Goal: Task Accomplishment & Management: Complete application form

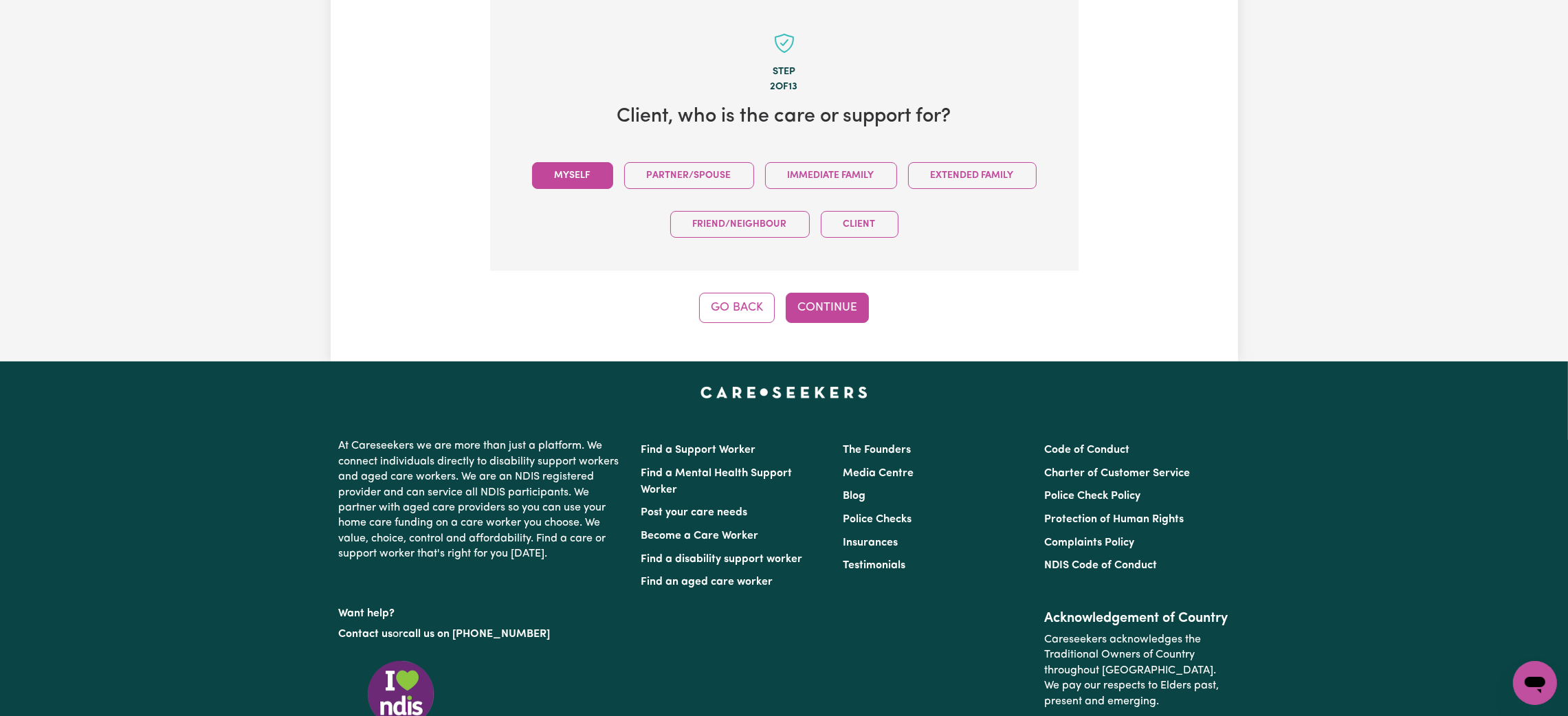
click at [585, 178] on button "Myself" at bounding box center [573, 175] width 81 height 27
click at [816, 308] on button "Continue" at bounding box center [828, 308] width 84 height 30
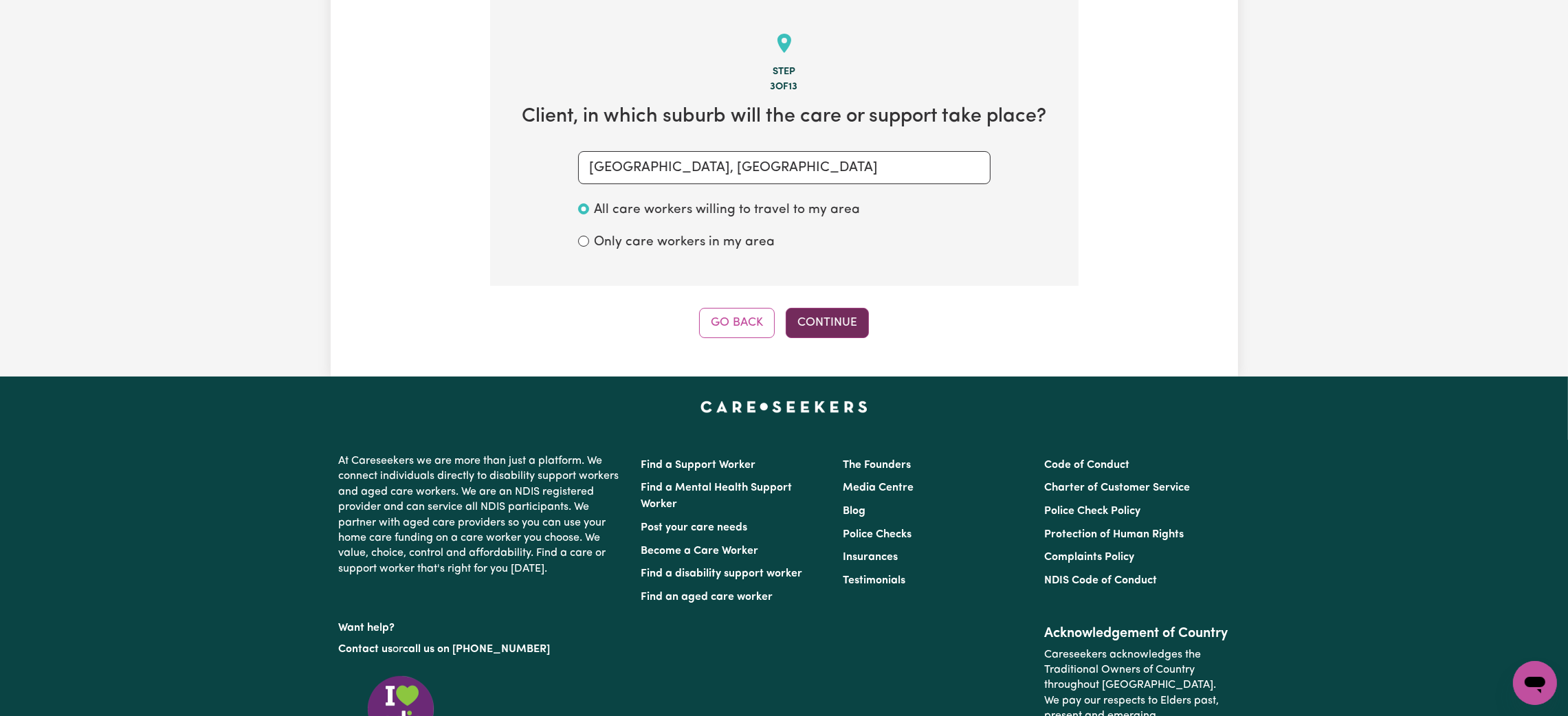
click at [854, 335] on button "Continue" at bounding box center [828, 323] width 84 height 30
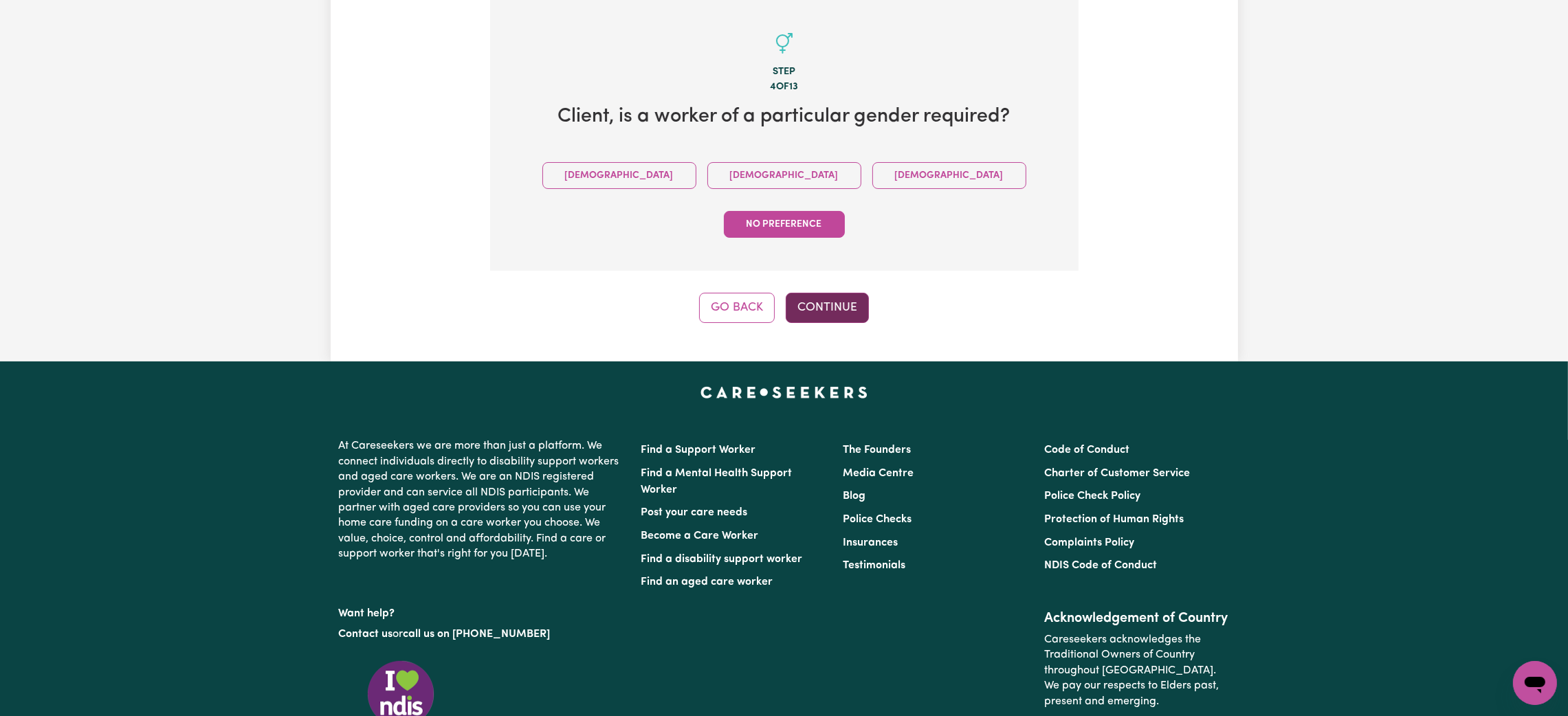
click at [819, 293] on button "Continue" at bounding box center [828, 308] width 84 height 30
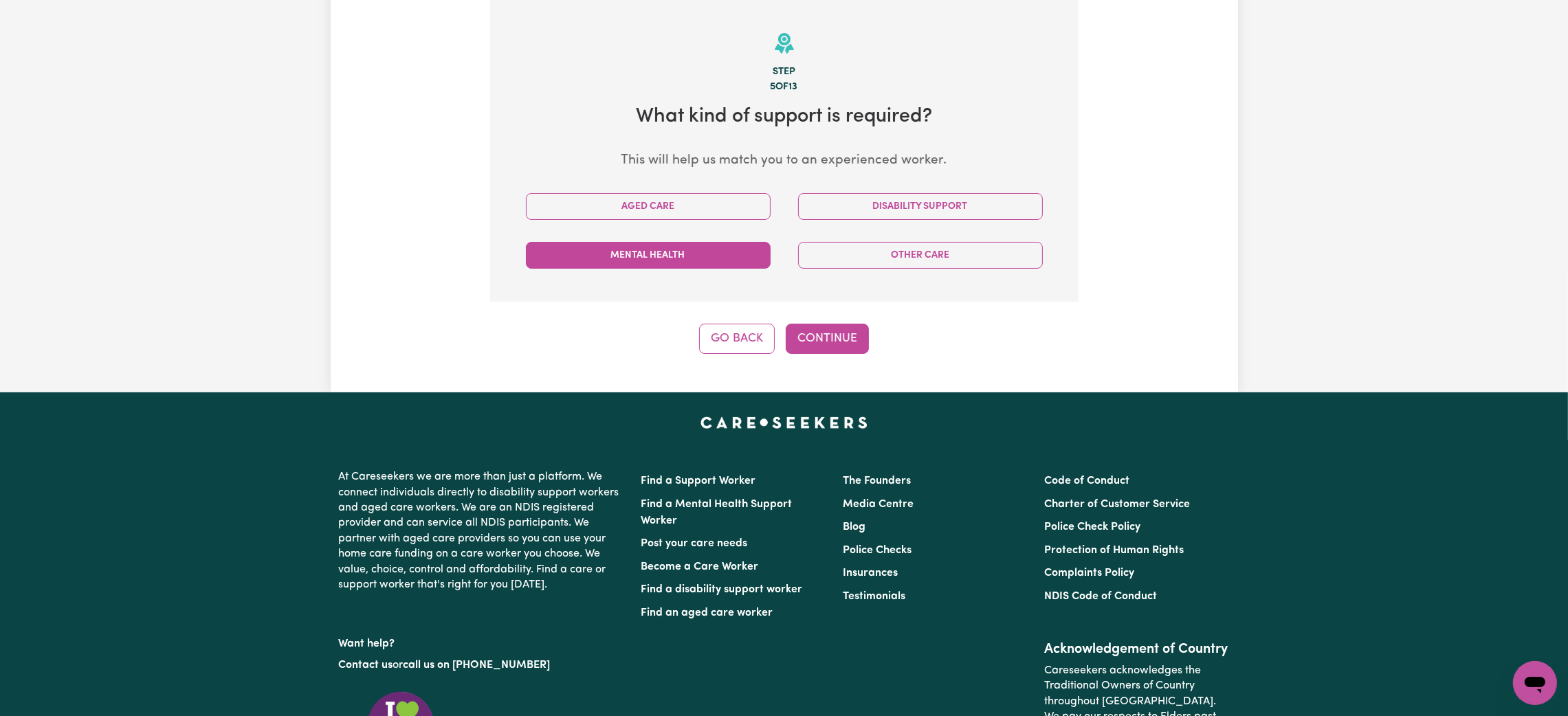
click at [717, 263] on button "Mental Health" at bounding box center [648, 255] width 245 height 27
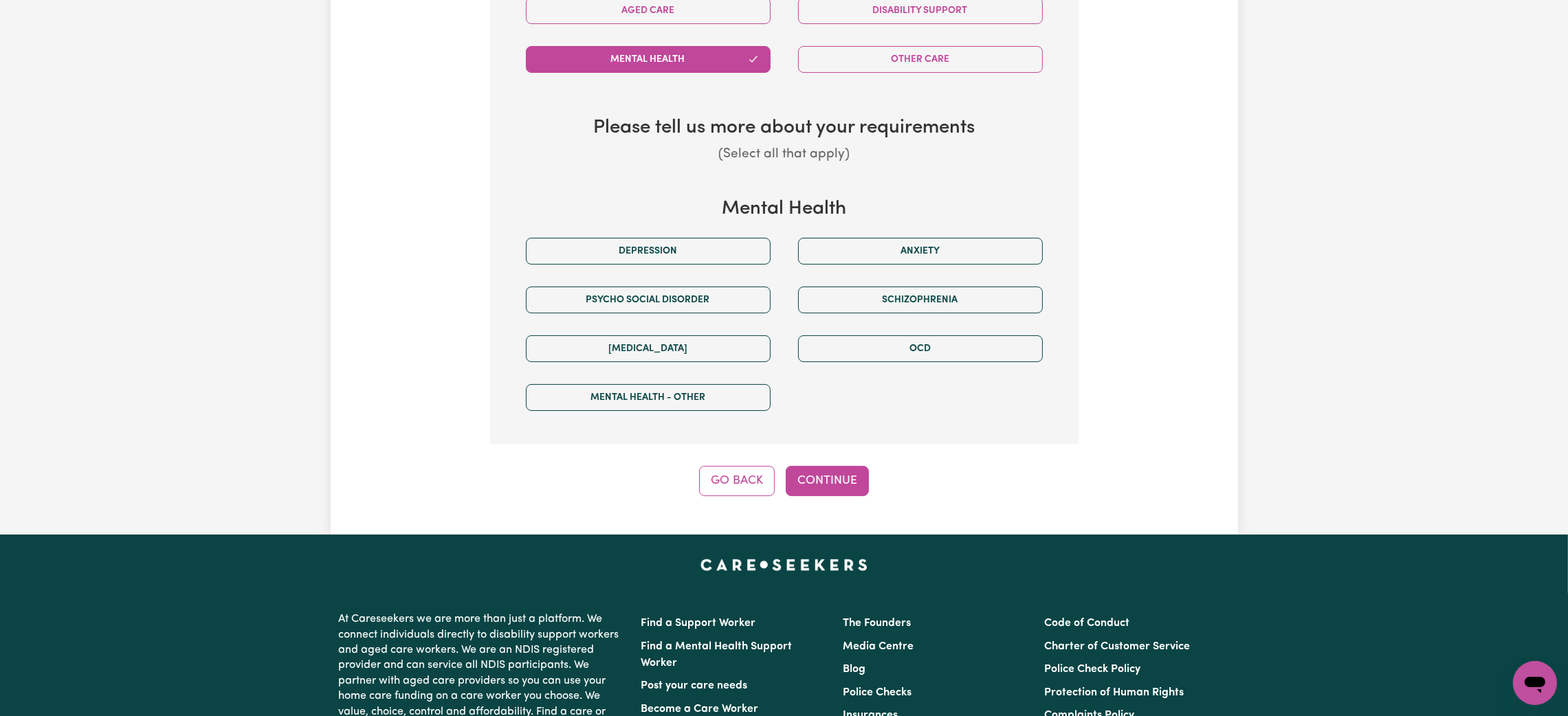
scroll to position [640, 0]
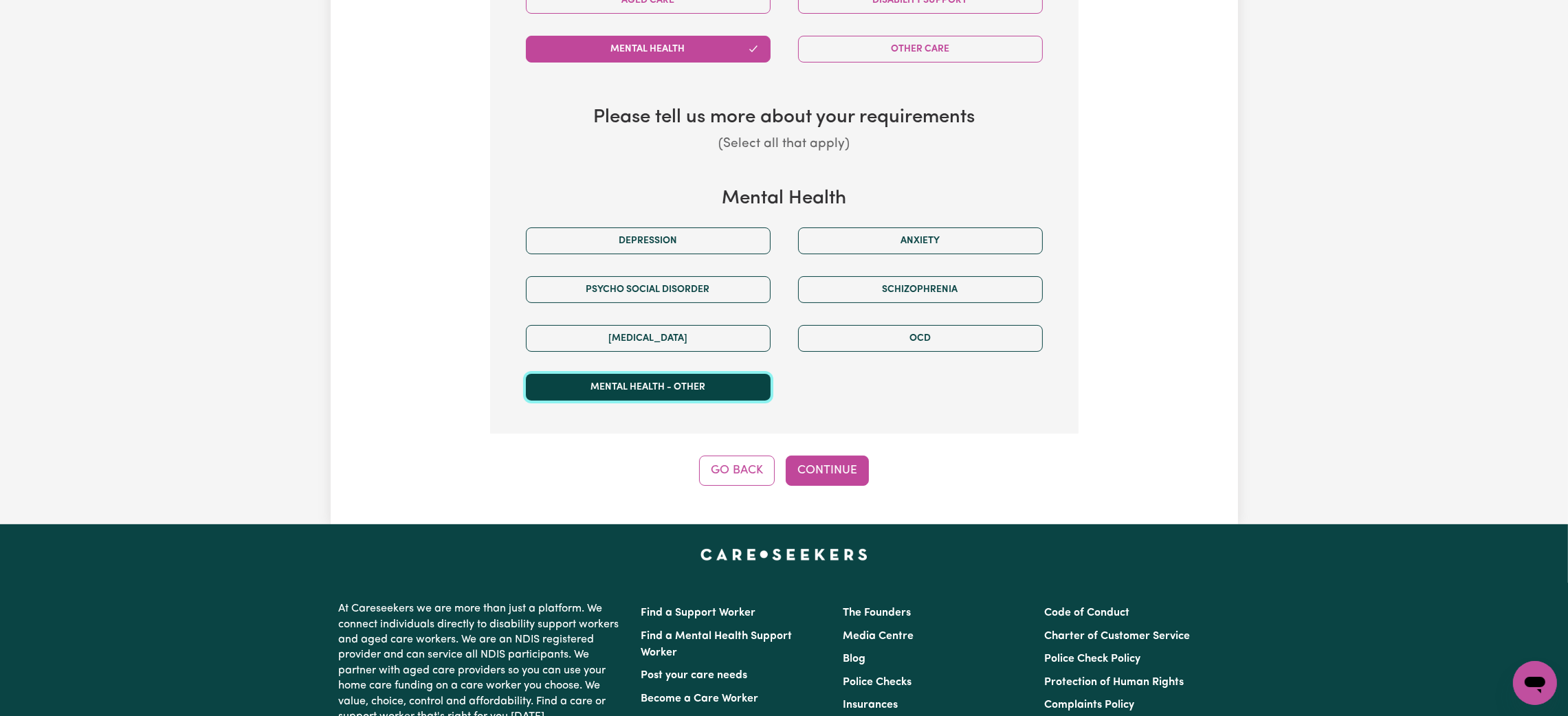
click at [716, 390] on button "Mental Health - Other" at bounding box center [648, 387] width 245 height 27
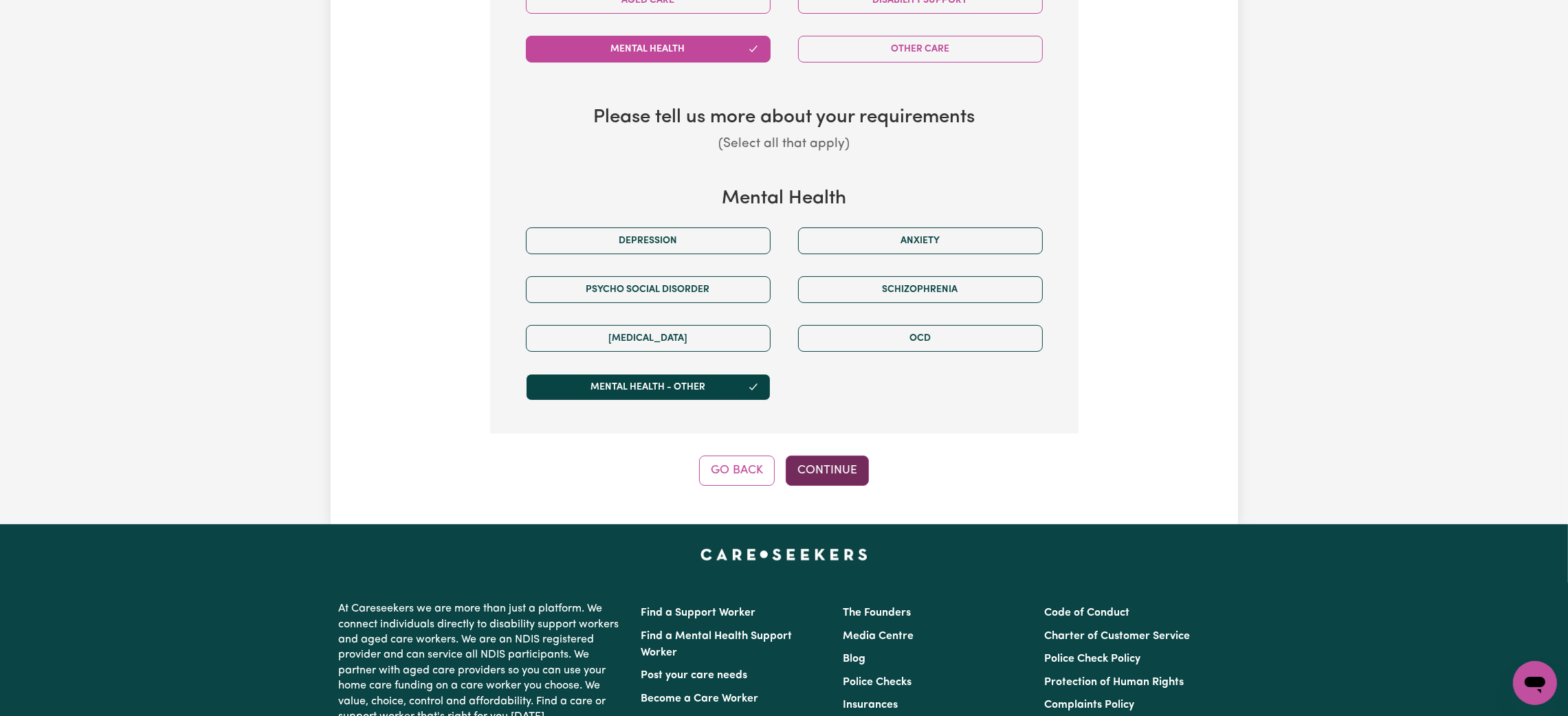
click at [834, 480] on button "Continue" at bounding box center [828, 470] width 84 height 30
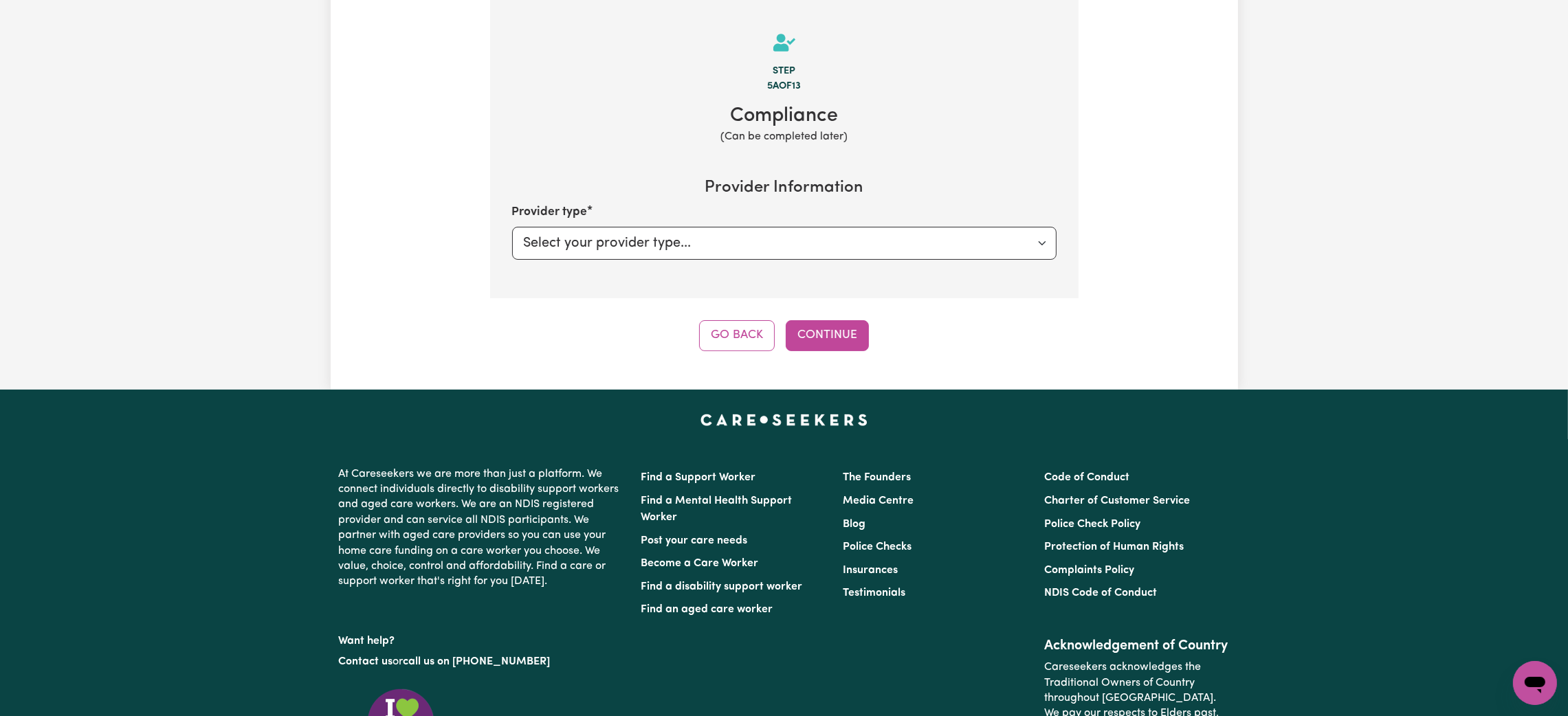
scroll to position [434, 0]
click at [774, 239] on select "Select your provider type... Privately Aged Care / Home Care Package" at bounding box center [784, 243] width 544 height 33
click at [876, 173] on section "Step 5a of 13 Compliance (Can be completed later) Provider Information Provider…" at bounding box center [784, 149] width 588 height 300
click at [791, 329] on button "Continue" at bounding box center [828, 336] width 84 height 30
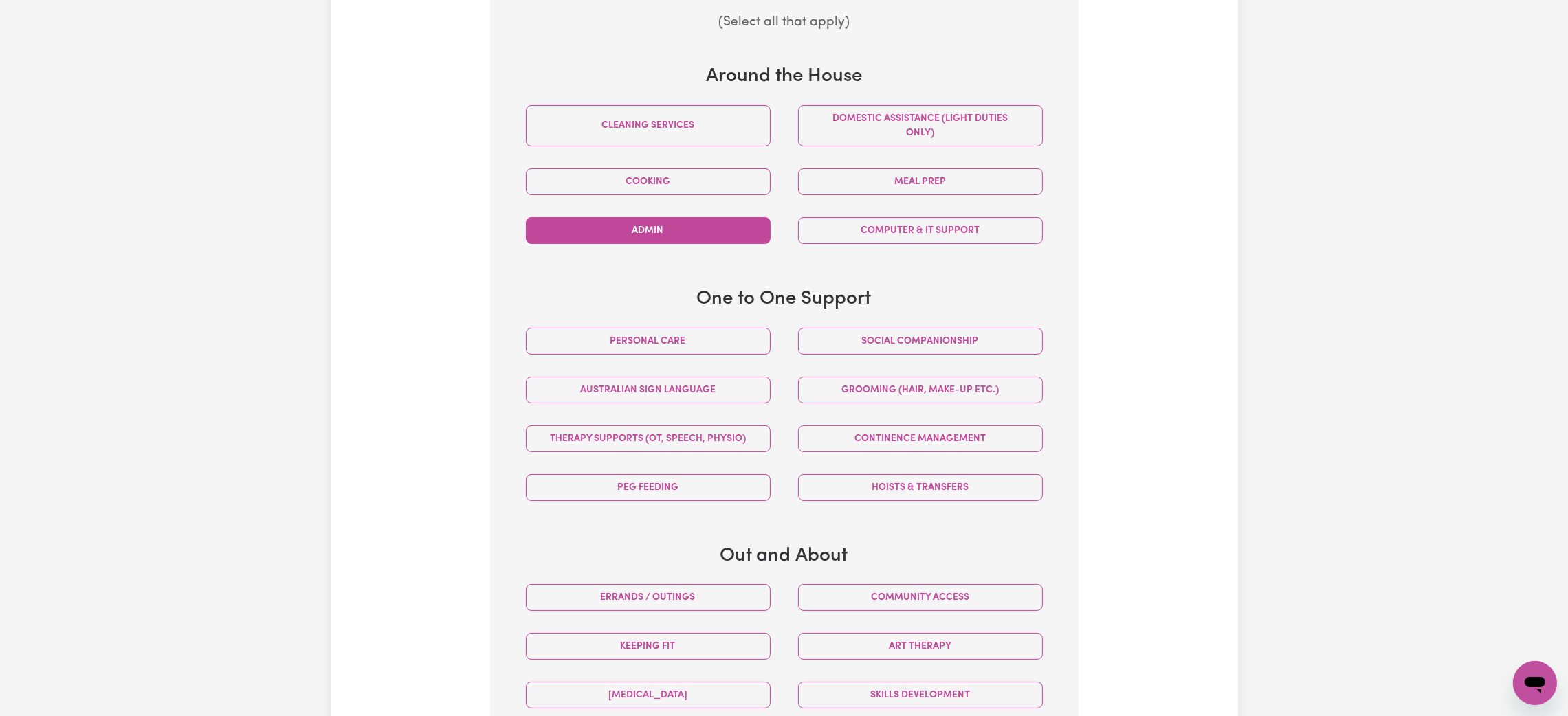
scroll to position [640, 0]
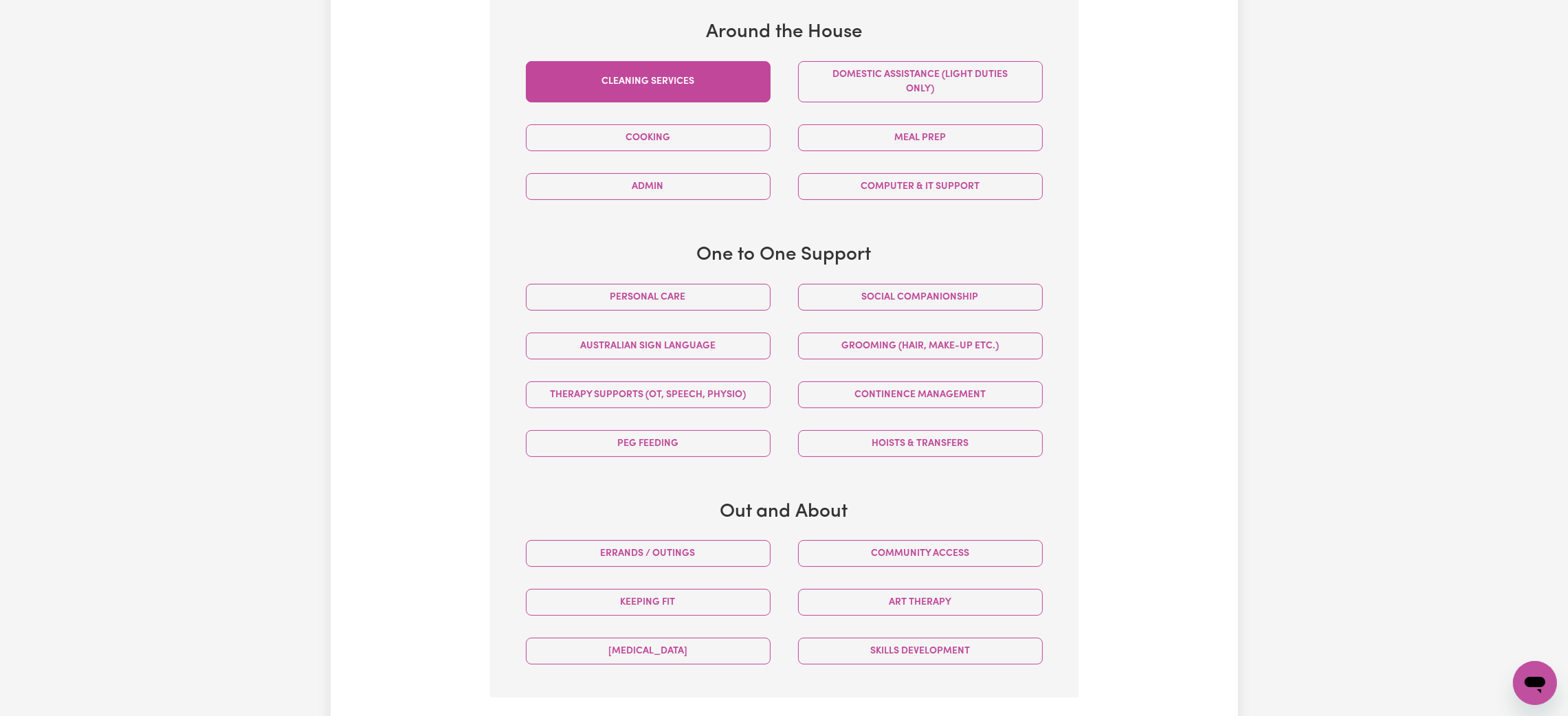
click at [755, 83] on button "Cleaning services" at bounding box center [648, 81] width 245 height 41
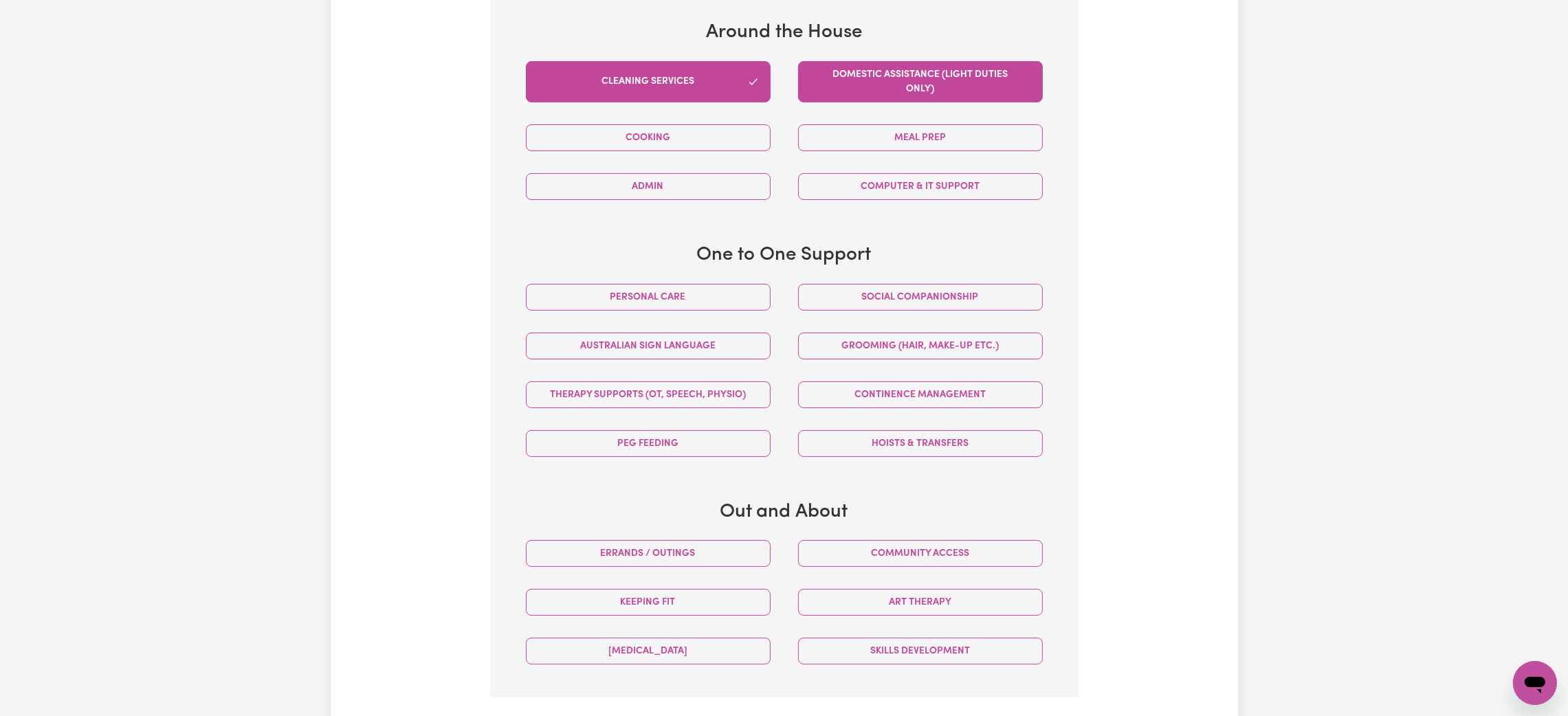
click at [842, 86] on button "Domestic assistance (light duties only)" at bounding box center [920, 81] width 245 height 41
click at [910, 551] on button "Community access" at bounding box center [920, 553] width 245 height 27
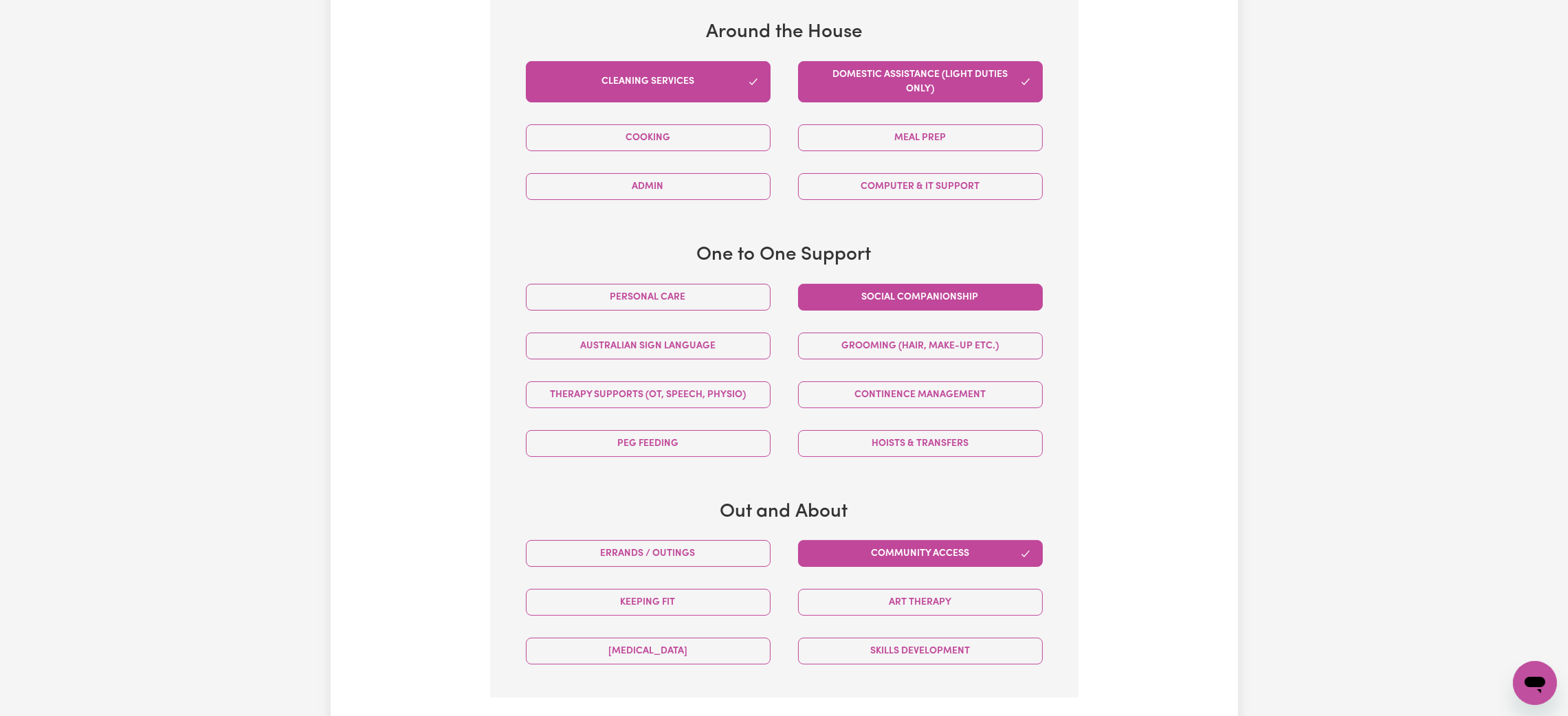
click at [914, 306] on button "Social companionship" at bounding box center [920, 297] width 245 height 27
click at [663, 83] on button "Cleaning services" at bounding box center [648, 81] width 245 height 41
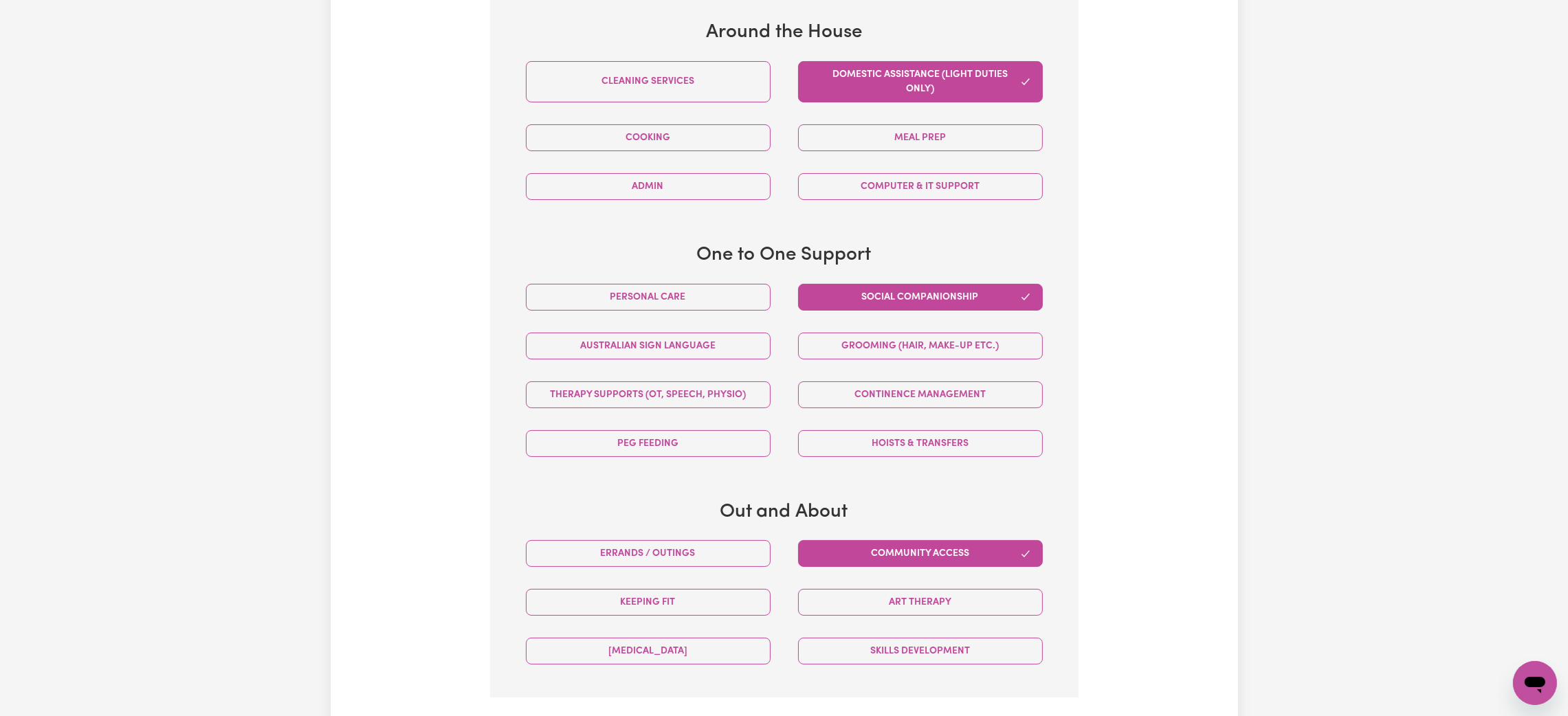
scroll to position [743, 0]
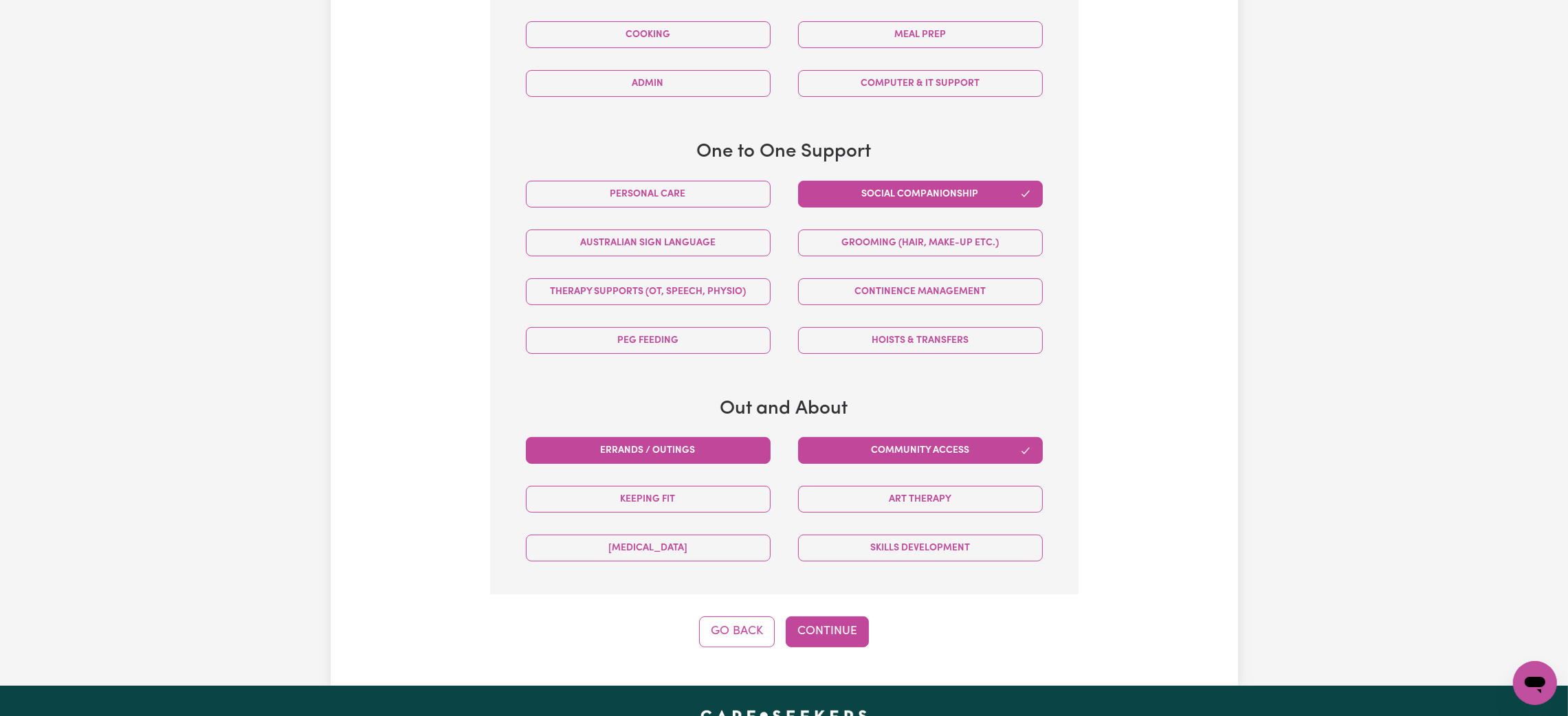
click at [709, 446] on button "Errands / Outings" at bounding box center [648, 451] width 245 height 27
click at [827, 642] on button "Continue" at bounding box center [828, 631] width 84 height 30
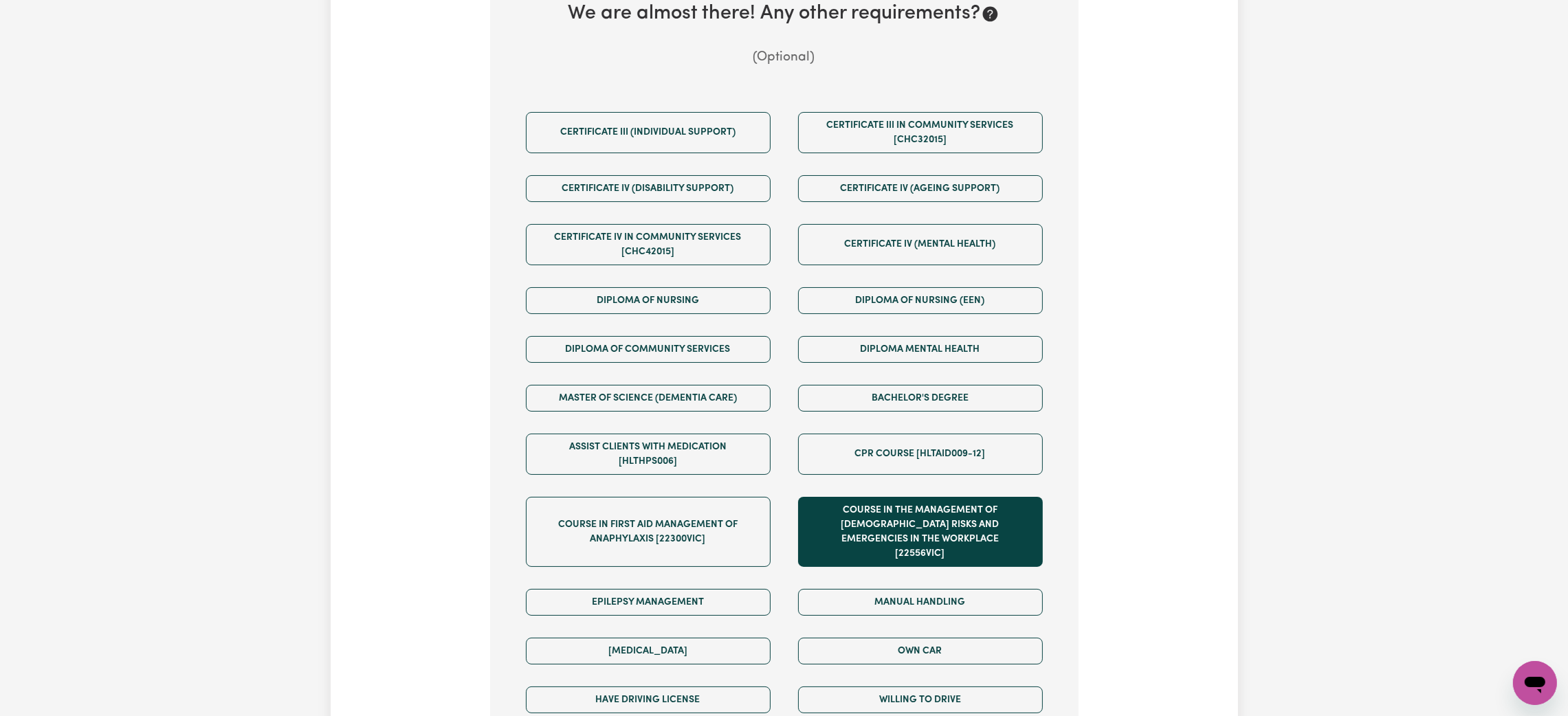
scroll to position [640, 0]
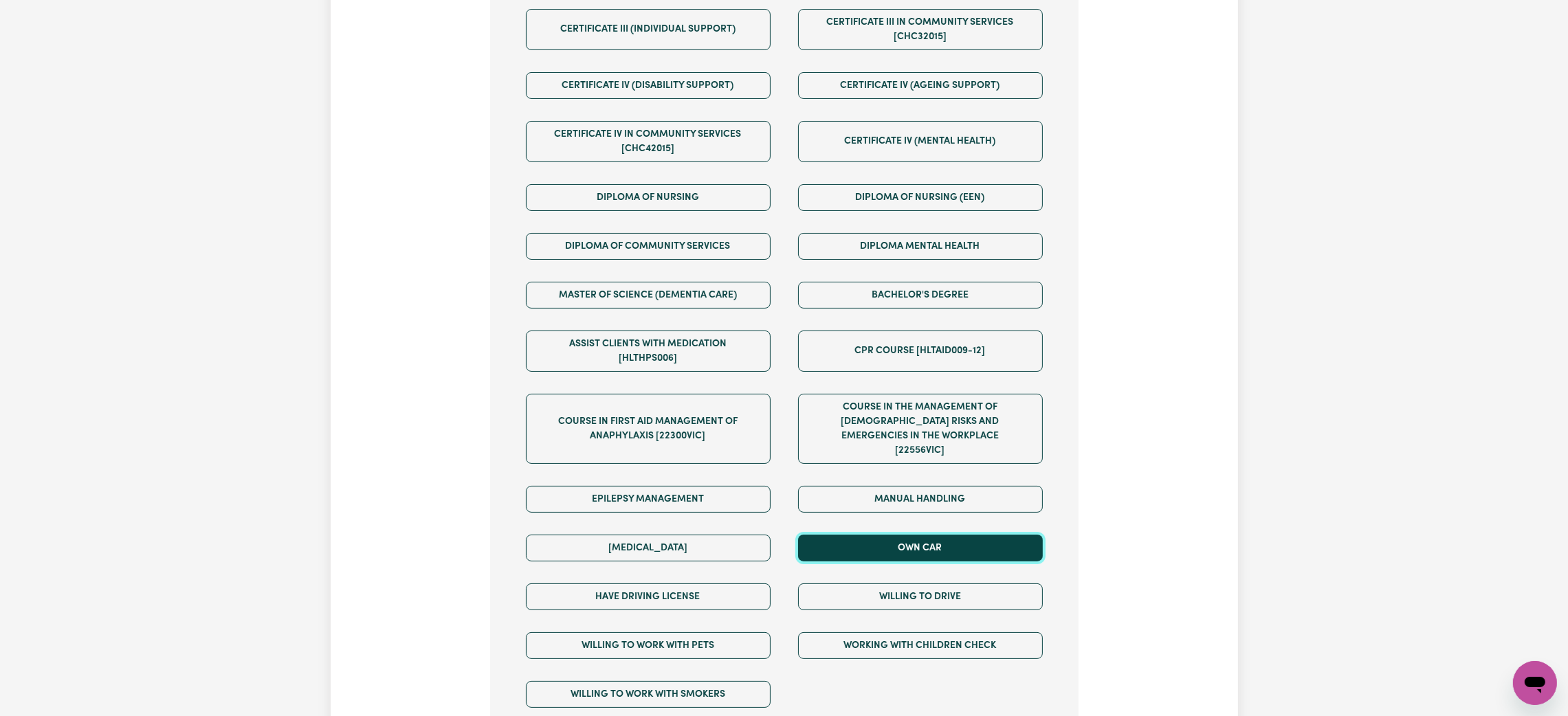
click at [879, 550] on button "Own Car" at bounding box center [920, 548] width 245 height 27
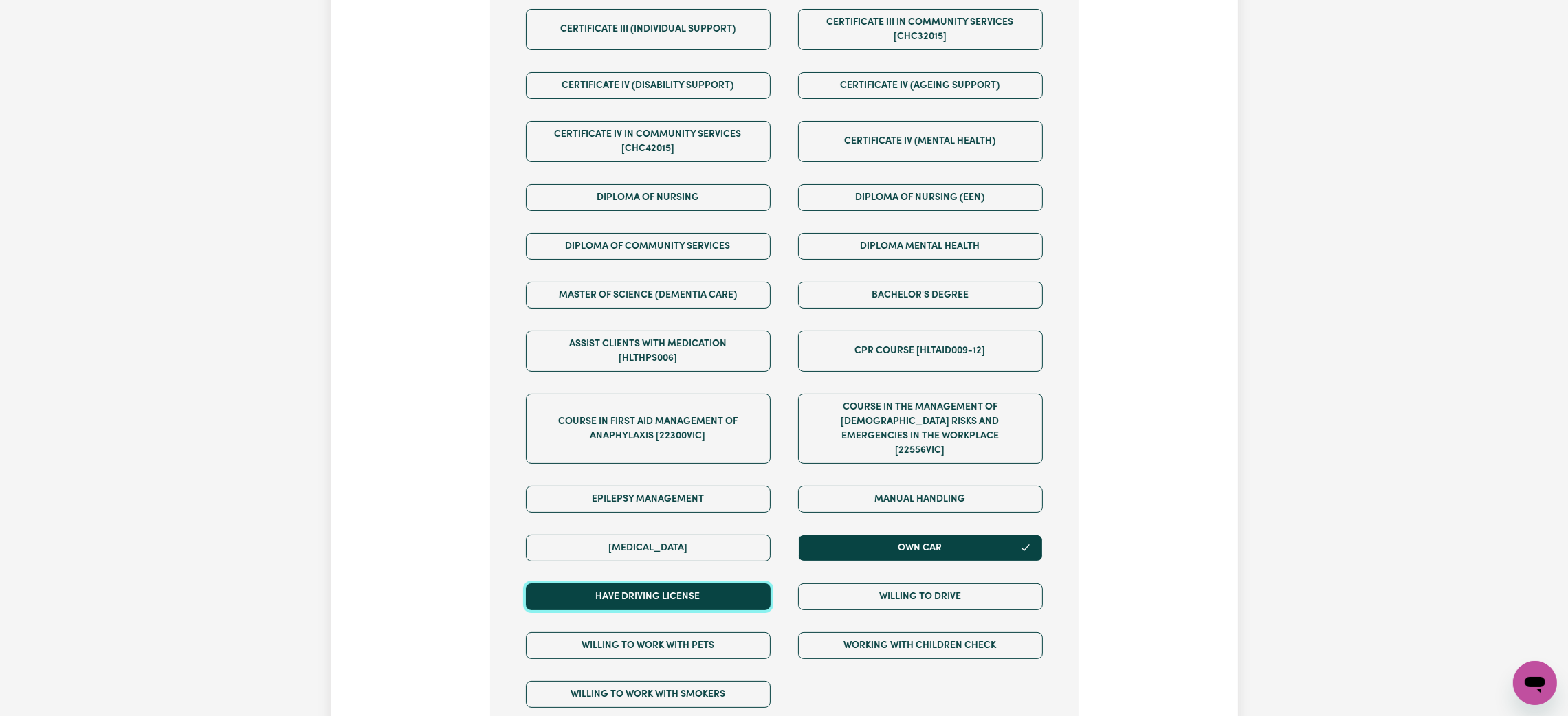
click at [765, 583] on button "Have driving license" at bounding box center [648, 596] width 245 height 27
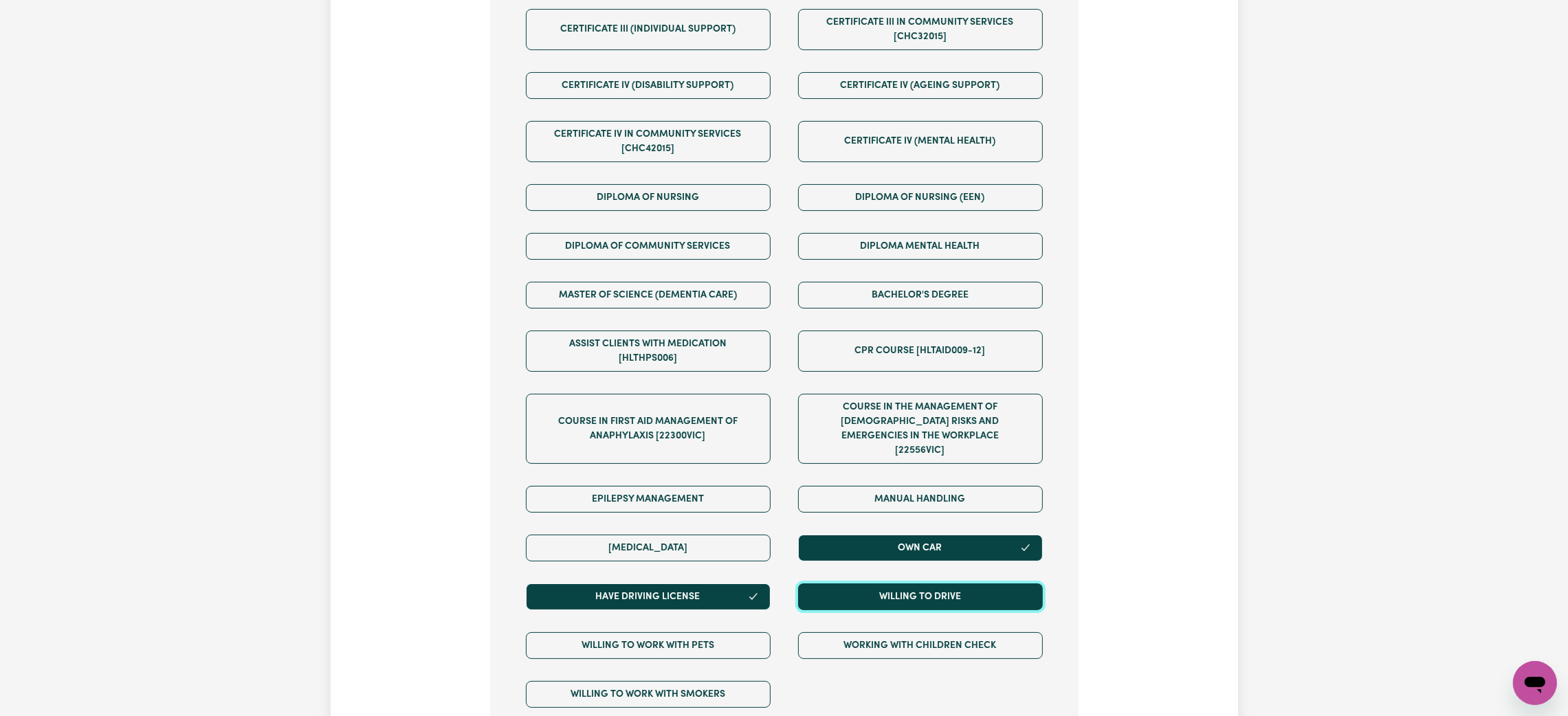
click at [864, 587] on button "Willing to drive" at bounding box center [920, 596] width 245 height 27
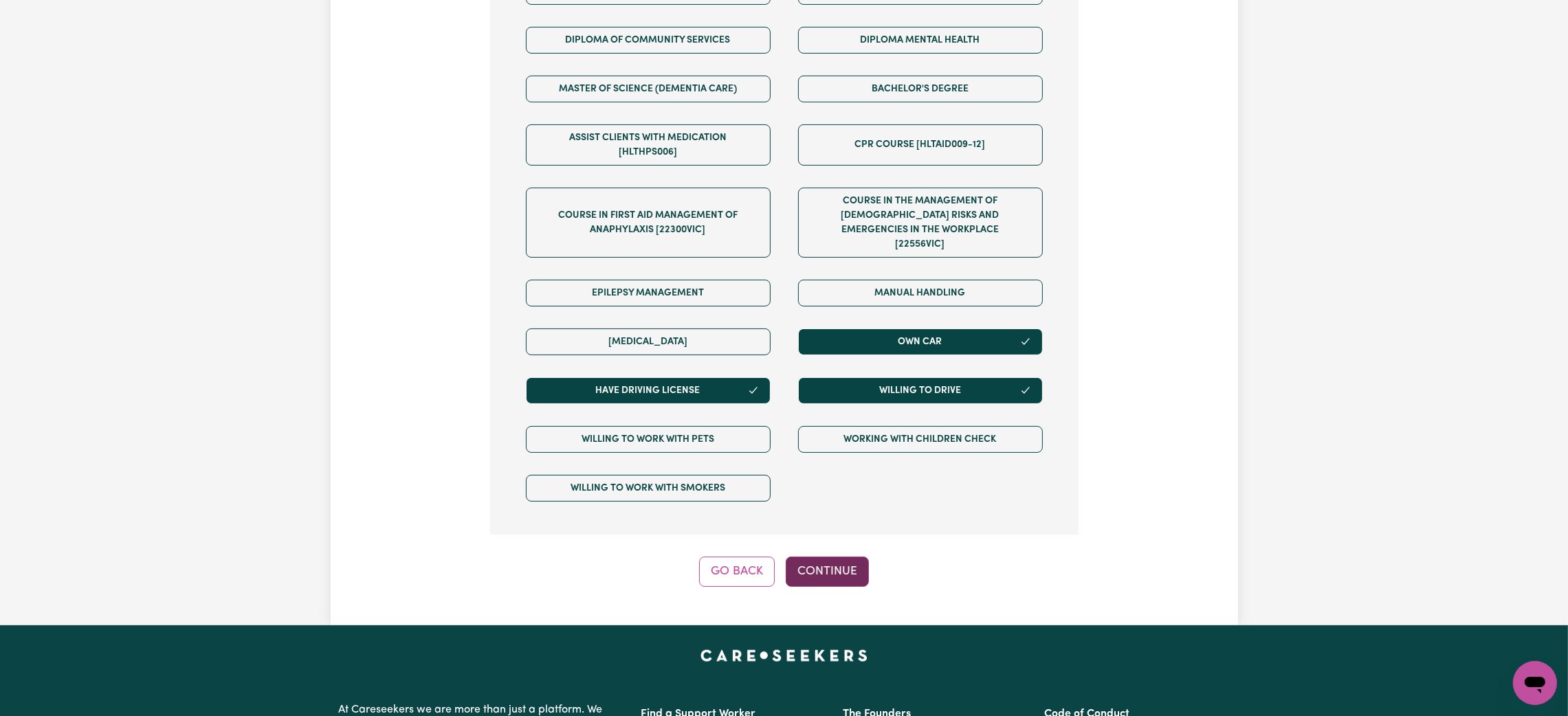
click at [826, 557] on button "Continue" at bounding box center [828, 572] width 84 height 30
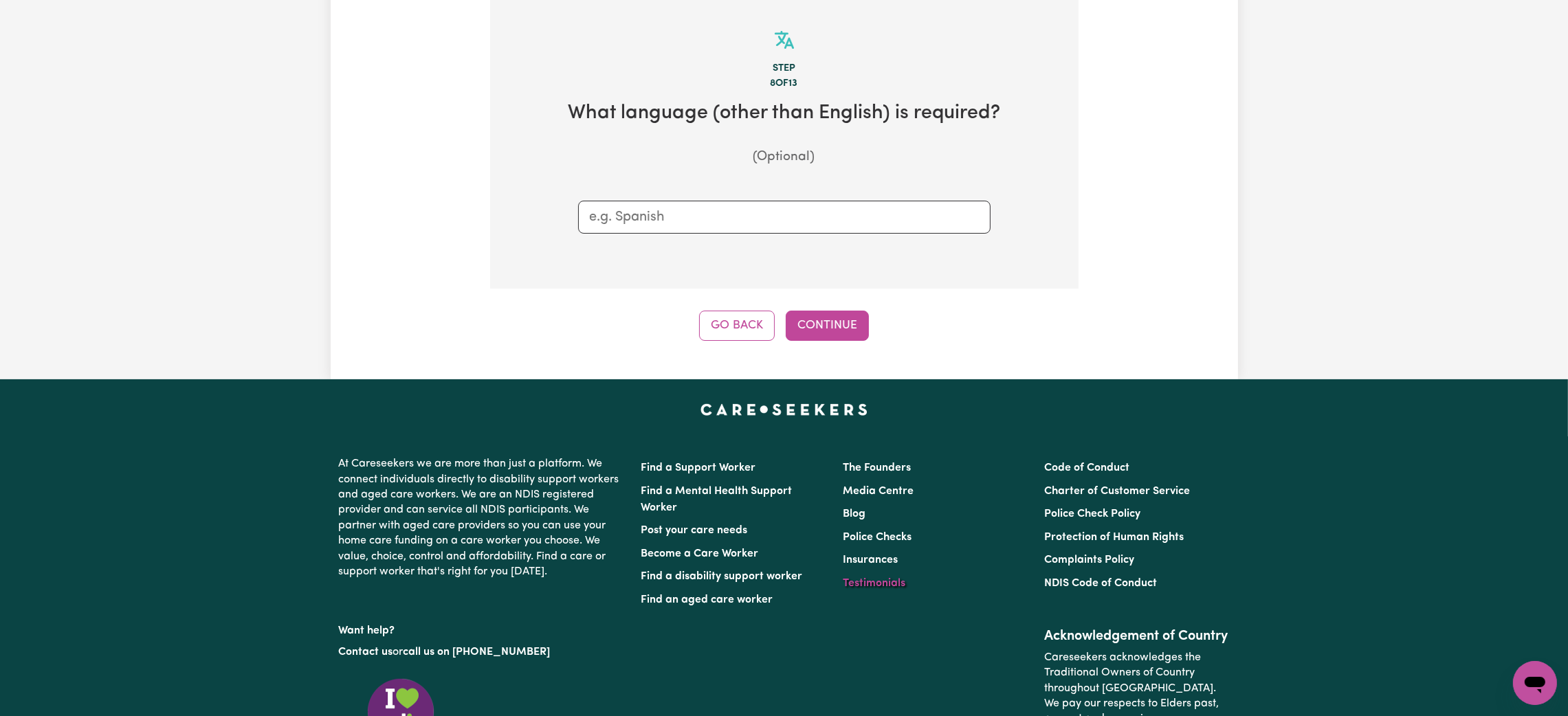
scroll to position [434, 0]
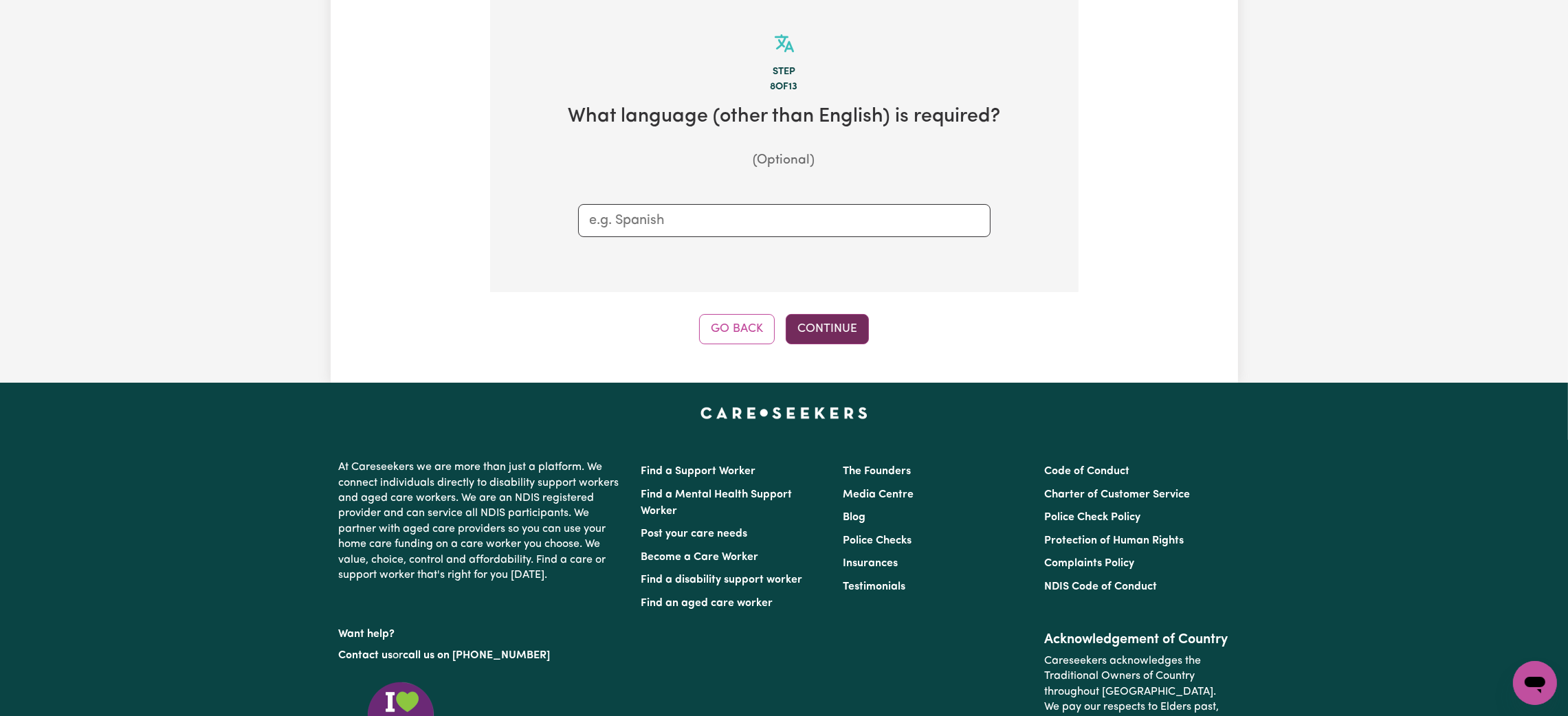
click at [811, 323] on button "Continue" at bounding box center [828, 329] width 84 height 30
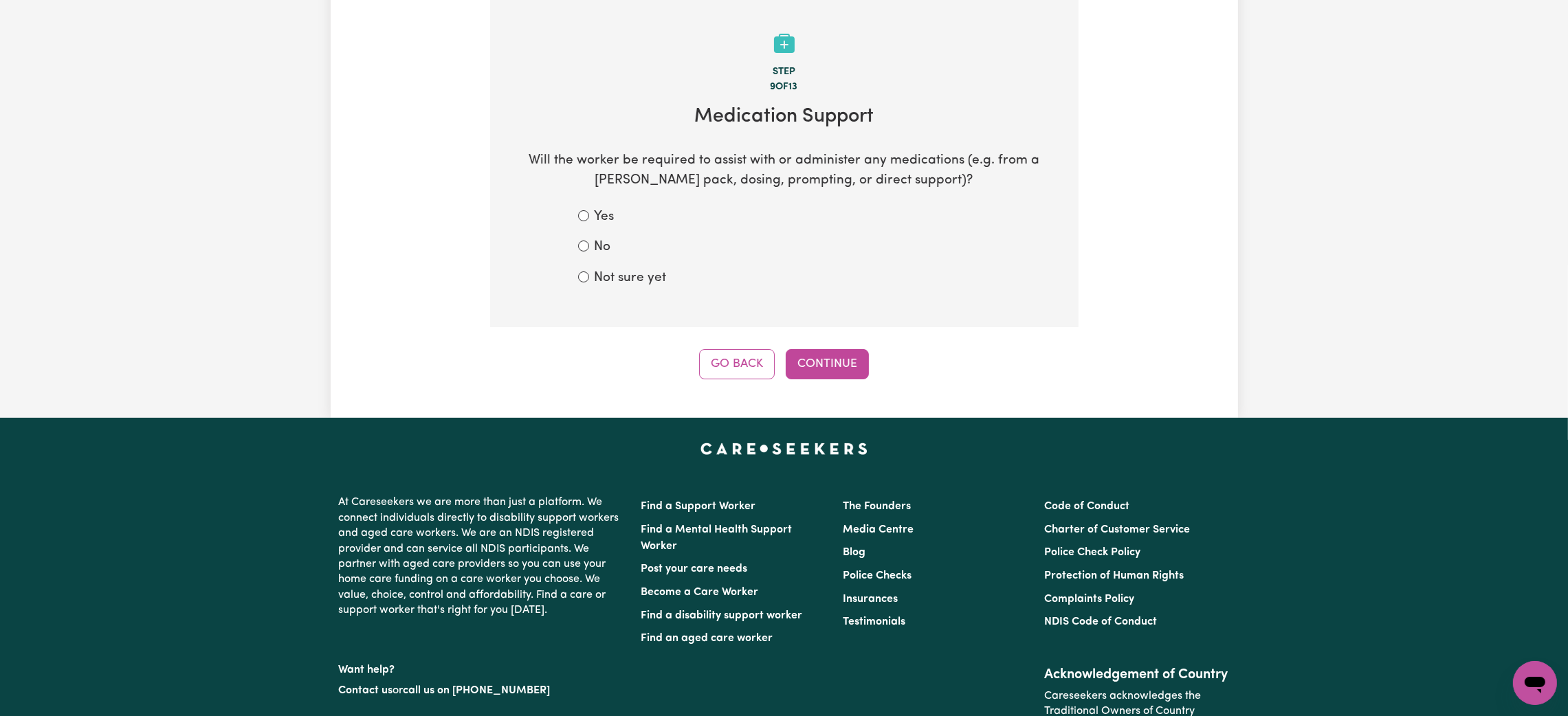
click at [619, 254] on div "No" at bounding box center [784, 248] width 413 height 20
click at [587, 245] on input "No" at bounding box center [584, 246] width 11 height 11
radio input "true"
click at [810, 365] on button "Continue" at bounding box center [828, 364] width 84 height 30
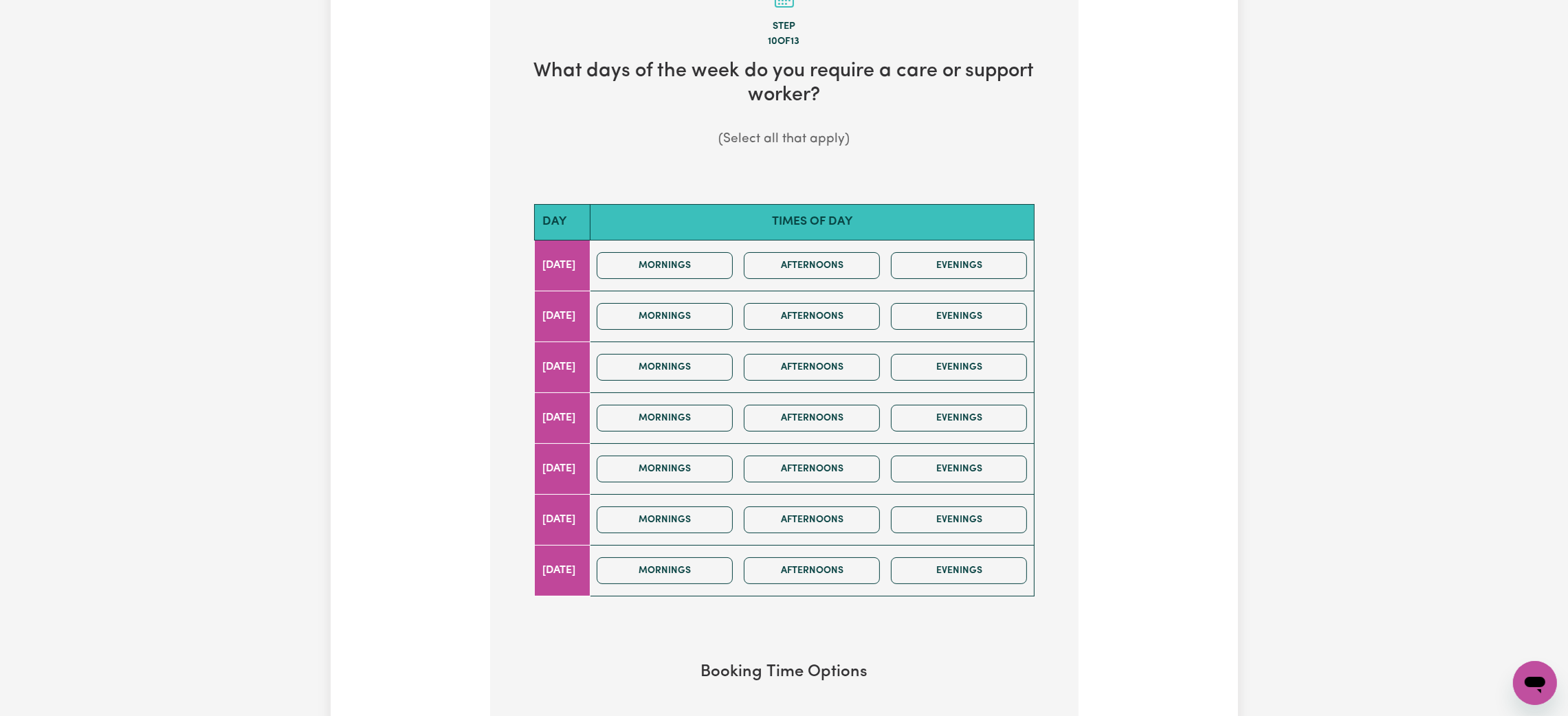
scroll to position [514, 0]
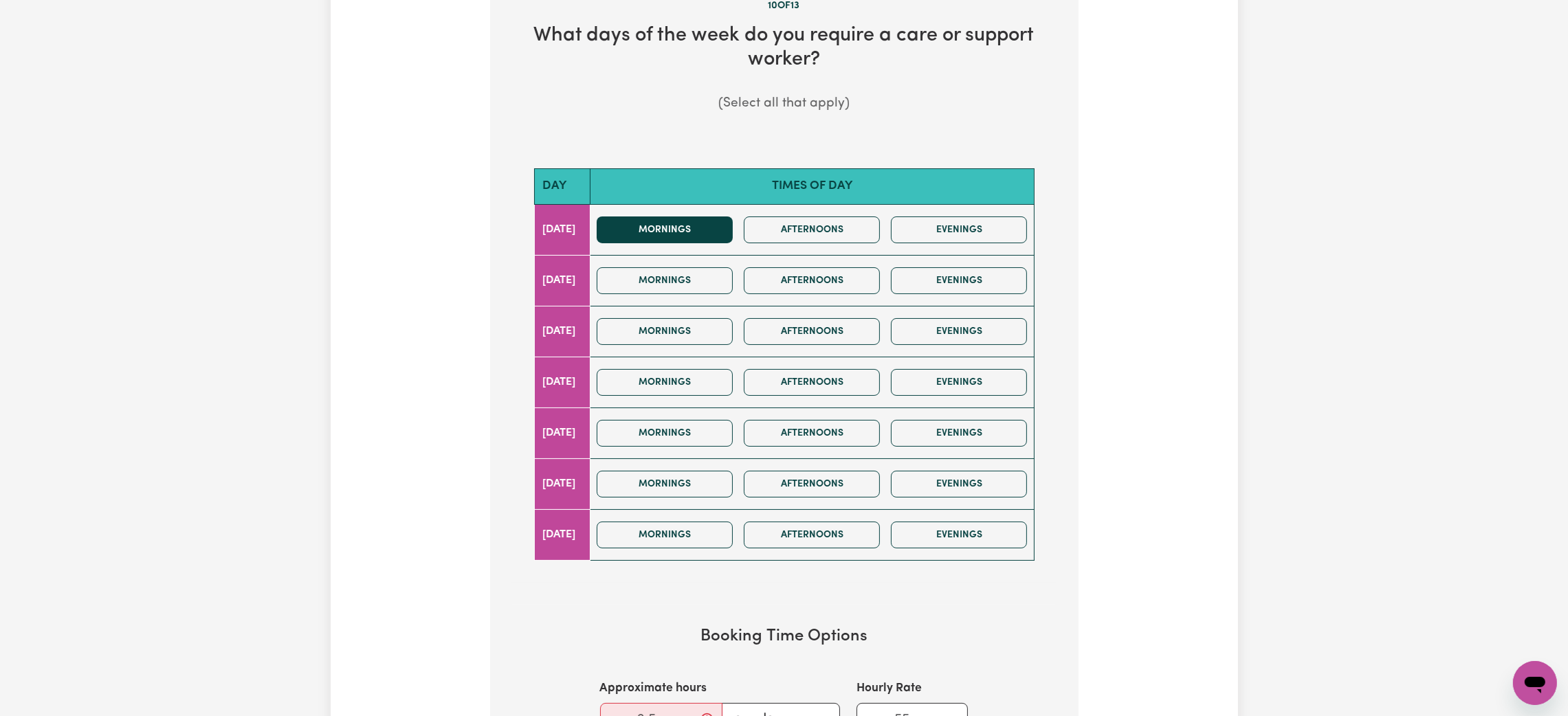
click at [704, 243] on div "Mornings Afternoons Evenings" at bounding box center [811, 229] width 441 height 49
click at [816, 234] on button "Afternoons" at bounding box center [812, 230] width 136 height 27
click at [713, 233] on button "Mornings" at bounding box center [665, 230] width 136 height 27
click at [695, 288] on button "Mornings" at bounding box center [665, 281] width 136 height 27
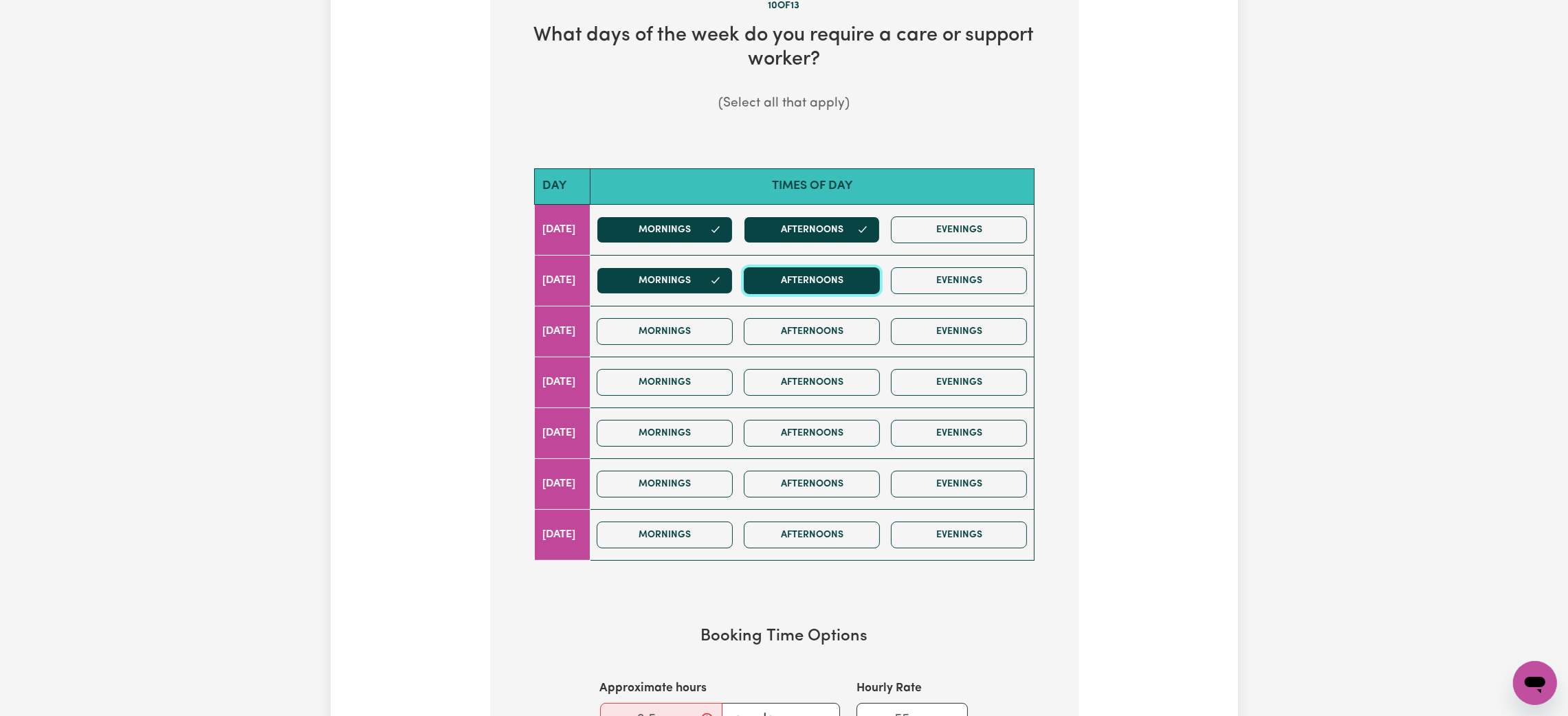
click at [815, 293] on button "Afternoons" at bounding box center [812, 281] width 136 height 27
click at [688, 337] on button "Mornings" at bounding box center [665, 332] width 136 height 27
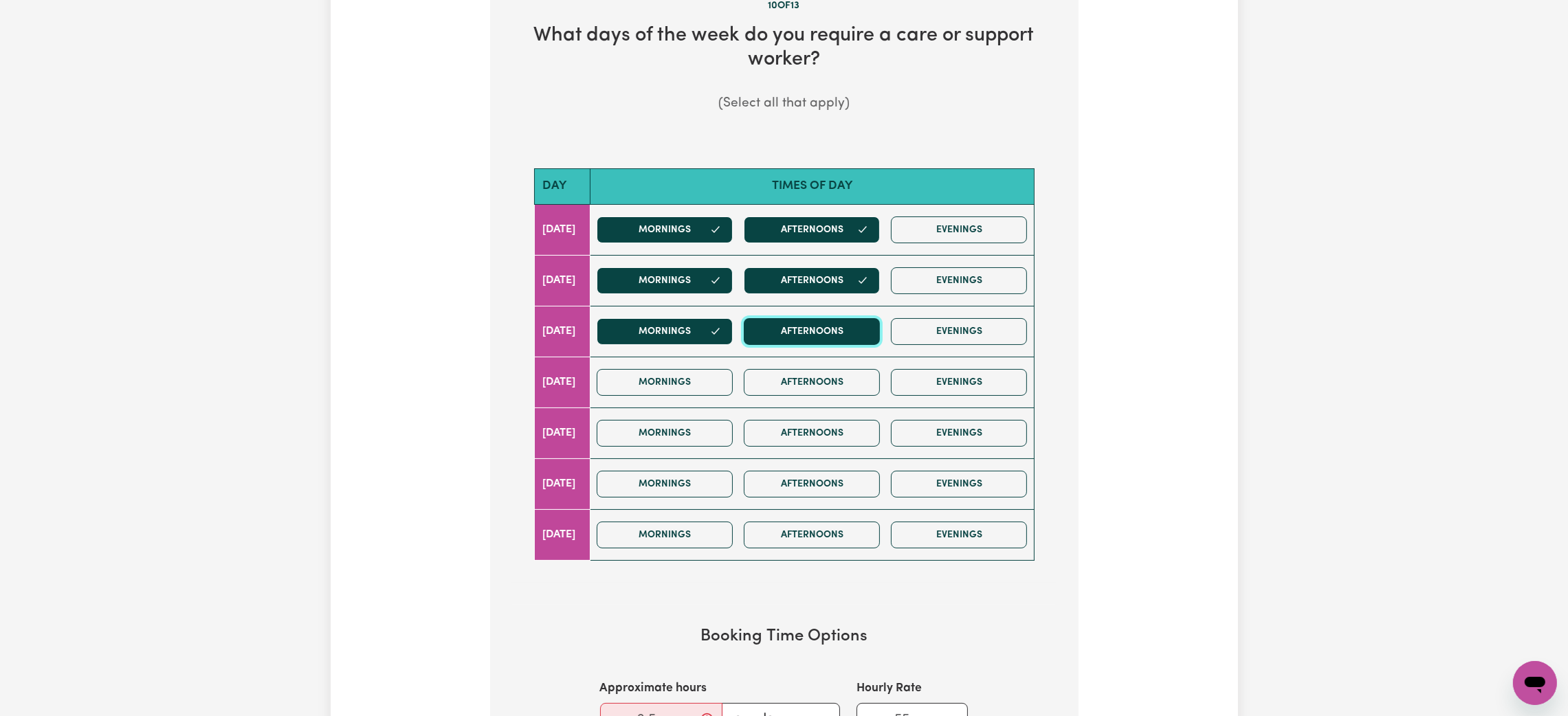
click at [812, 336] on button "Afternoons" at bounding box center [812, 332] width 136 height 27
click at [733, 376] on button "Mornings" at bounding box center [665, 382] width 136 height 27
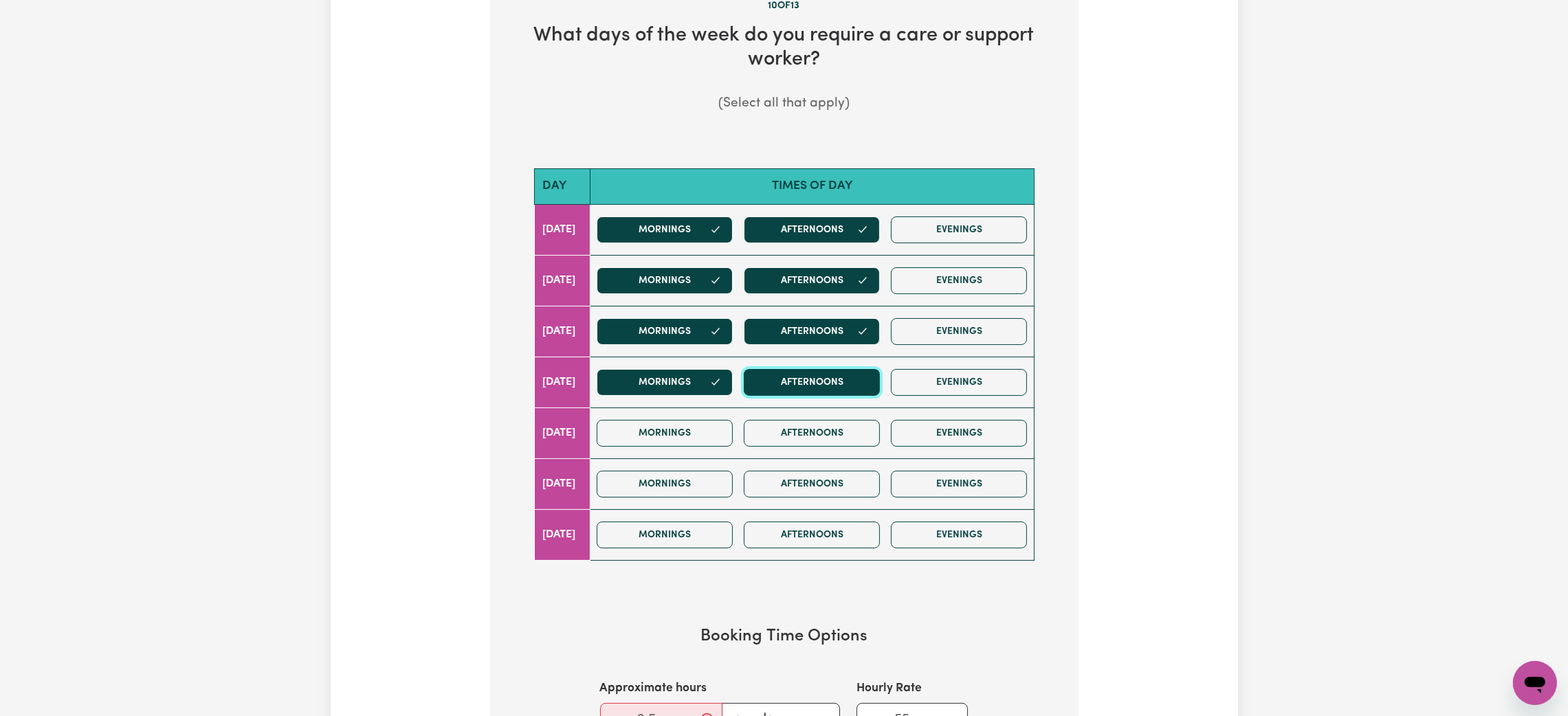
click at [835, 386] on button "Afternoons" at bounding box center [812, 382] width 136 height 27
click at [733, 431] on button "Mornings" at bounding box center [665, 433] width 136 height 27
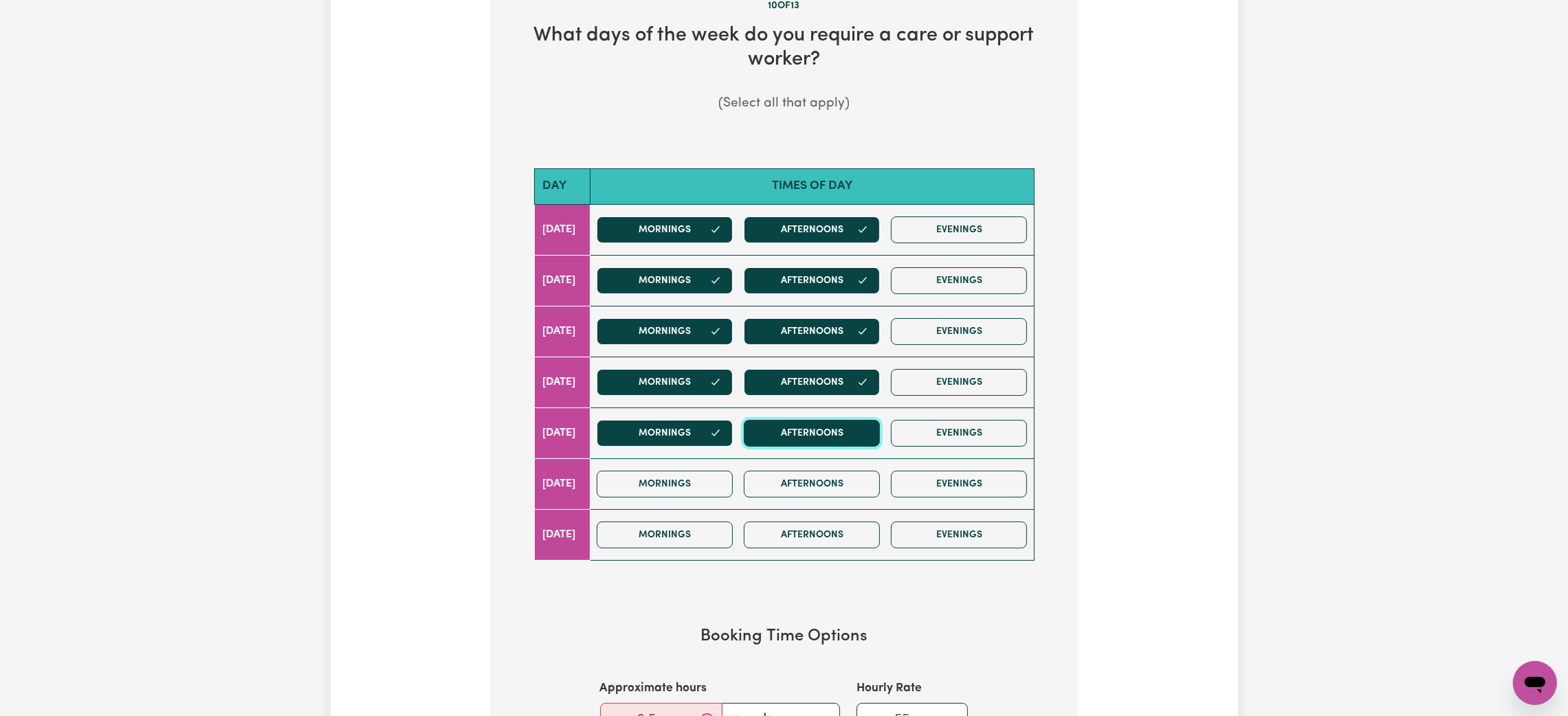
click at [812, 439] on button "Afternoons" at bounding box center [812, 433] width 136 height 27
click at [706, 497] on button "Mornings" at bounding box center [665, 484] width 136 height 27
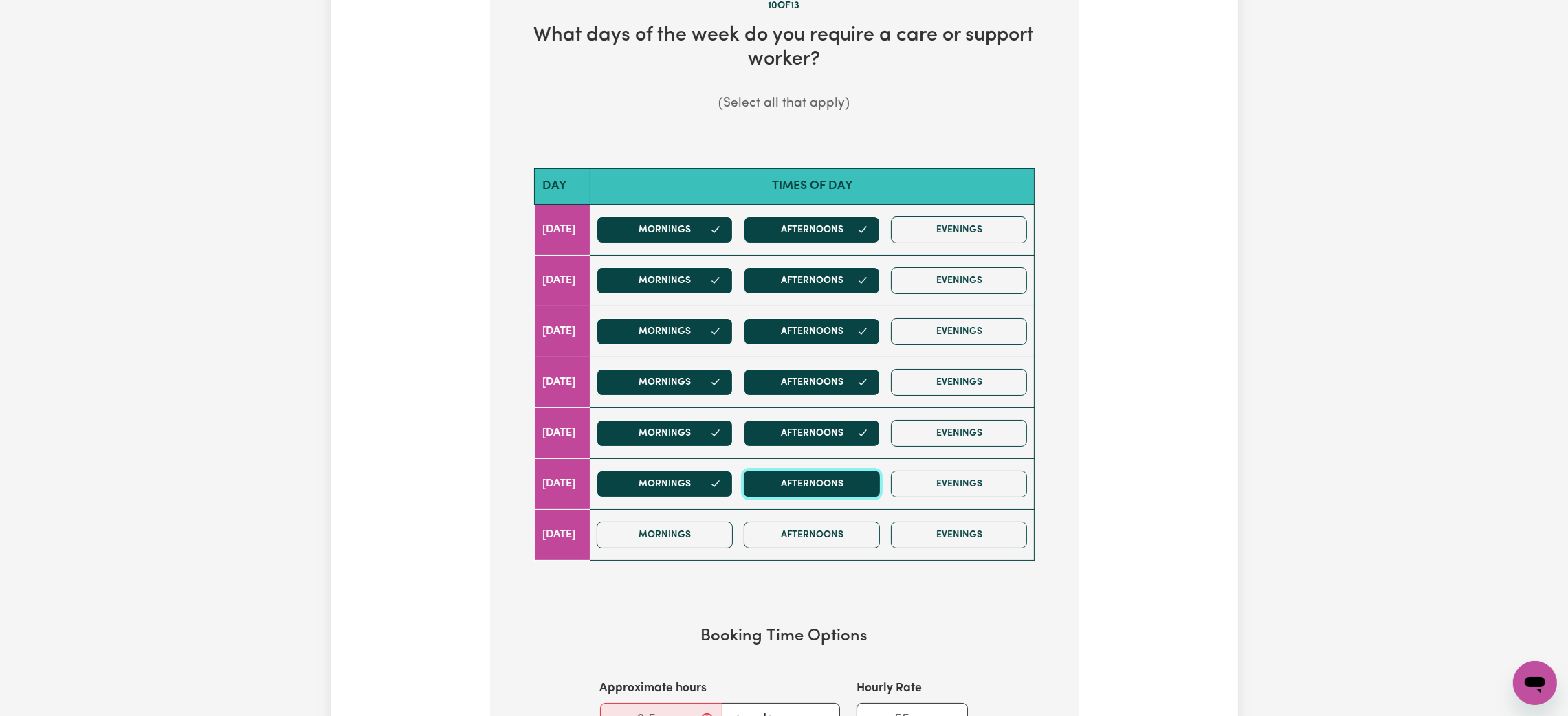
click at [826, 484] on button "Afternoons" at bounding box center [812, 484] width 136 height 27
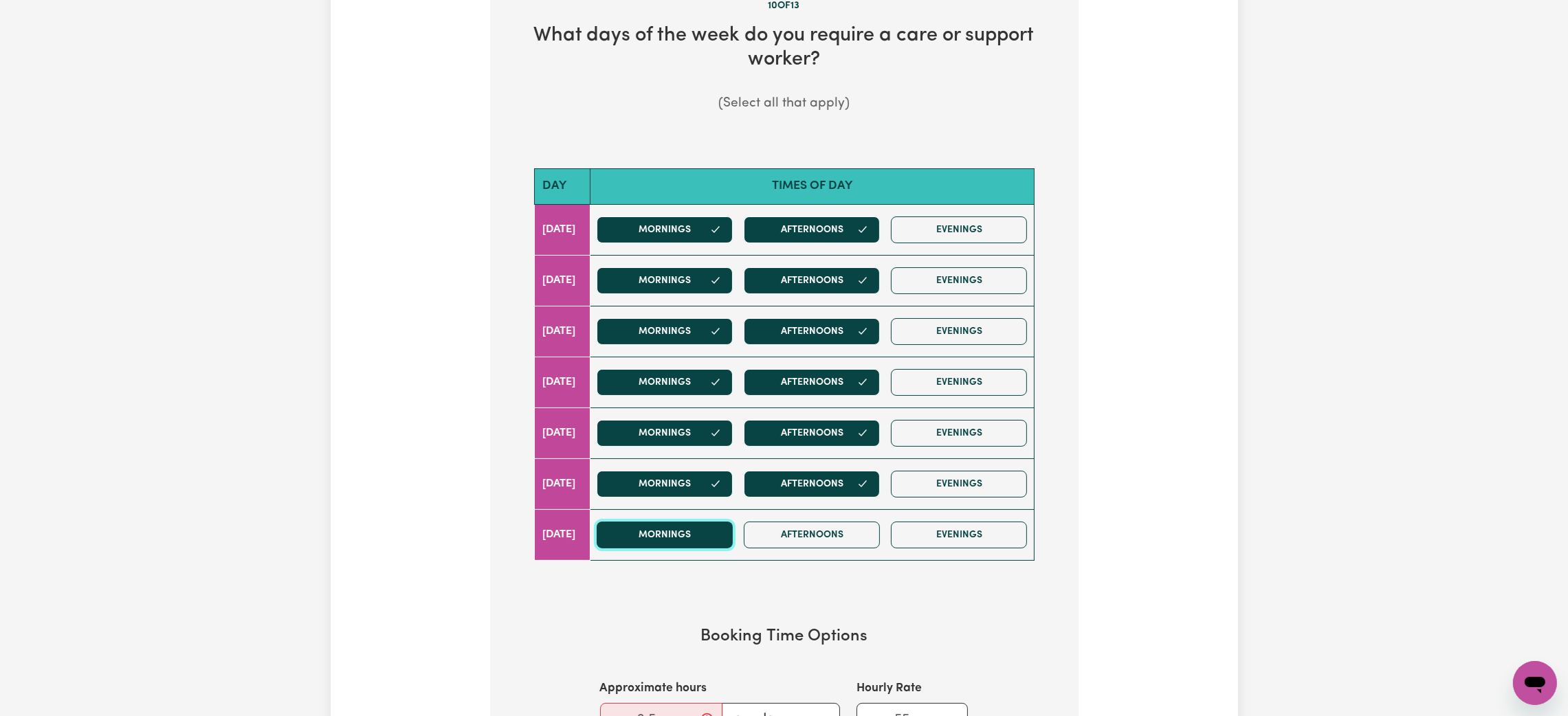
drag, startPoint x: 732, startPoint y: 536, endPoint x: 812, endPoint y: 536, distance: 80.0
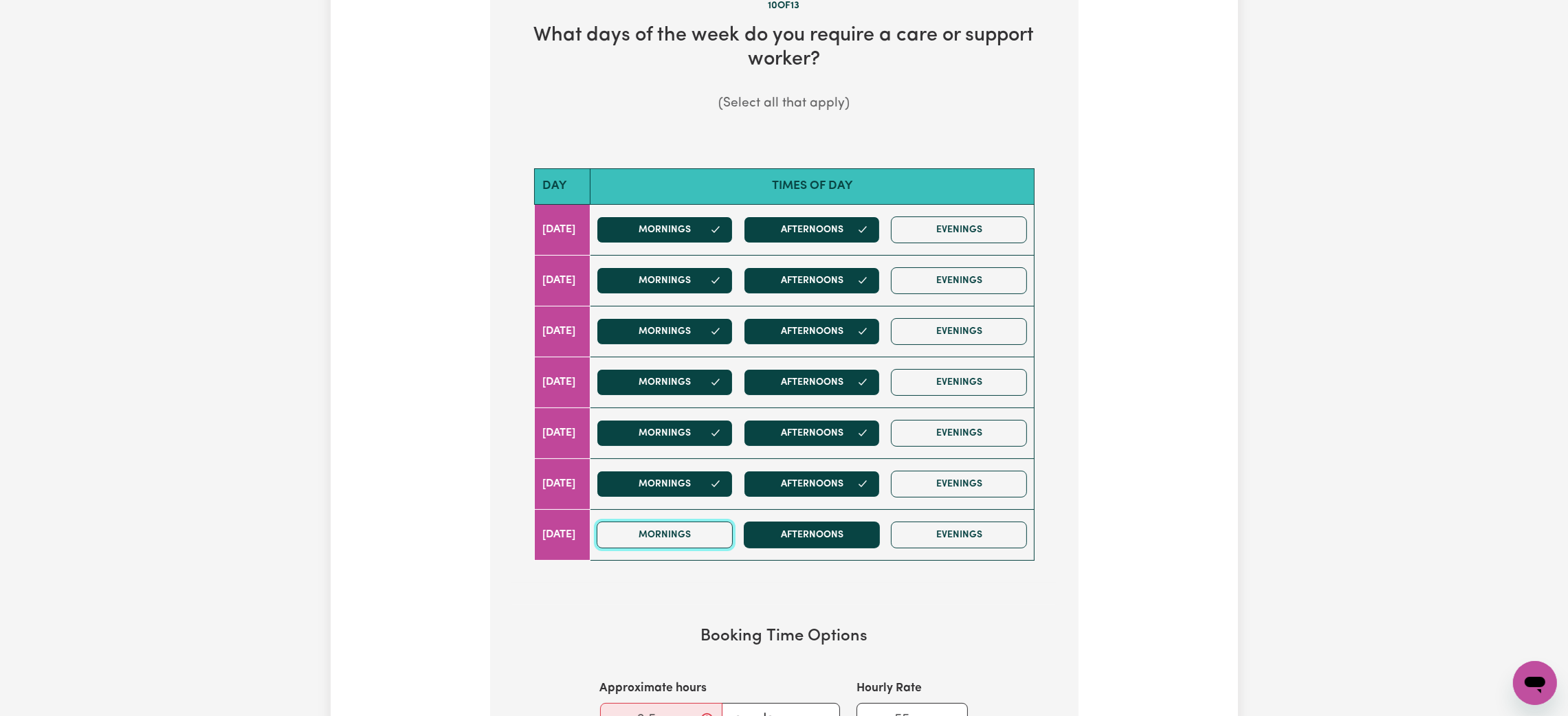
click at [733, 536] on button "Mornings" at bounding box center [665, 535] width 136 height 27
click at [820, 536] on button "Afternoons" at bounding box center [812, 535] width 136 height 27
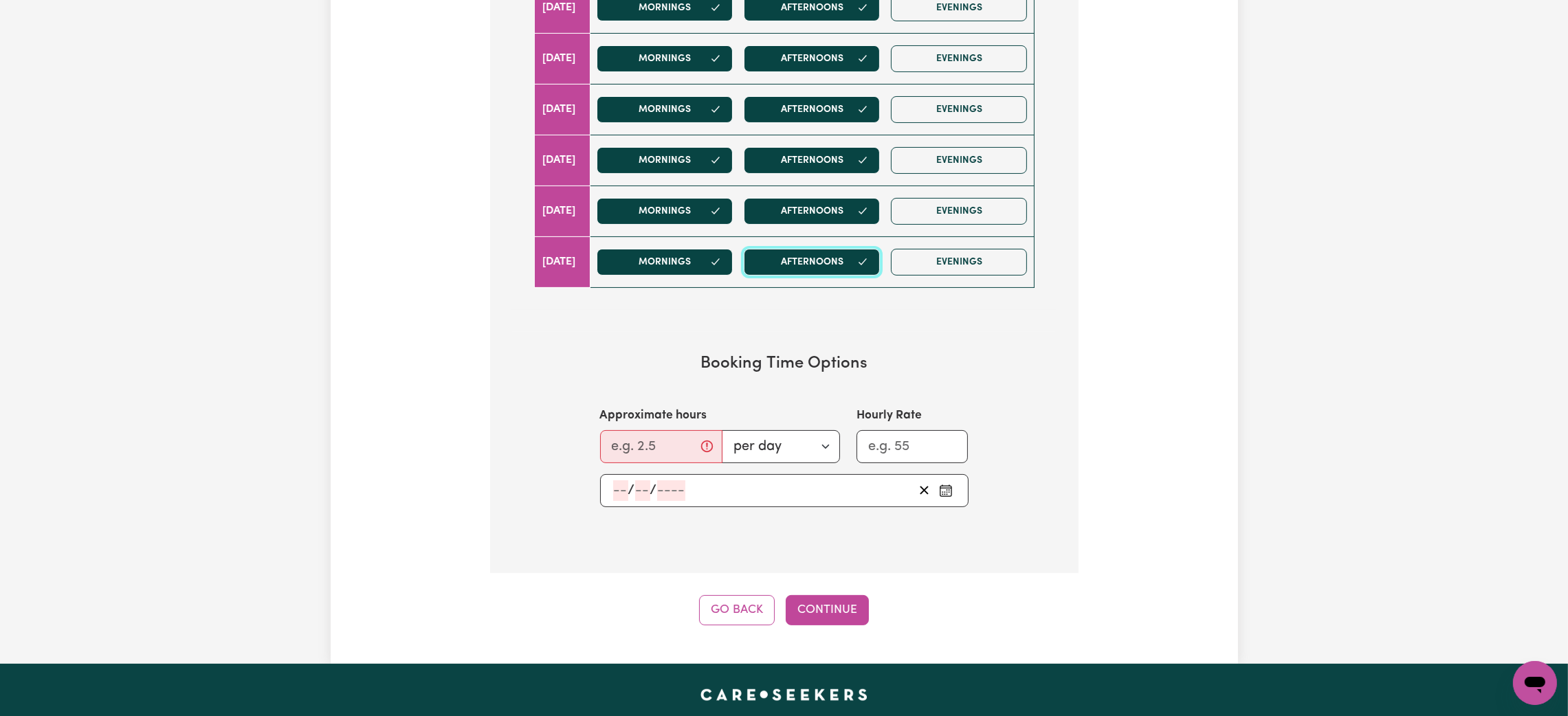
scroll to position [824, 0]
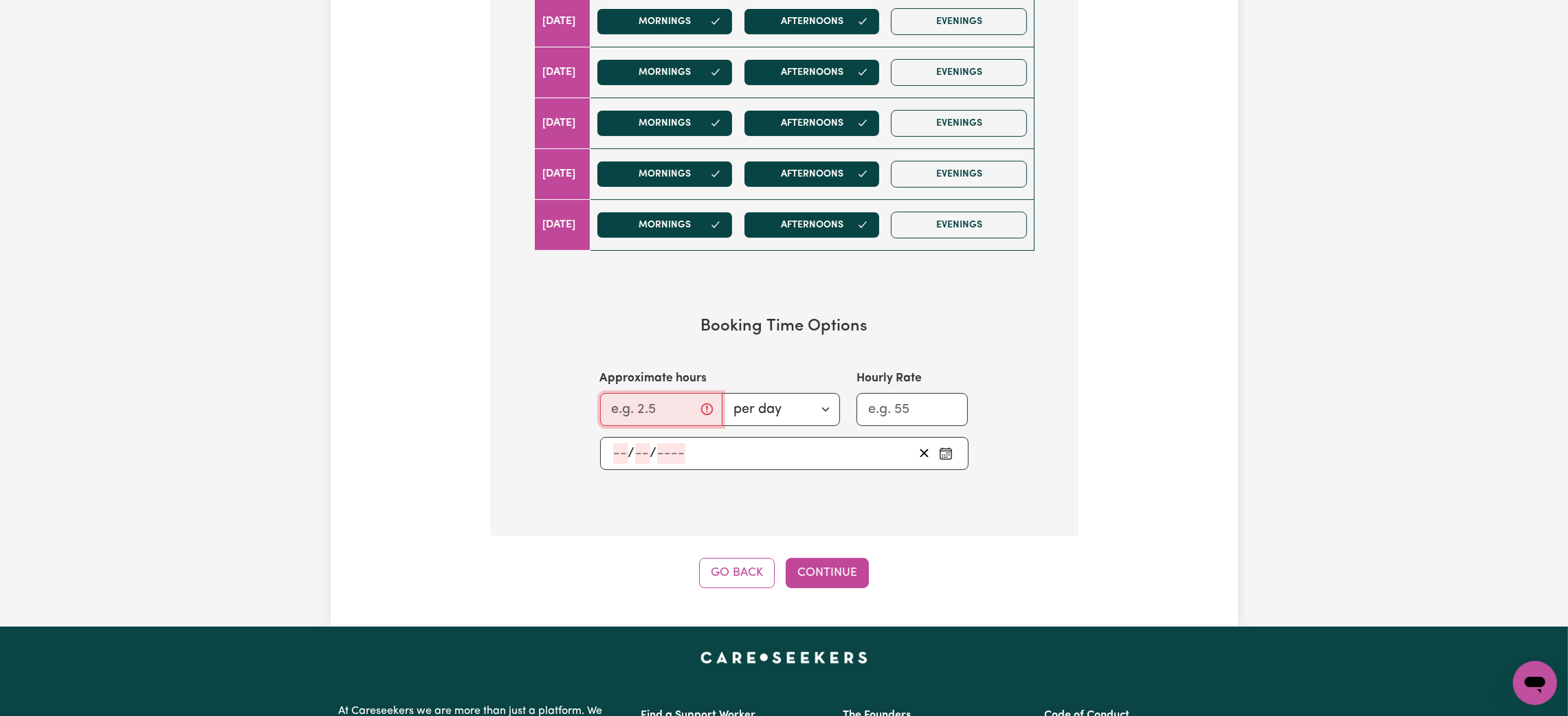
click at [631, 418] on input "Approximate hours" at bounding box center [661, 409] width 122 height 33
click at [773, 411] on select "per day per week" at bounding box center [781, 409] width 118 height 33
click at [648, 410] on input "Approximate hours" at bounding box center [661, 409] width 122 height 33
type input "8"
click at [798, 469] on div "/ /" at bounding box center [784, 454] width 369 height 33
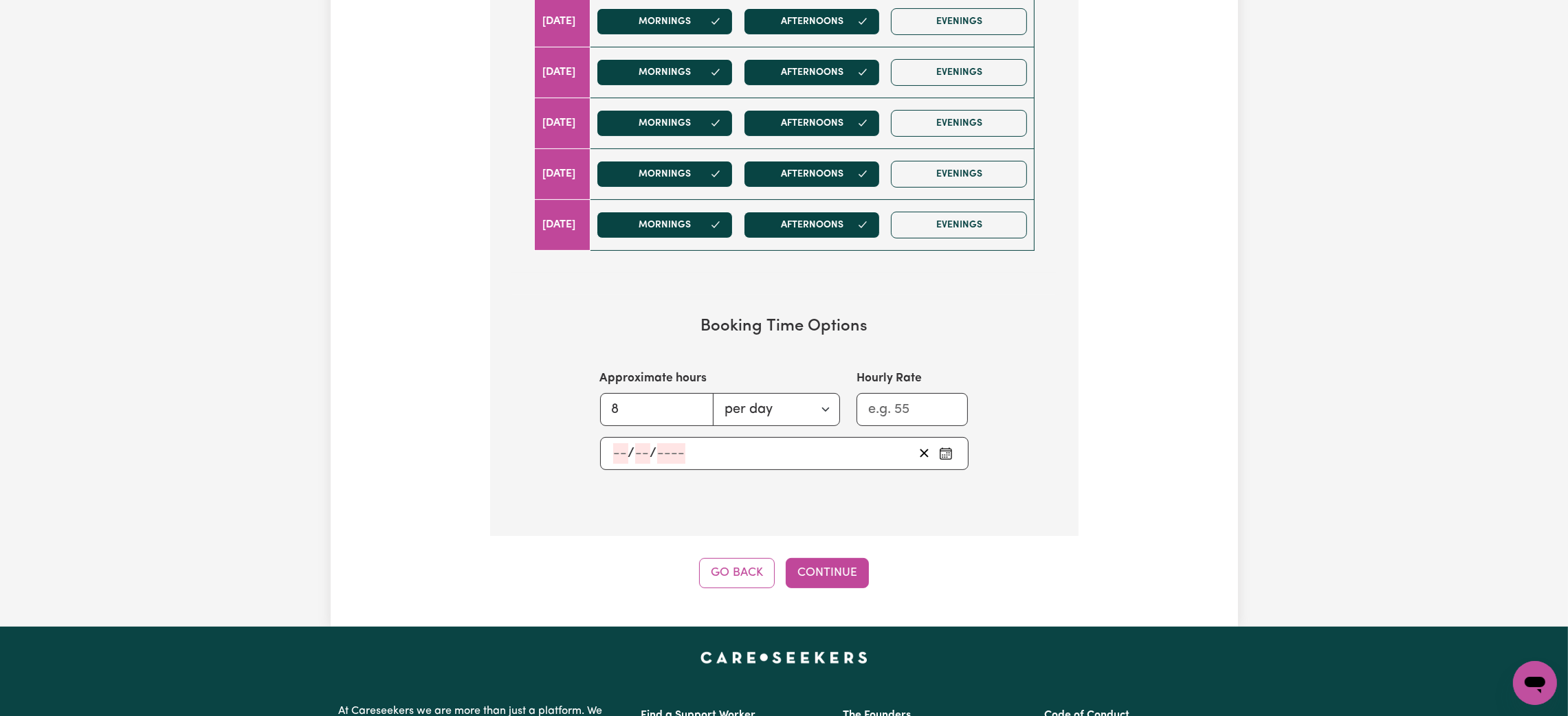
click at [950, 461] on icon "Pick an approximate start date" at bounding box center [946, 453] width 13 height 13
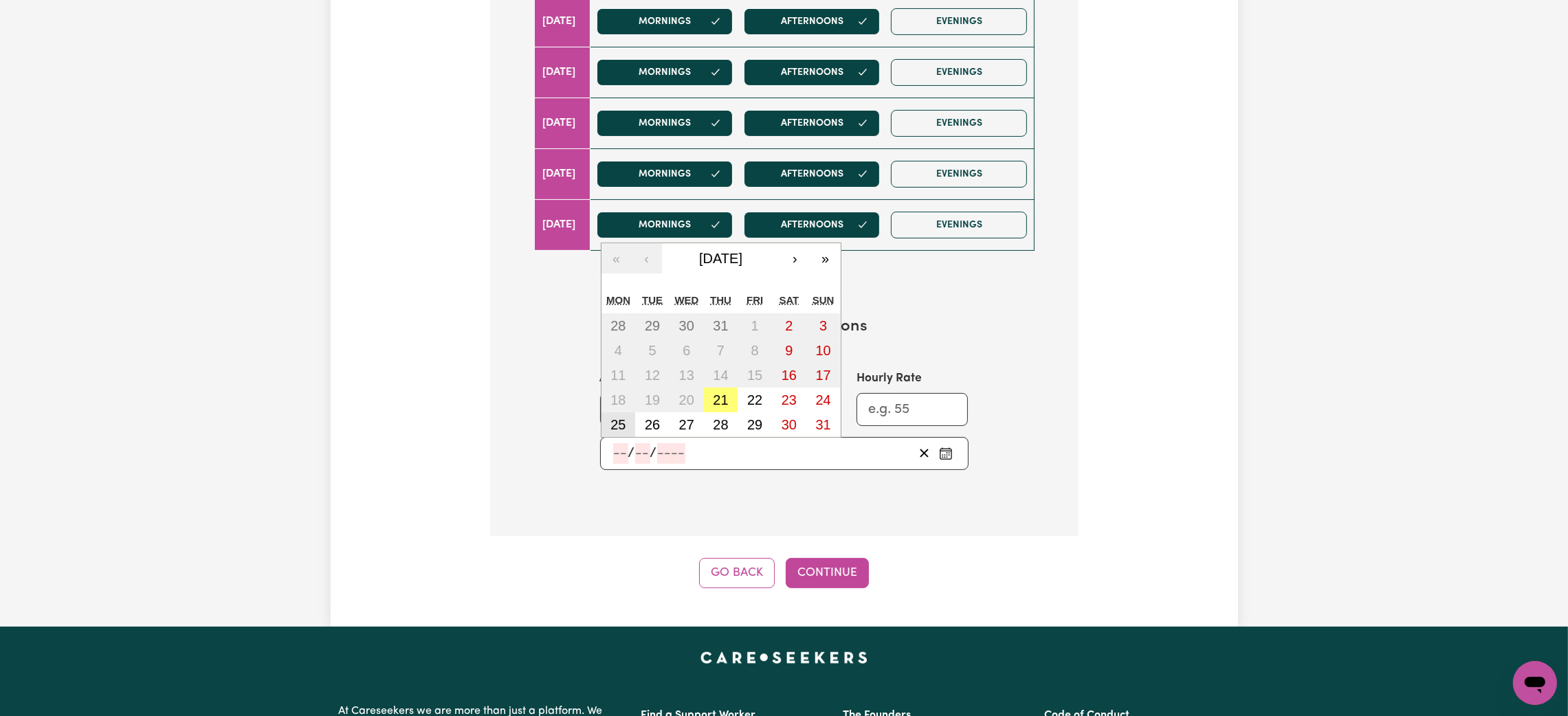
click at [626, 428] on abbr "25" at bounding box center [617, 424] width 15 height 15
type input "[DATE]"
type input "25"
type input "8"
type input "2025"
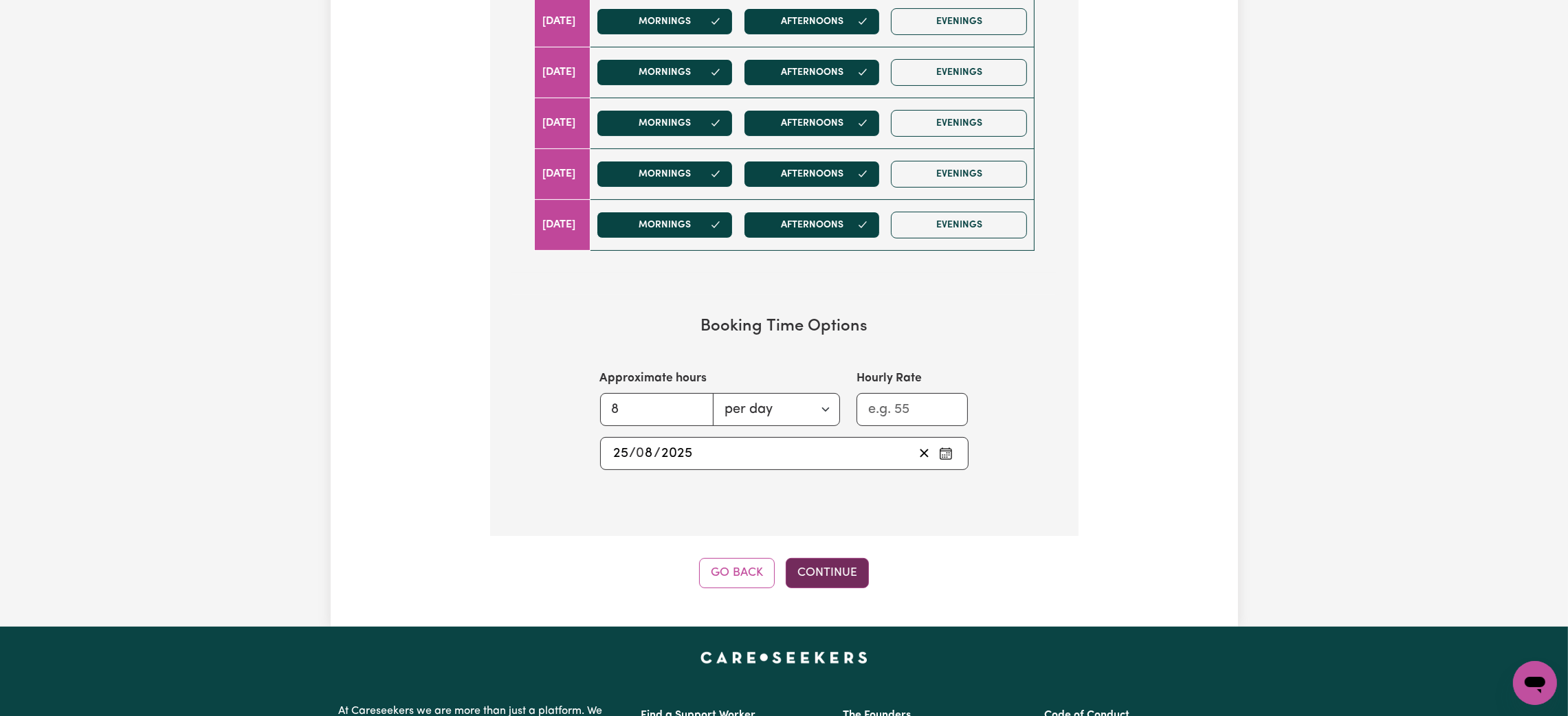
click at [840, 577] on button "Continue" at bounding box center [828, 573] width 84 height 30
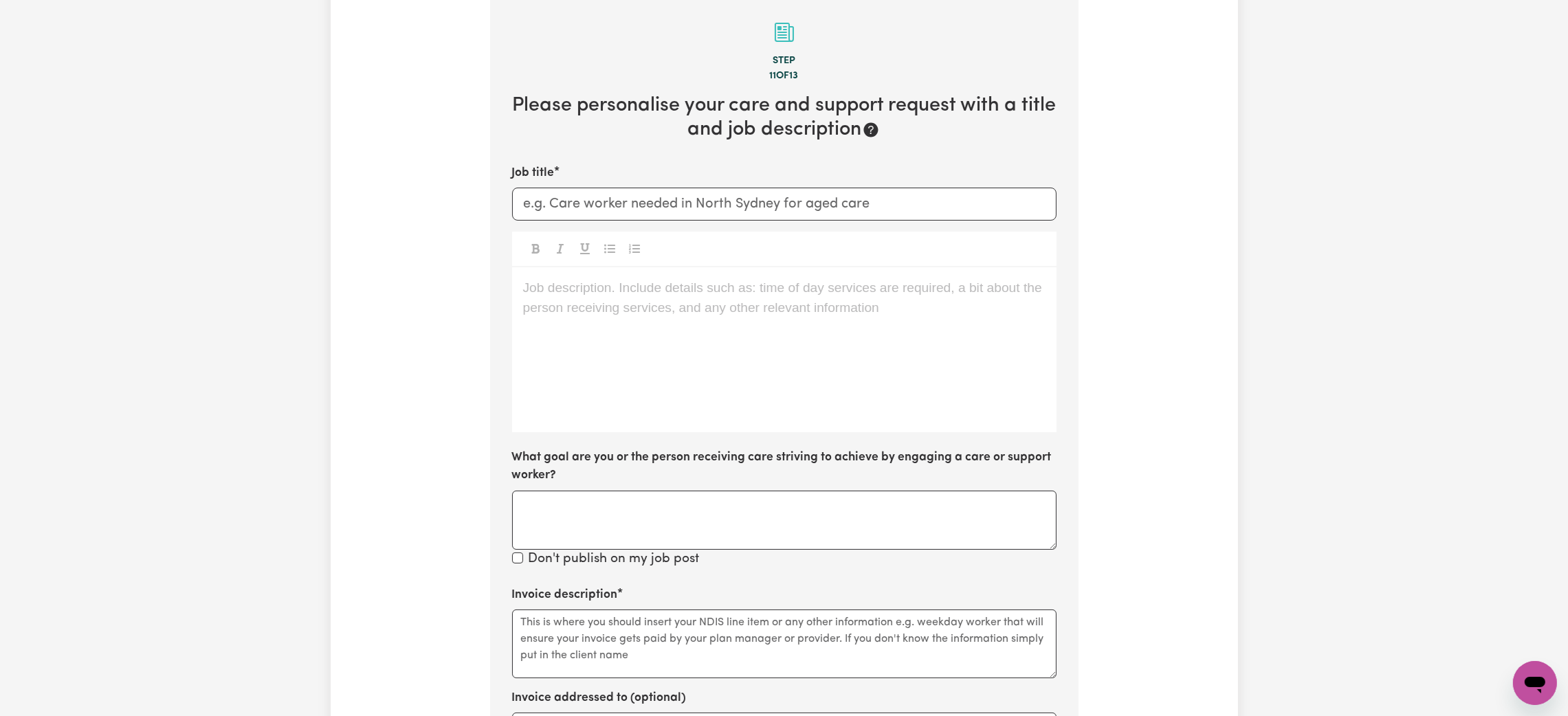
scroll to position [434, 0]
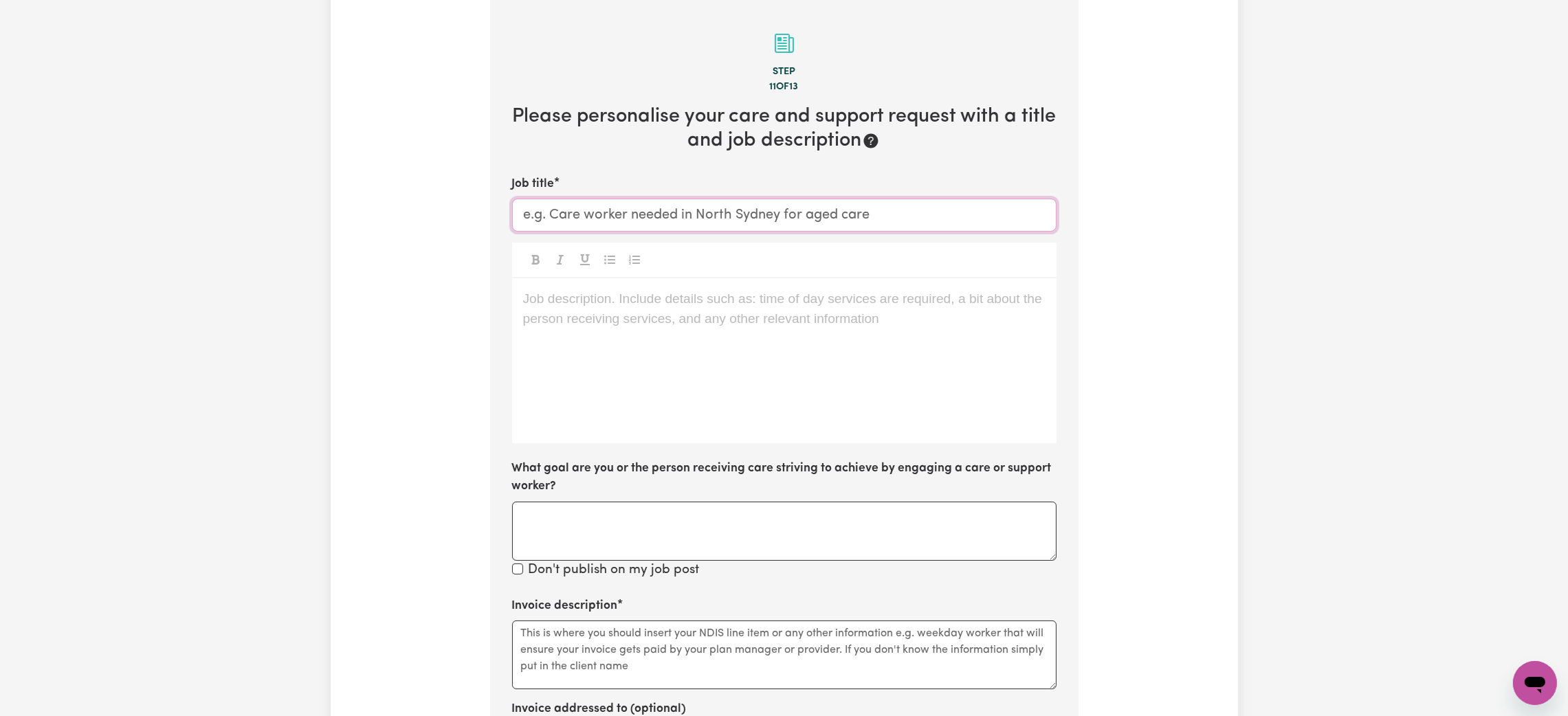
click at [607, 223] on input "Job title" at bounding box center [784, 215] width 544 height 33
type input "Care worker needed in [GEOGRAPHIC_DATA]"
click at [581, 308] on p "Job description. Include details such as: time of day services are required, a …" at bounding box center [784, 299] width 522 height 20
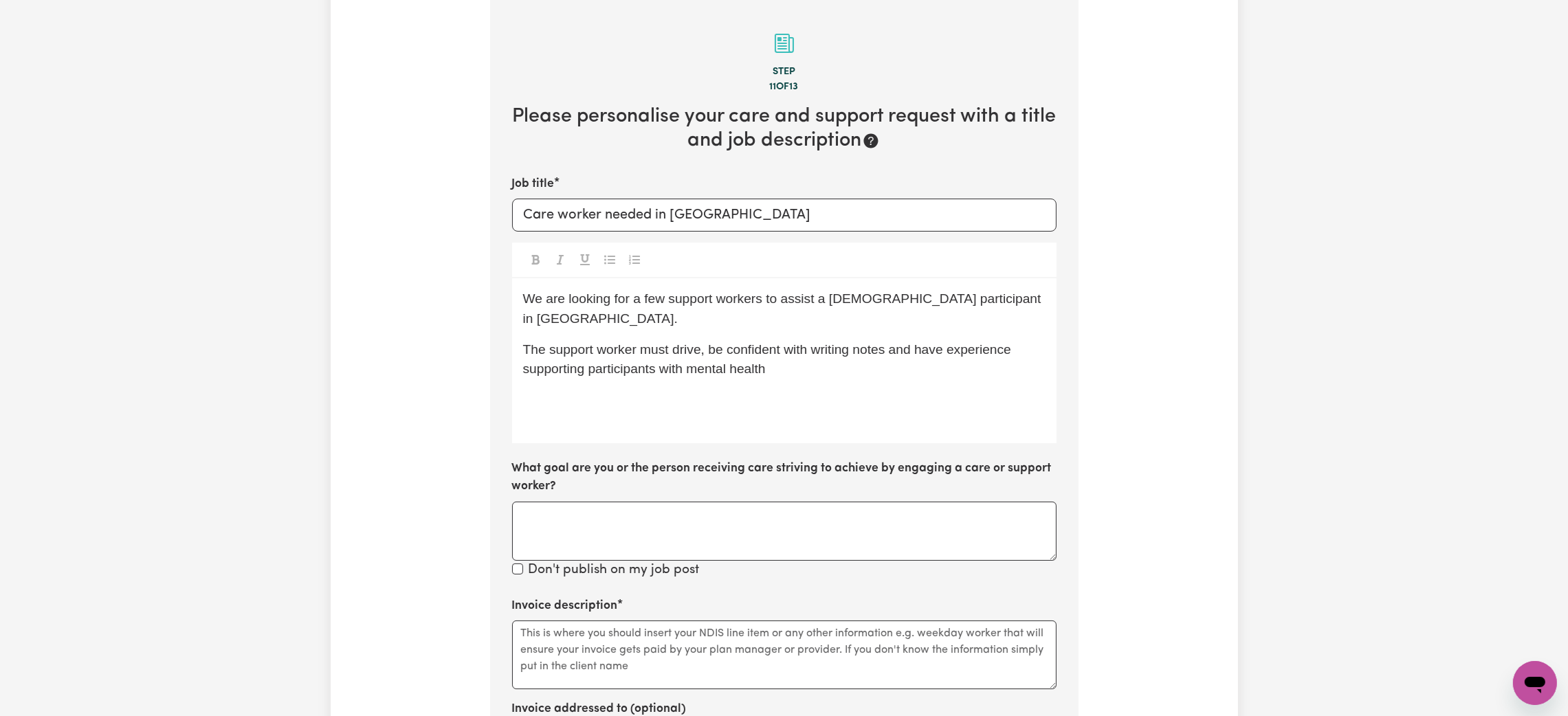
drag, startPoint x: 802, startPoint y: 350, endPoint x: 698, endPoint y: 350, distance: 104.0
click at [698, 350] on p "The support worker must drive, be confident with writing notes and have experie…" at bounding box center [784, 360] width 522 height 40
copy span "mental health"
drag, startPoint x: 834, startPoint y: 297, endPoint x: 837, endPoint y: 332, distance: 35.1
click at [834, 299] on span "We are looking for a few support workers to assist a [DEMOGRAPHIC_DATA] partici…" at bounding box center [784, 308] width 522 height 35
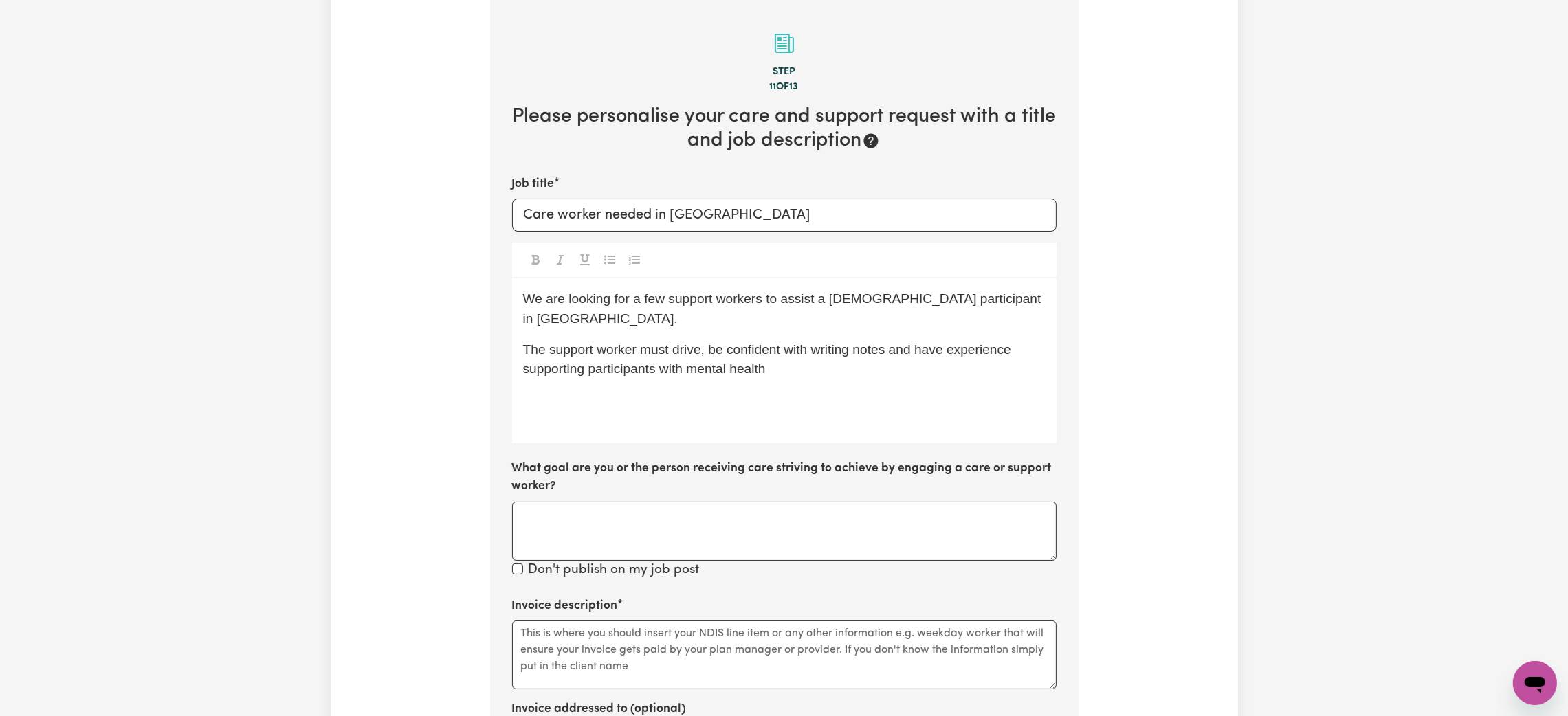
click at [794, 359] on p "The support worker must drive, be confident with writing notes and have experie…" at bounding box center [784, 360] width 522 height 40
drag, startPoint x: 799, startPoint y: 356, endPoint x: 692, endPoint y: 345, distance: 107.6
click at [692, 345] on p "The support worker must drive, be confident with writing notes and have experie…" at bounding box center [784, 360] width 522 height 40
copy span "mental health"
click at [591, 346] on span "The support worker must drive, be confident with writing notes and have experie…" at bounding box center [769, 359] width 492 height 35
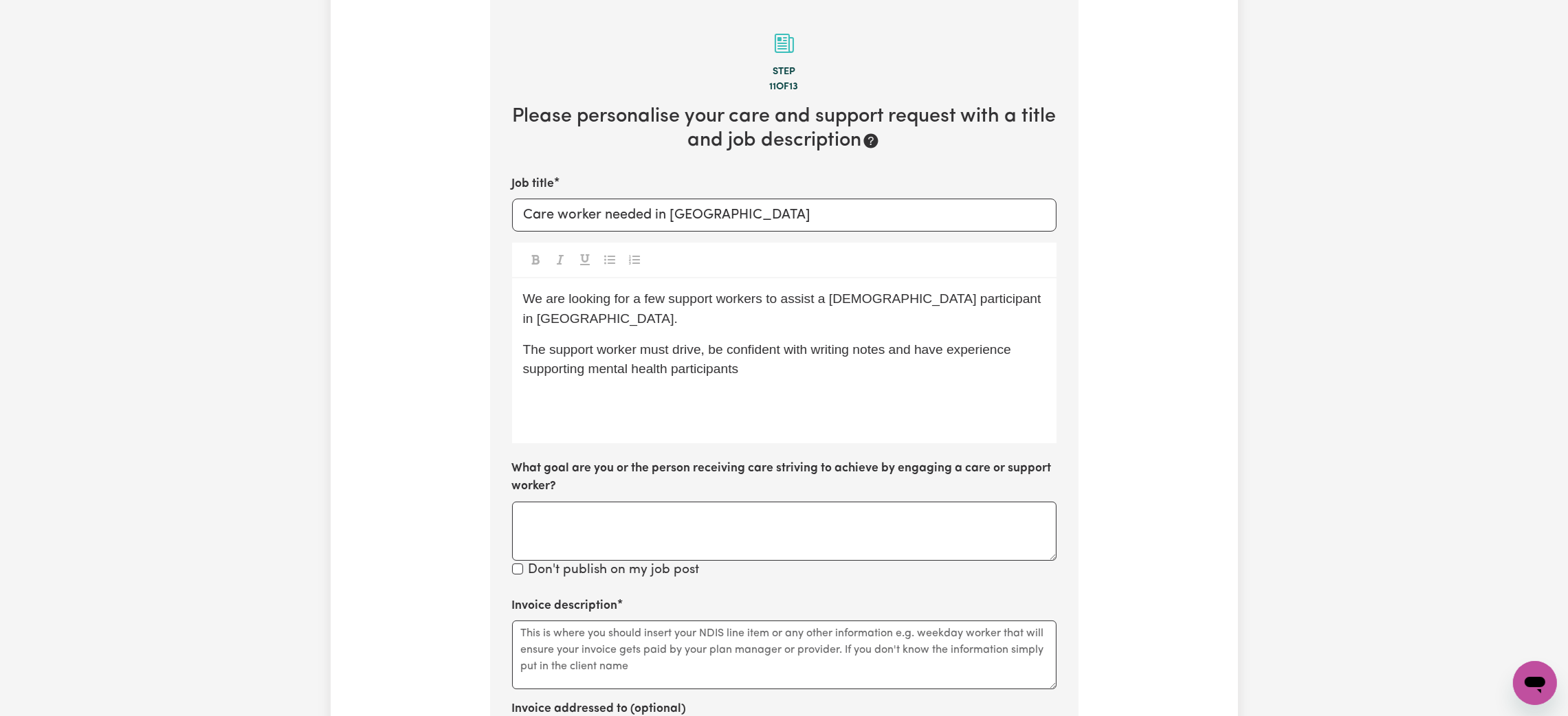
click at [787, 340] on p "The support worker must drive, be confident with writing notes and have experie…" at bounding box center [784, 360] width 522 height 40
click at [774, 357] on p "The support worker must drive, be confident with writing notes and have experie…" at bounding box center [784, 360] width 522 height 40
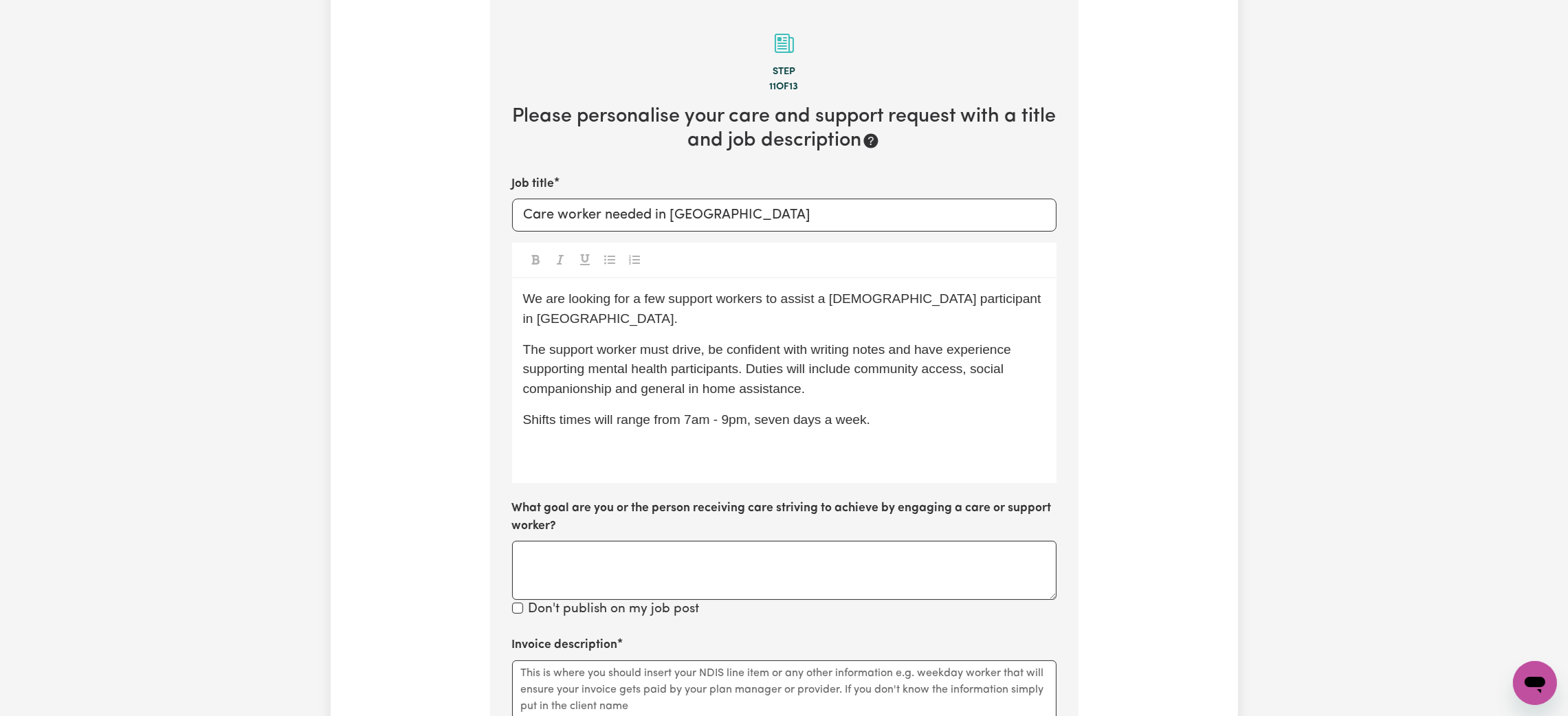
click at [572, 456] on div "We are looking for a few support workers to assist a [DEMOGRAPHIC_DATA] partici…" at bounding box center [784, 380] width 544 height 204
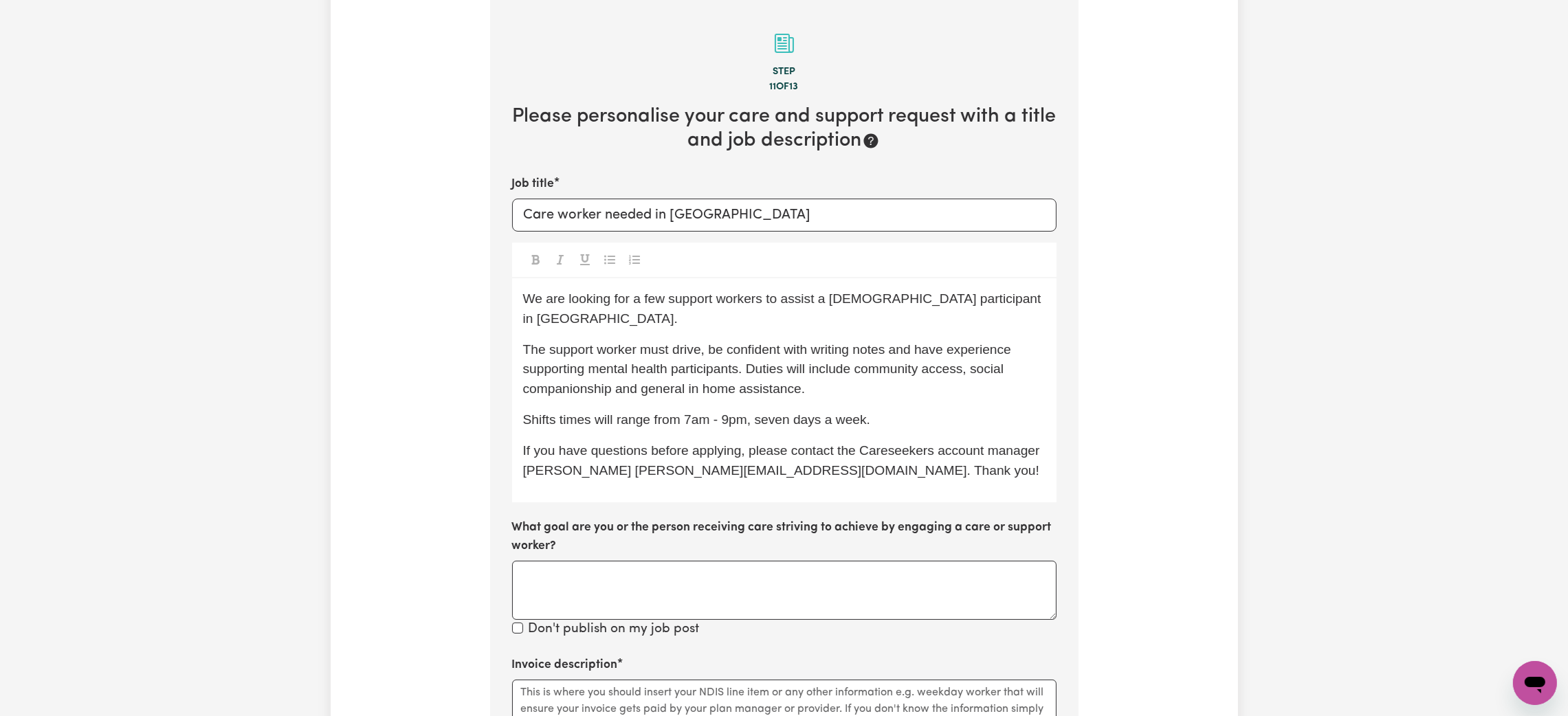
scroll to position [743, 0]
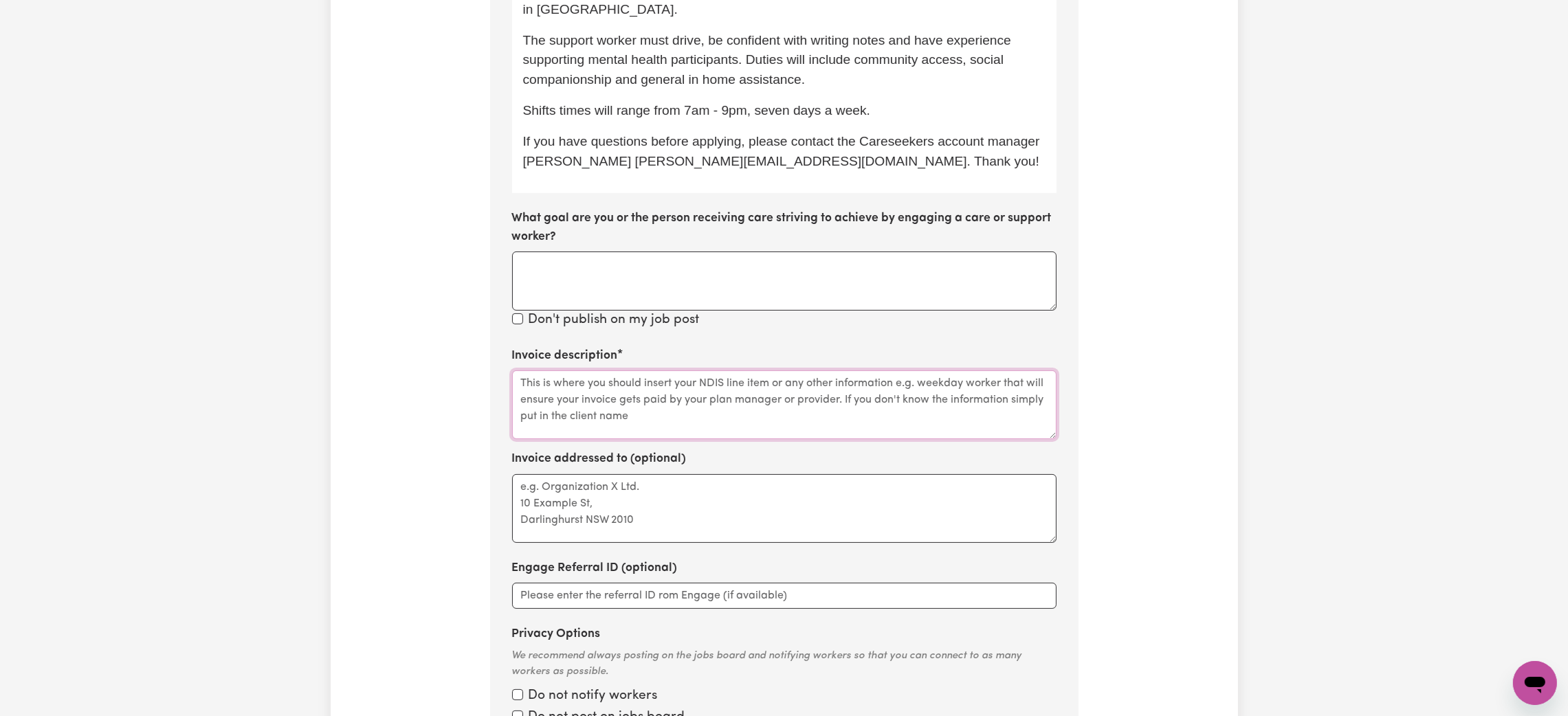
click at [600, 398] on textarea "Invoice description" at bounding box center [784, 404] width 544 height 69
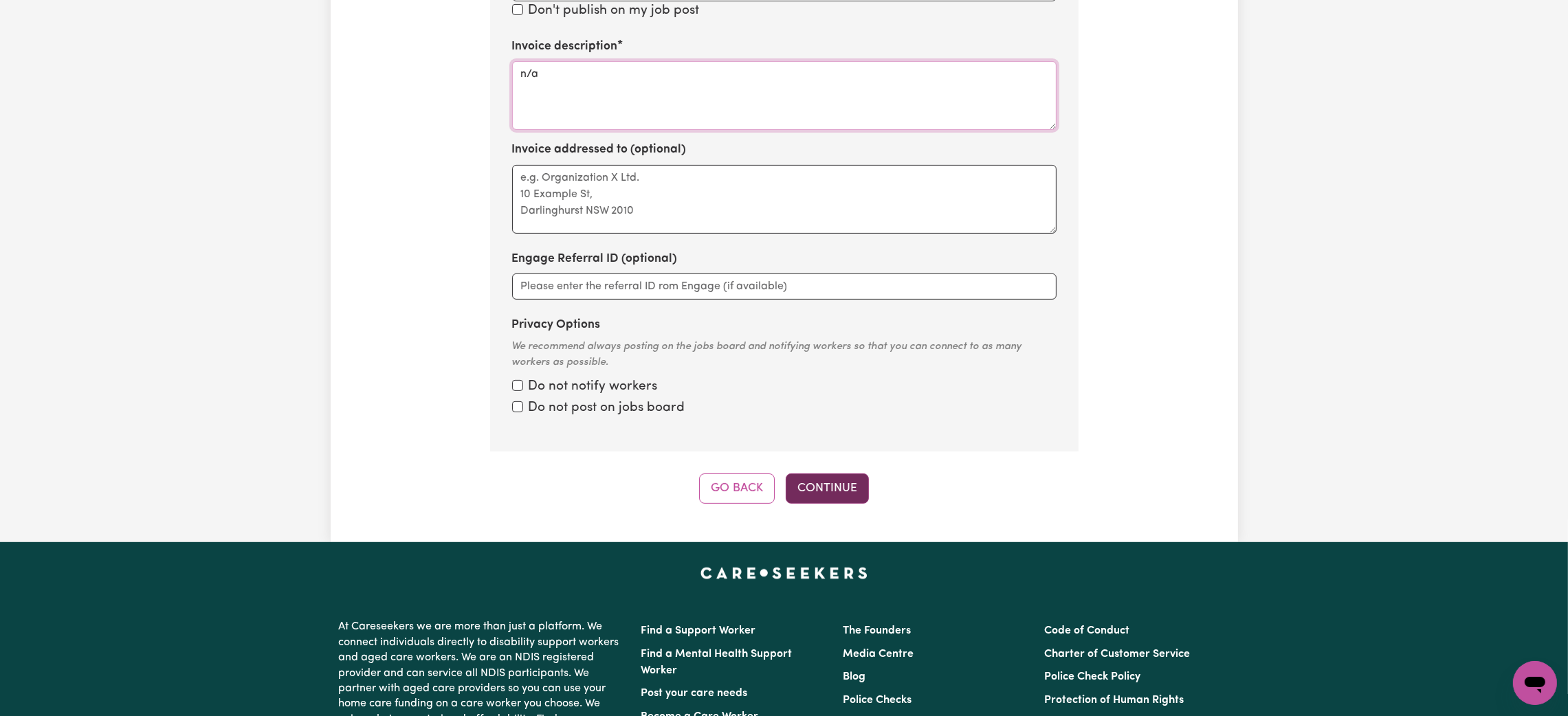
type textarea "n/a"
click at [830, 473] on button "Continue" at bounding box center [828, 488] width 84 height 30
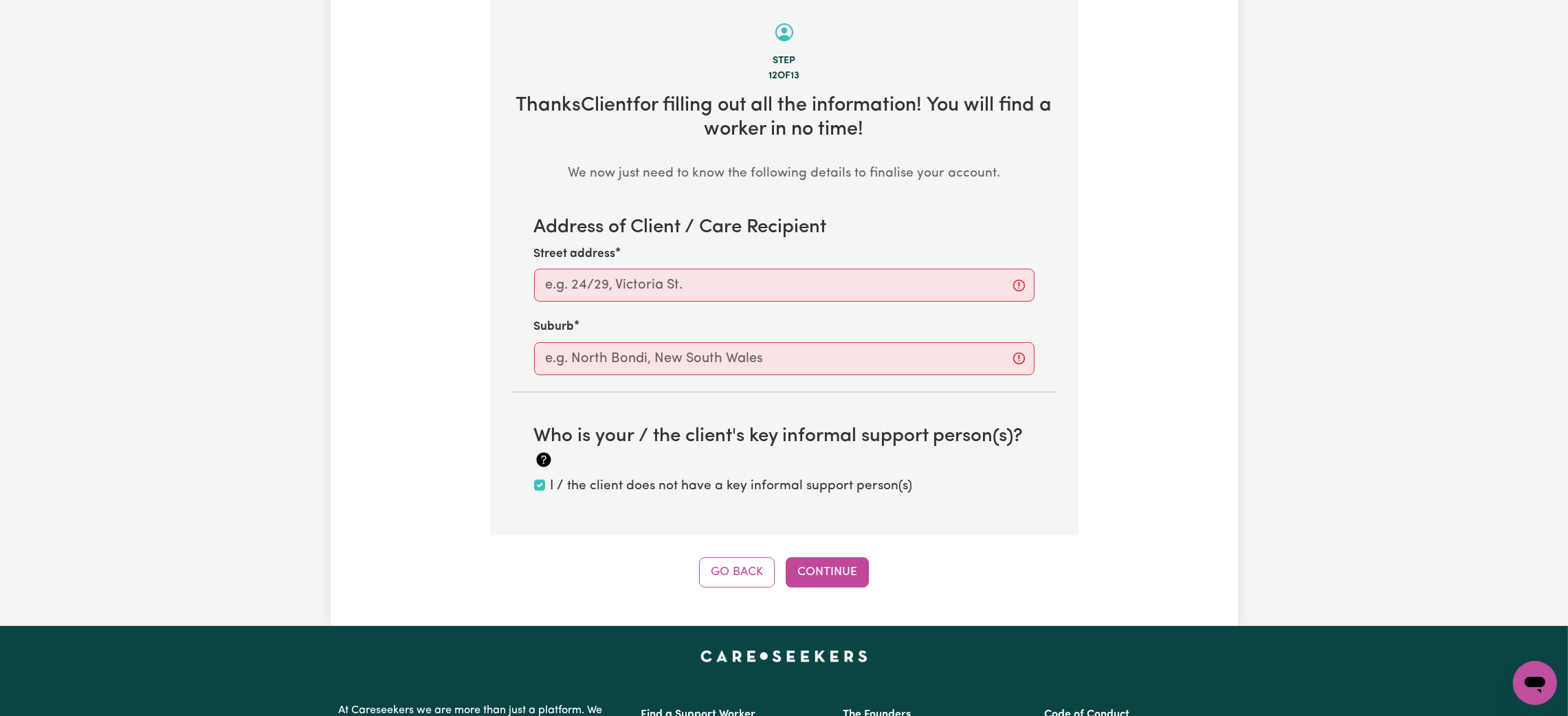
scroll to position [434, 0]
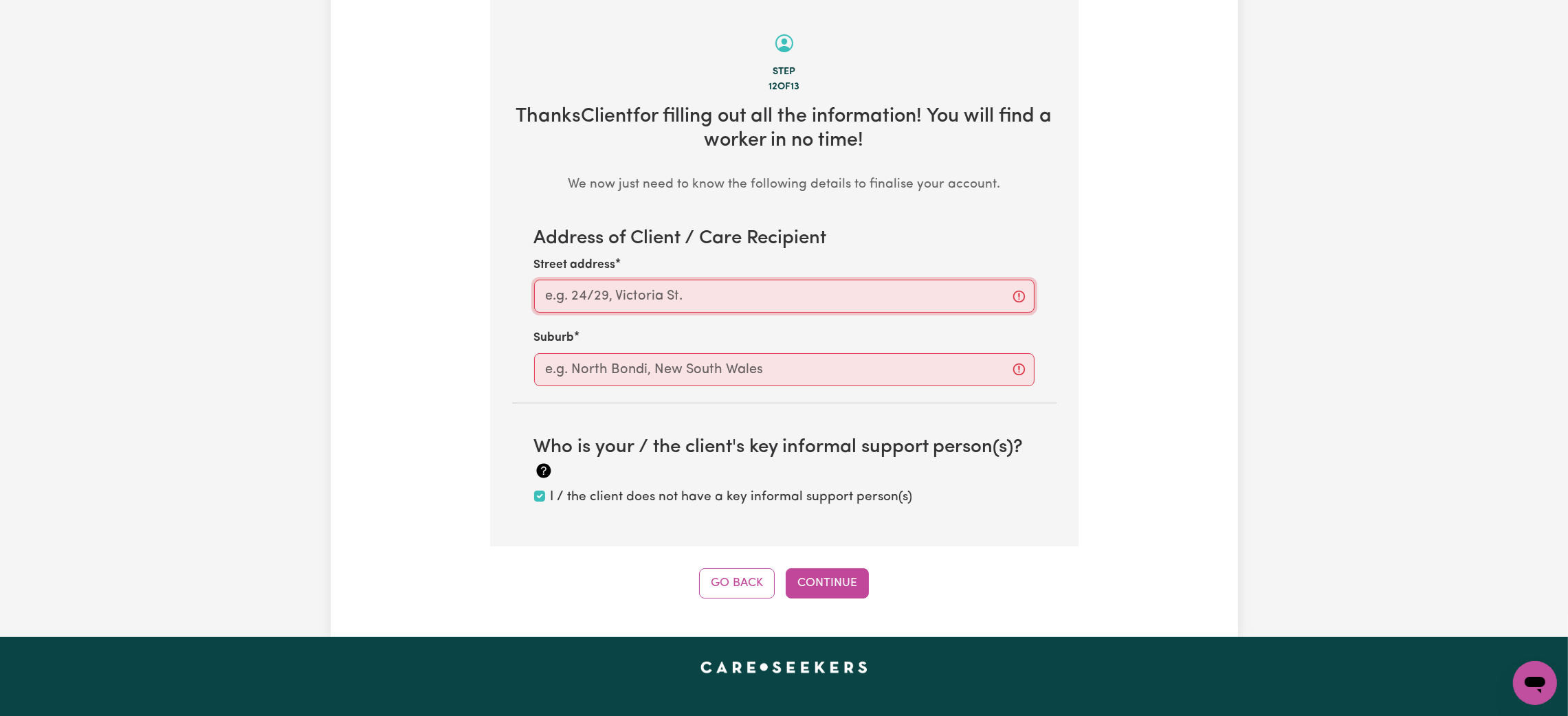
click at [631, 303] on input "Street address" at bounding box center [784, 296] width 500 height 33
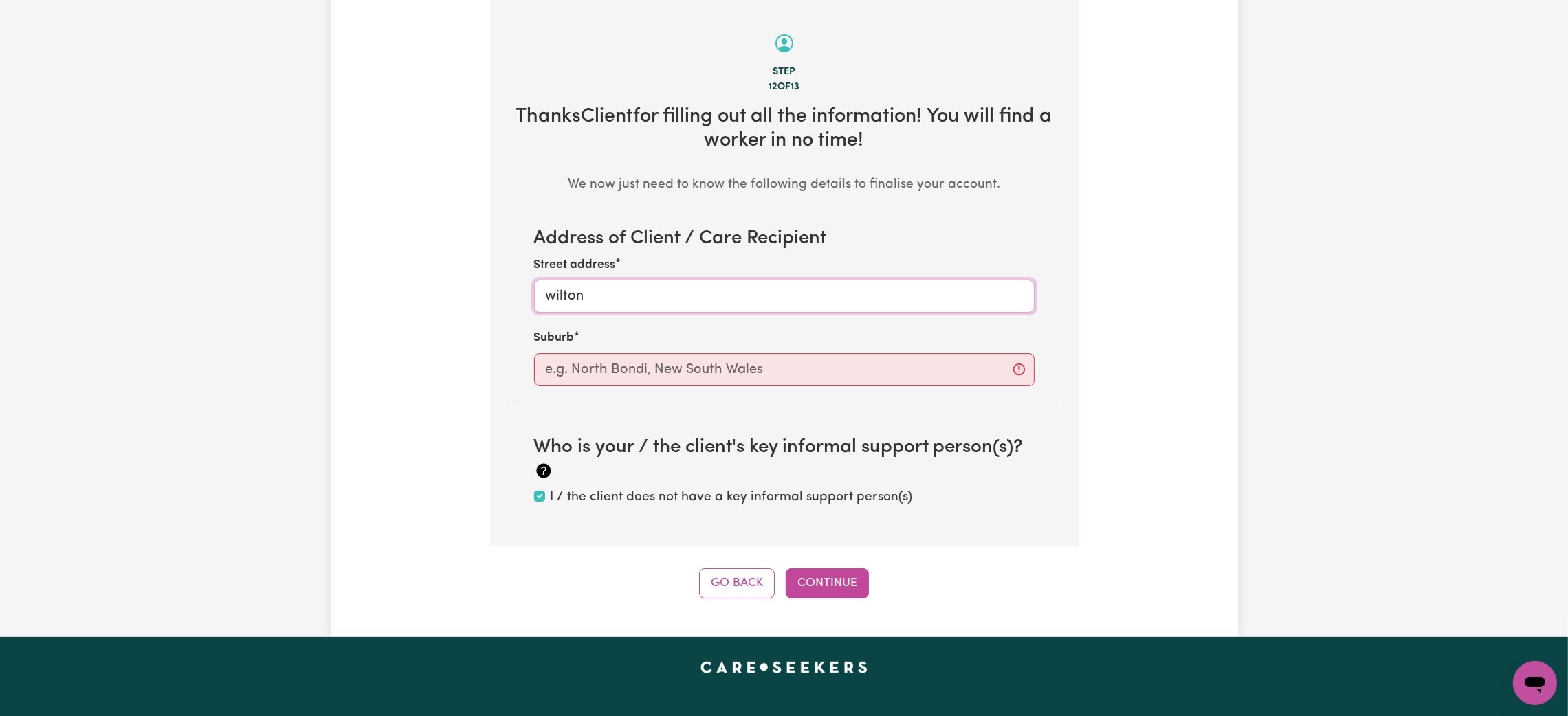
type input "wilton"
click at [593, 367] on input "text" at bounding box center [784, 369] width 500 height 33
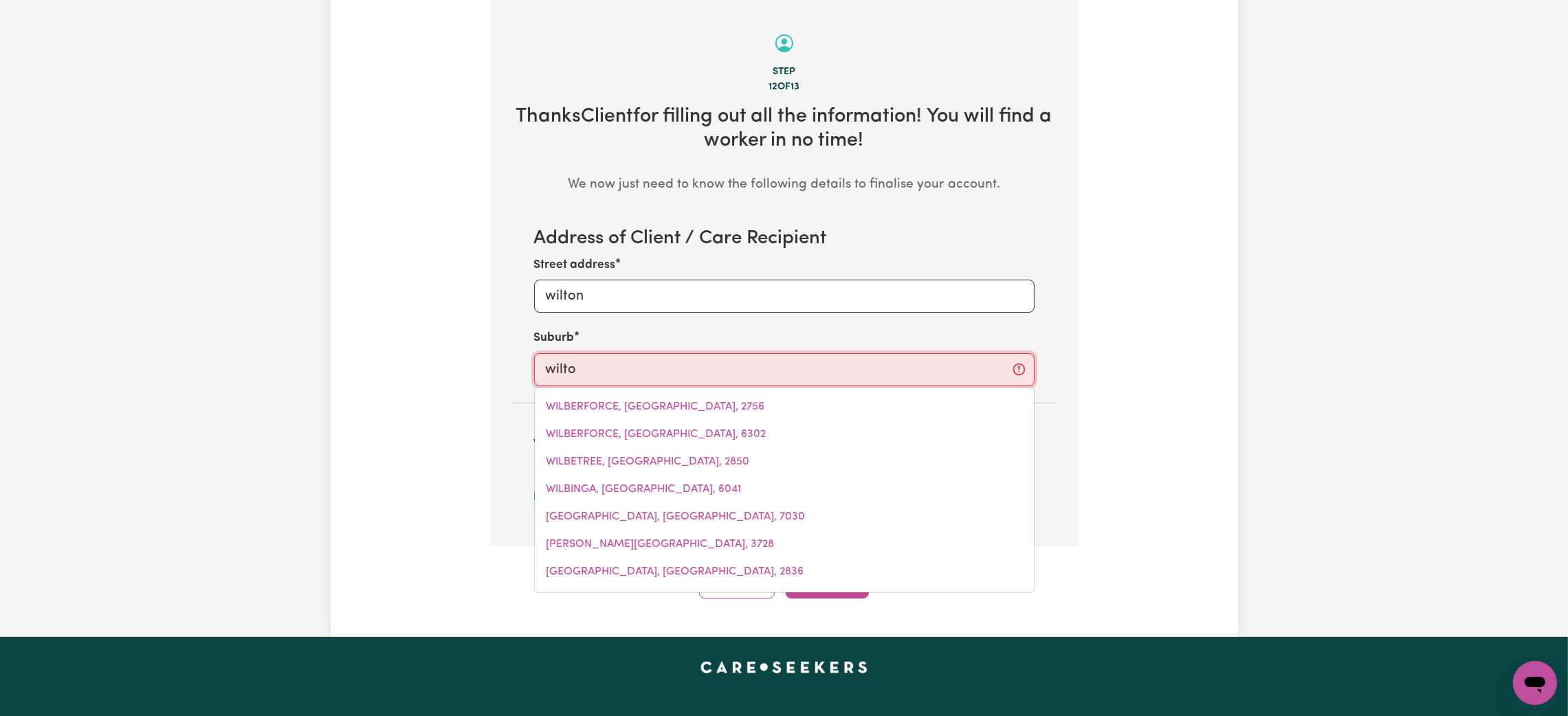
type input "wilton"
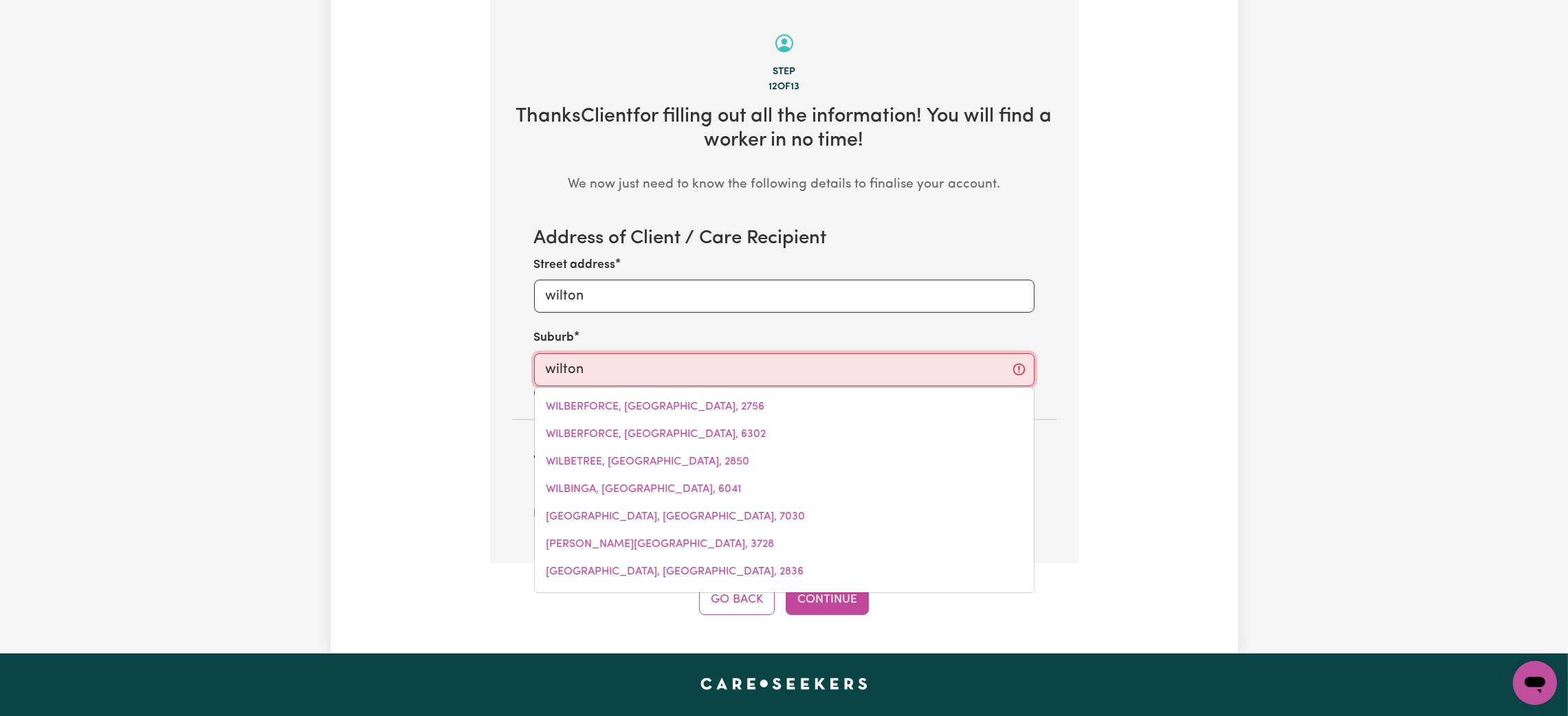
type input "[GEOGRAPHIC_DATA], [GEOGRAPHIC_DATA], 2571"
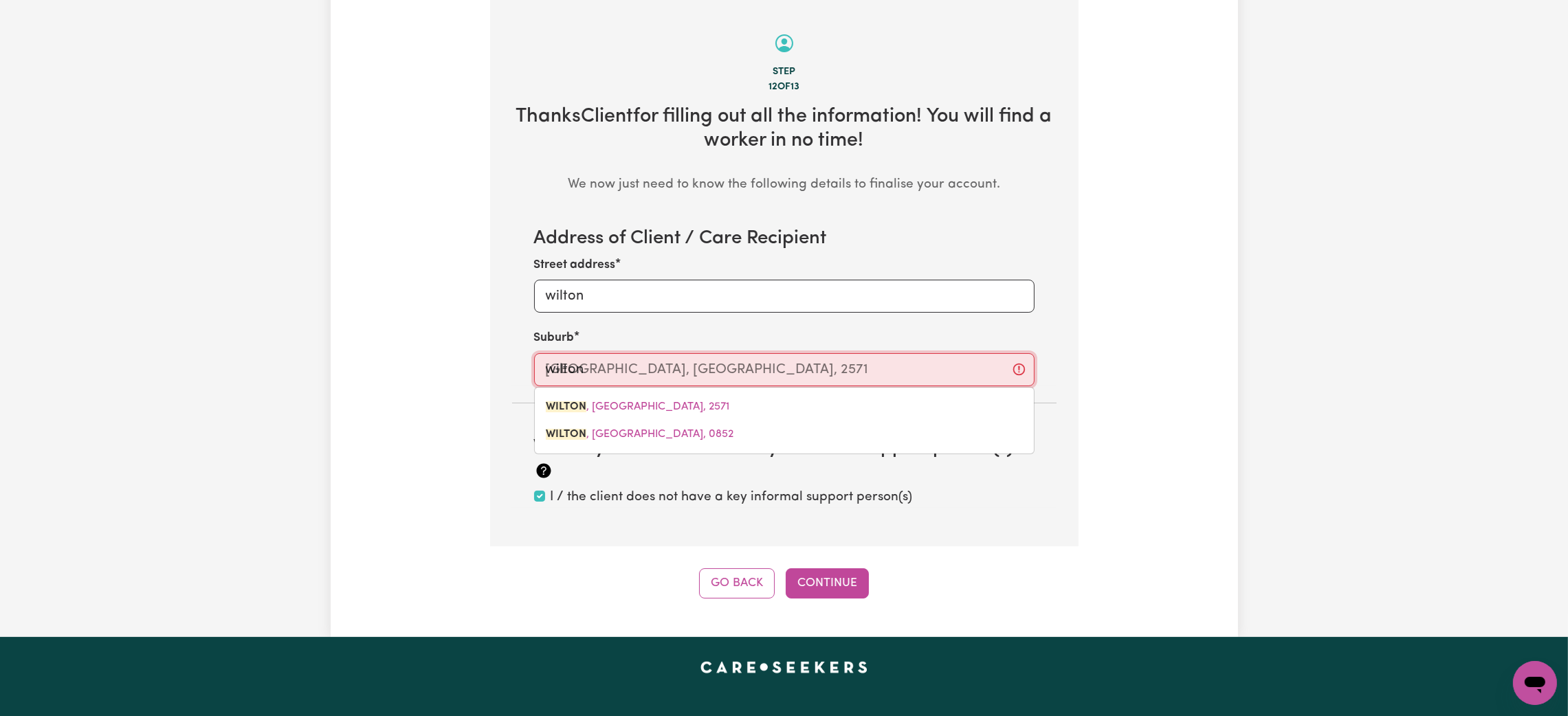
click at [608, 394] on link "[GEOGRAPHIC_DATA] , [GEOGRAPHIC_DATA], 2571" at bounding box center [784, 406] width 499 height 28
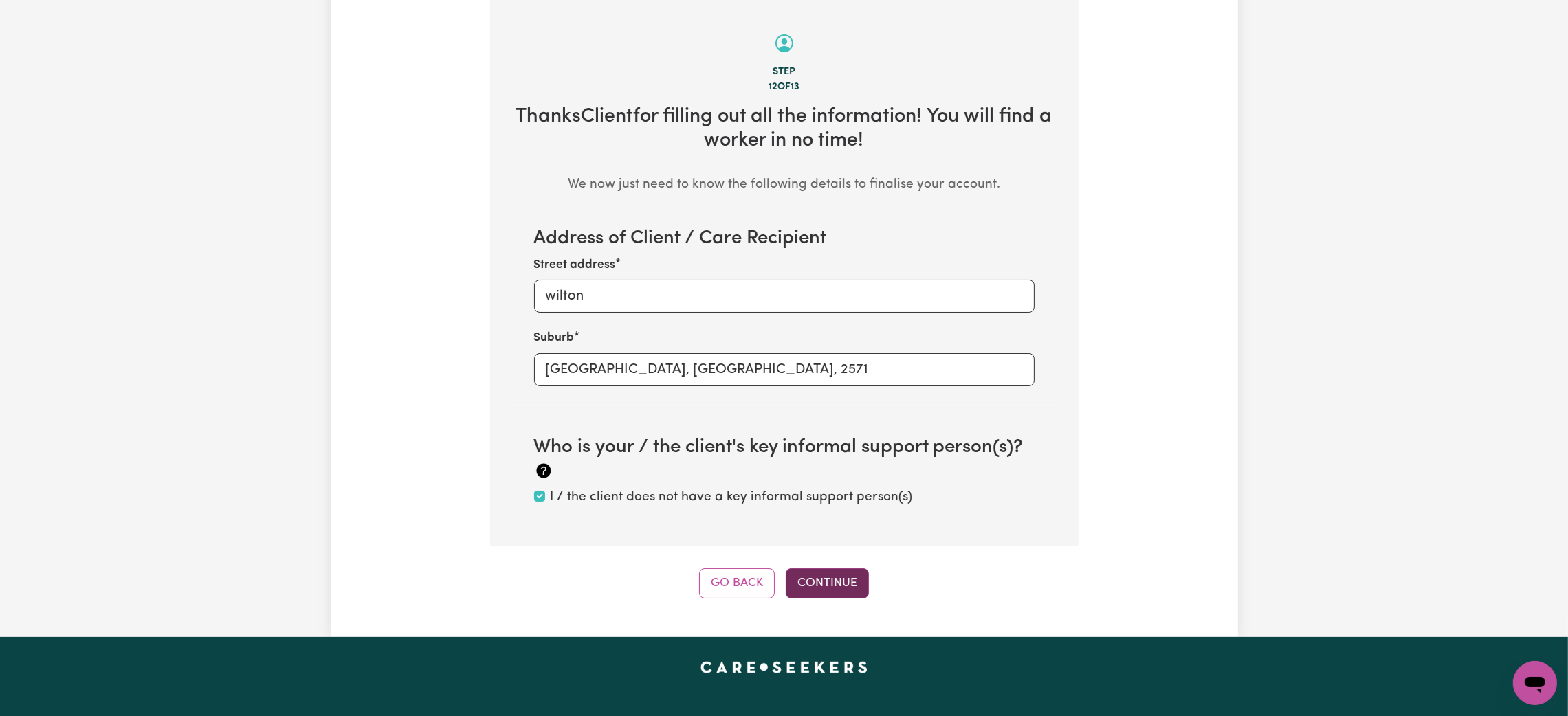
click at [861, 579] on button "Continue" at bounding box center [828, 583] width 84 height 30
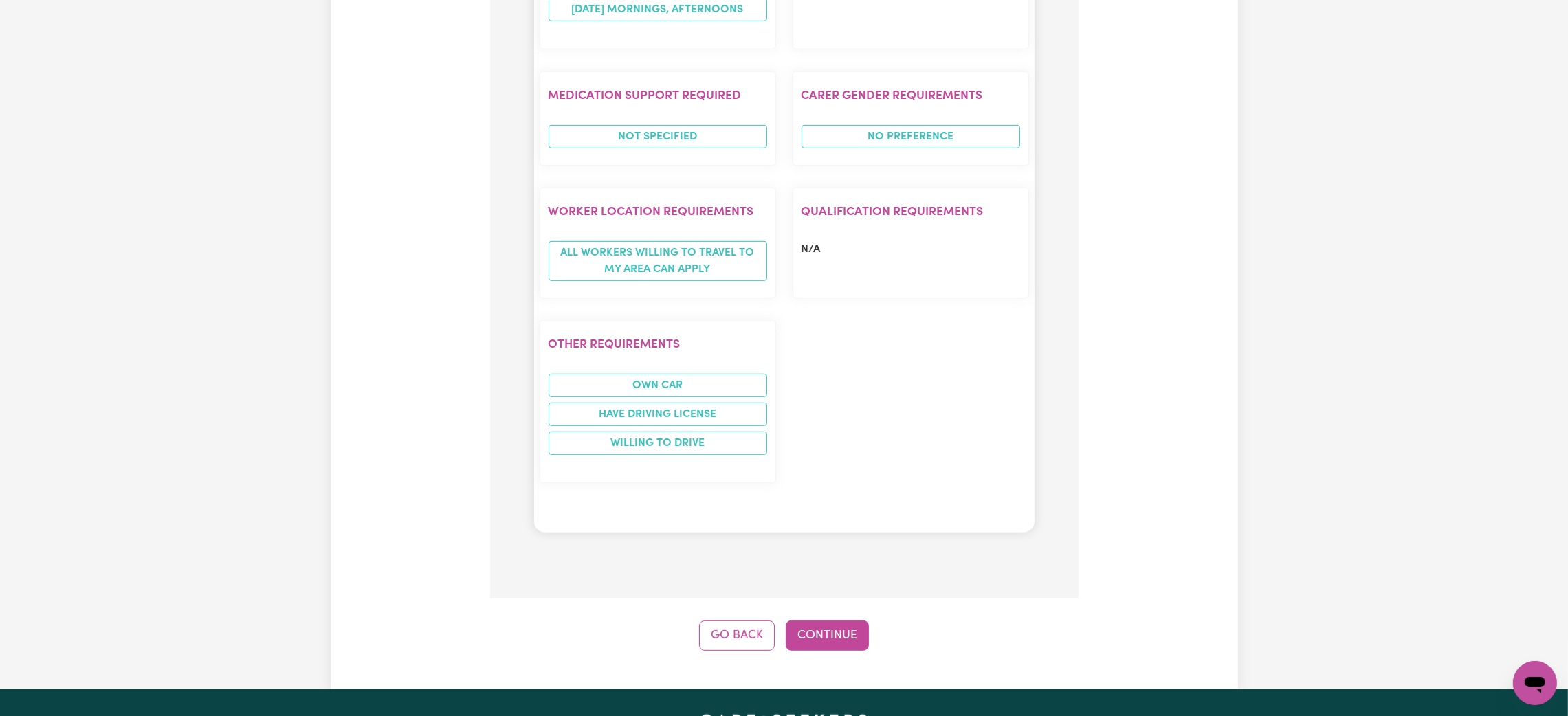
scroll to position [1980, 0]
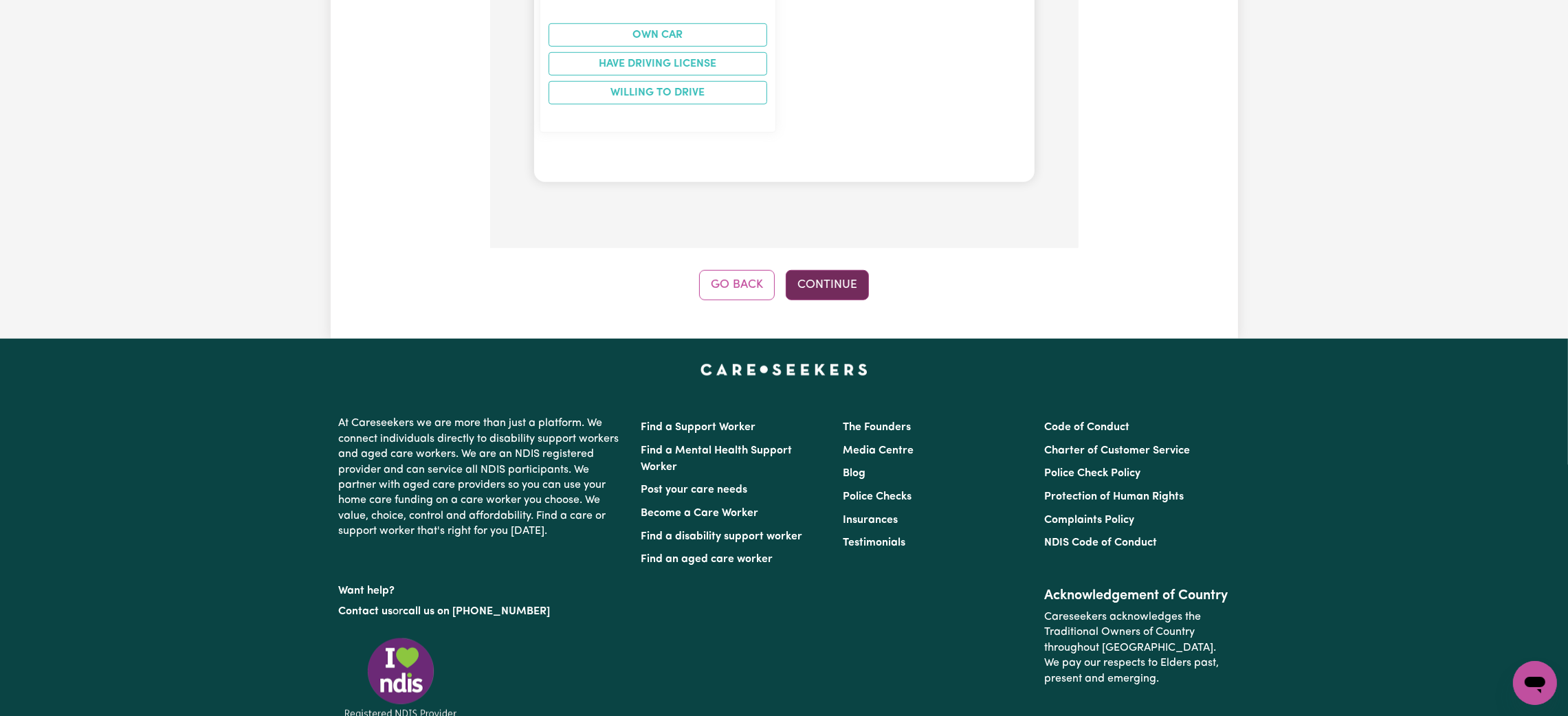
click at [799, 270] on button "Continue" at bounding box center [828, 285] width 84 height 30
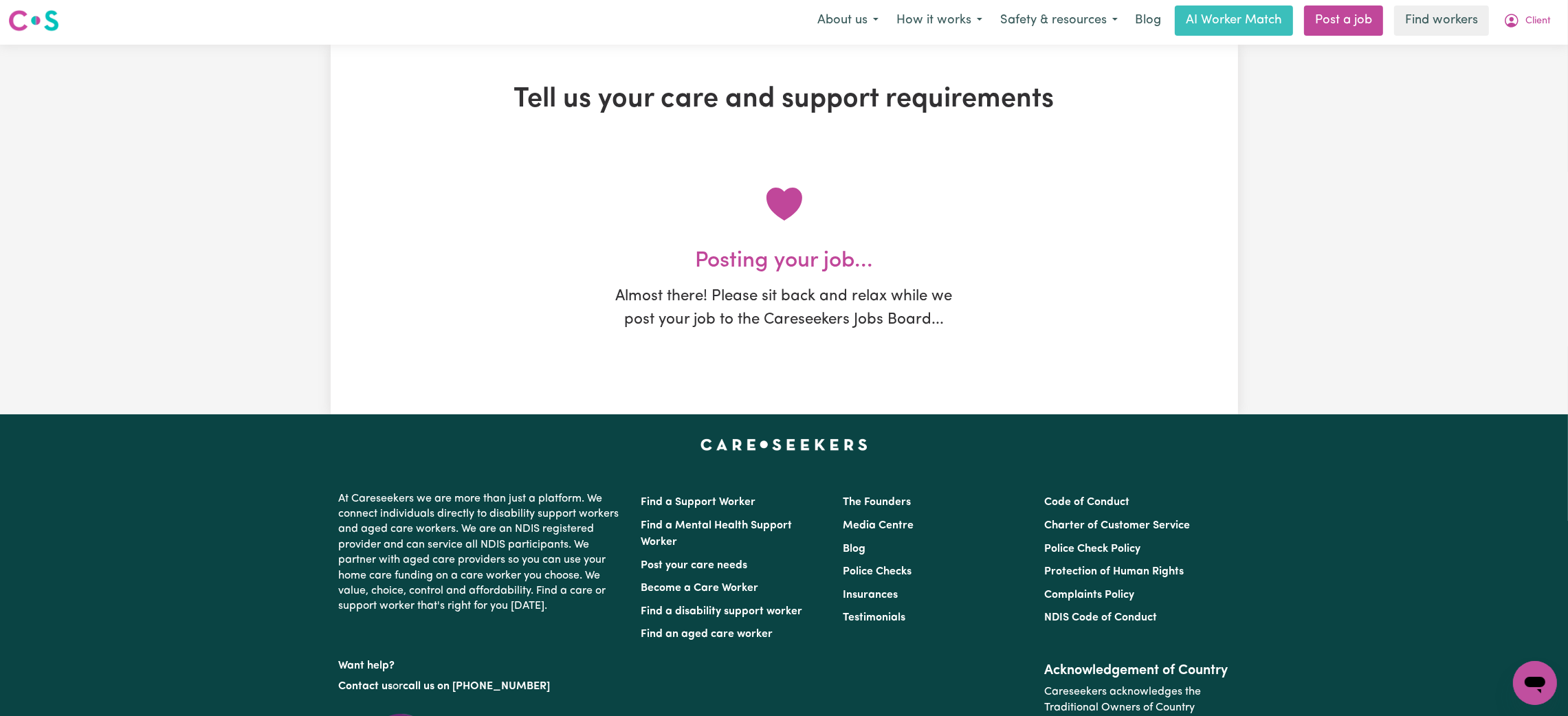
scroll to position [0, 0]
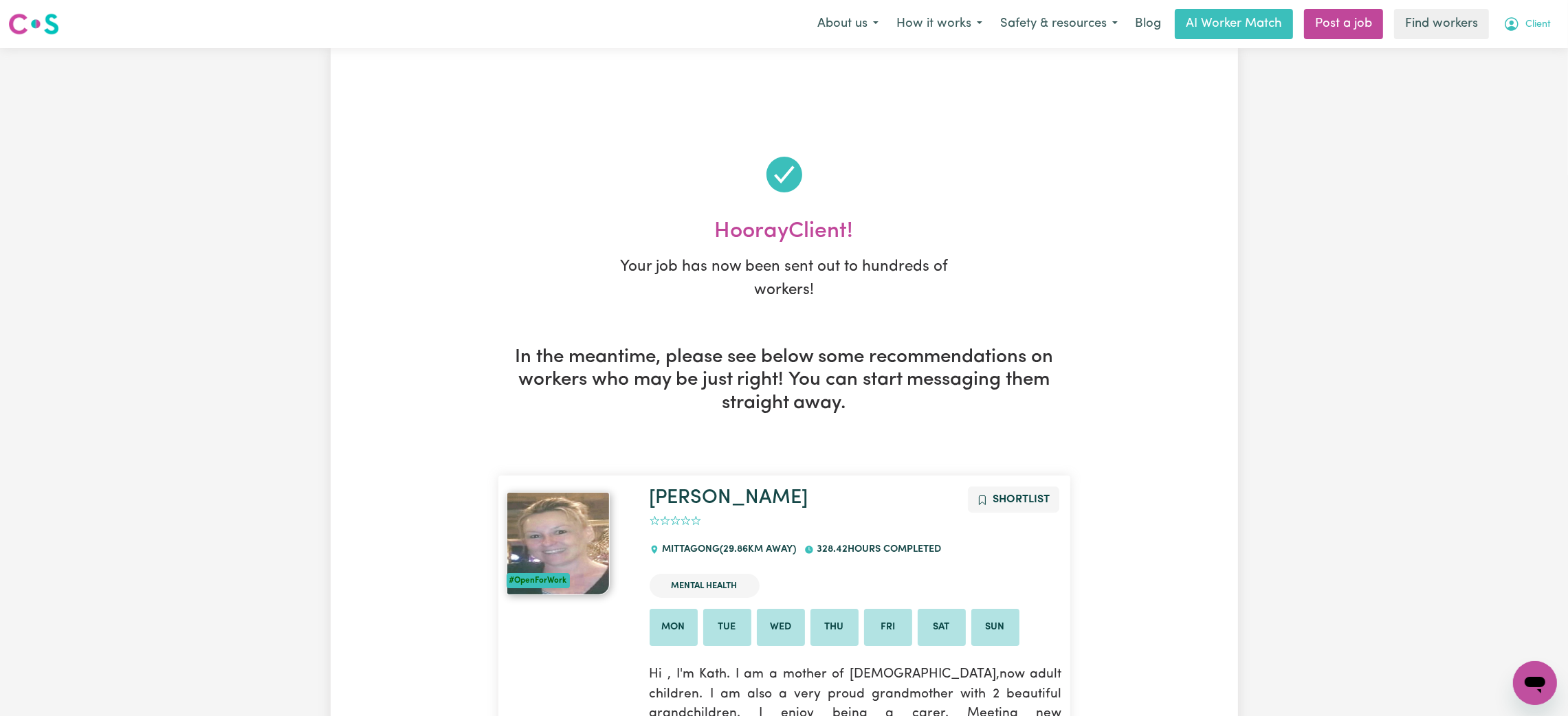
click at [1540, 21] on span "Client" at bounding box center [1538, 24] width 25 height 15
click at [1501, 57] on link "My Dashboard" at bounding box center [1504, 53] width 108 height 26
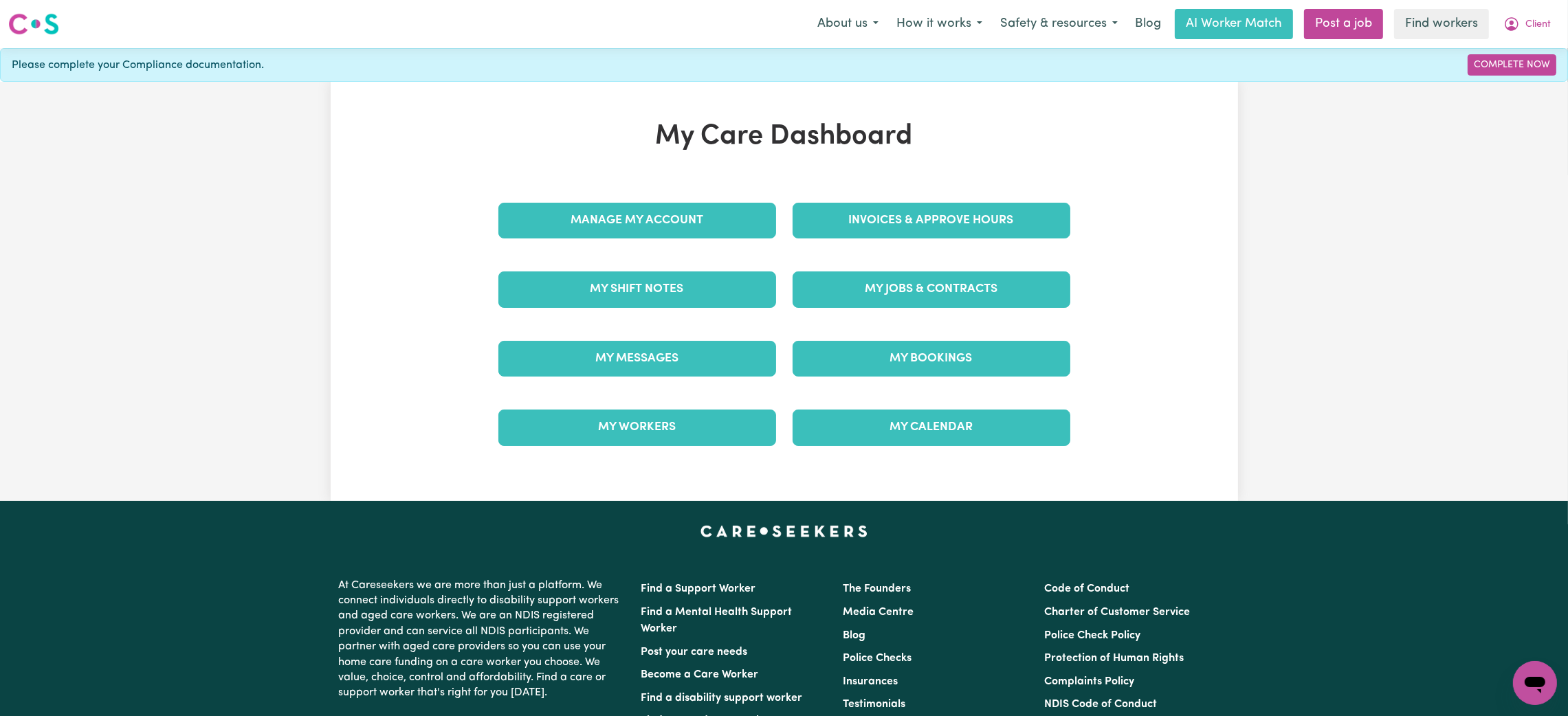
click at [547, 202] on div "Manage My Account" at bounding box center [637, 220] width 294 height 69
click at [578, 224] on link "Manage My Account" at bounding box center [637, 220] width 277 height 35
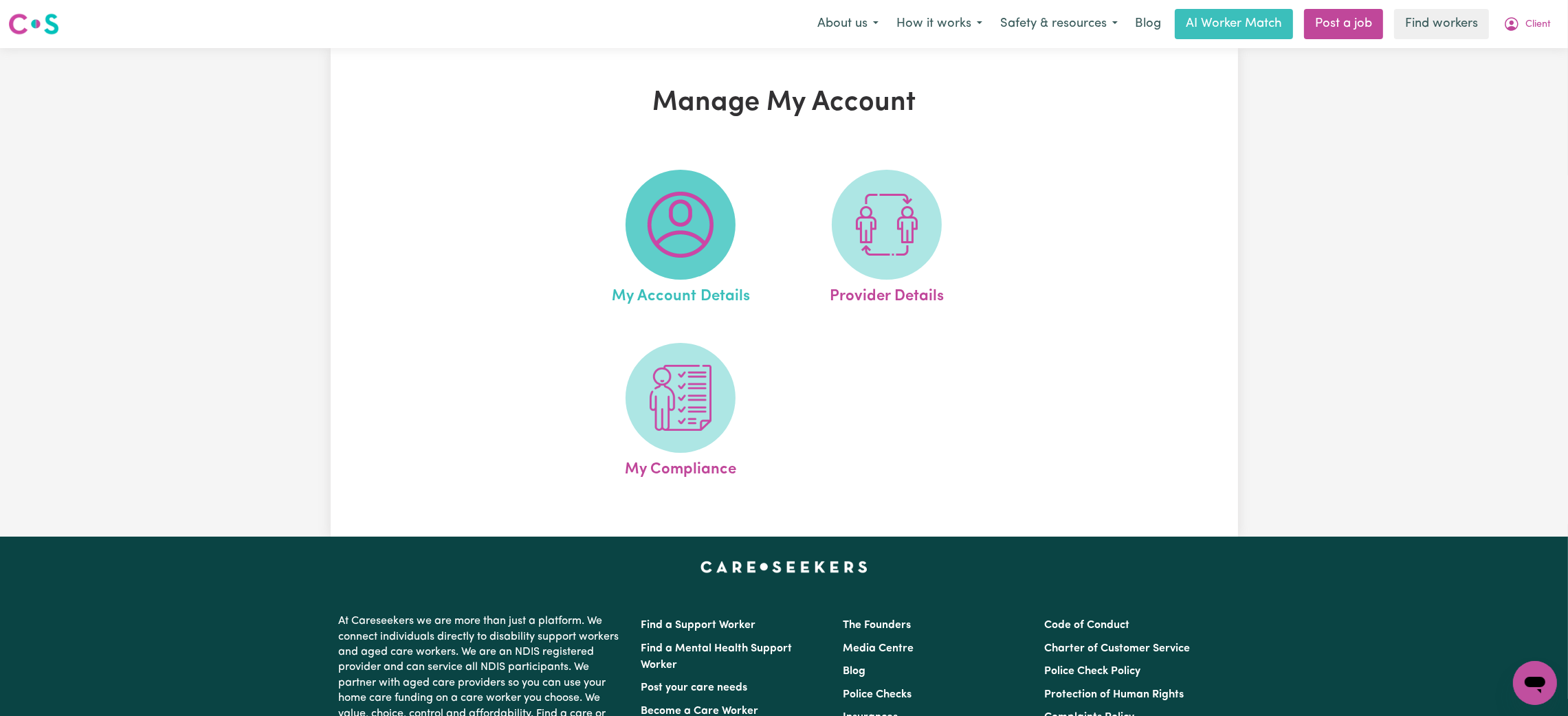
click at [666, 224] on img at bounding box center [680, 224] width 66 height 66
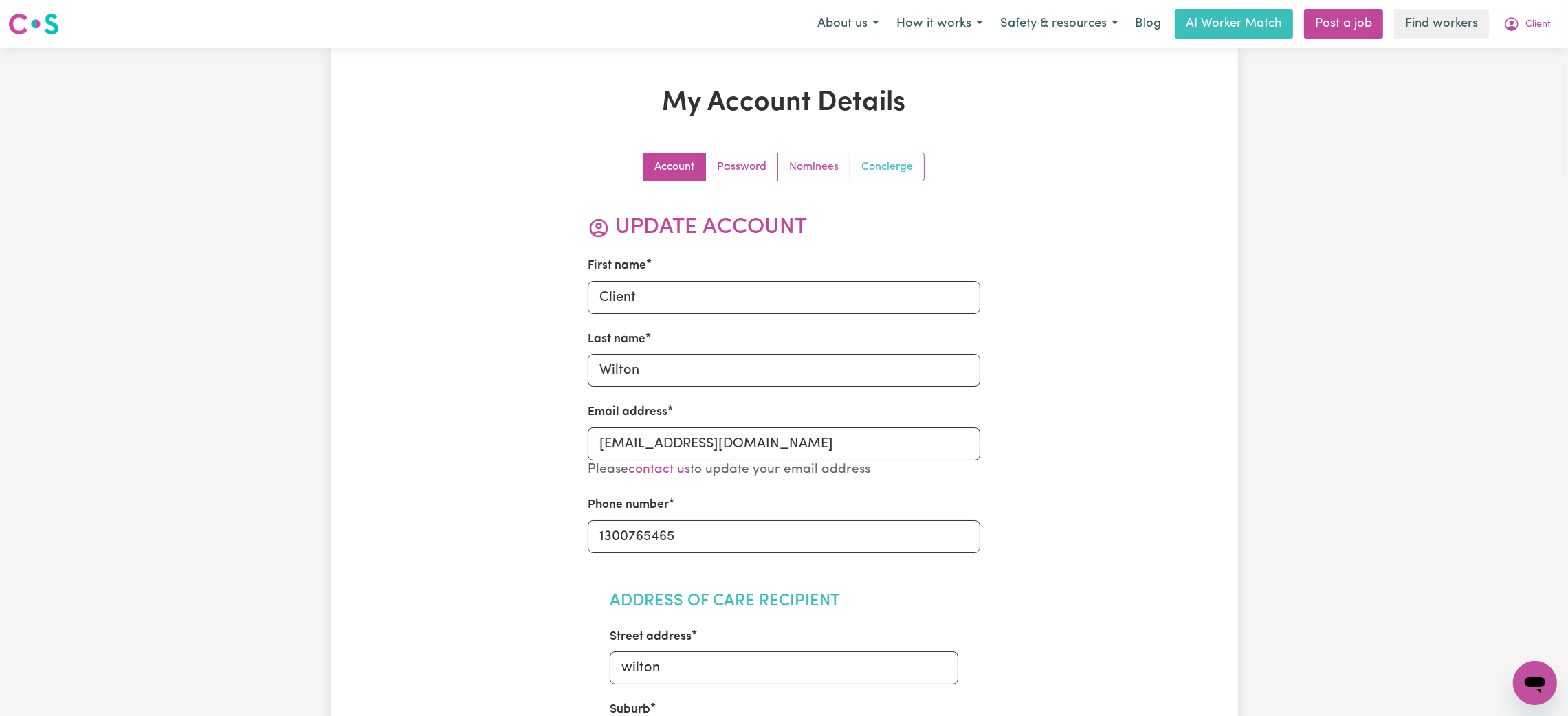
click at [877, 172] on link "Concierge" at bounding box center [887, 167] width 74 height 28
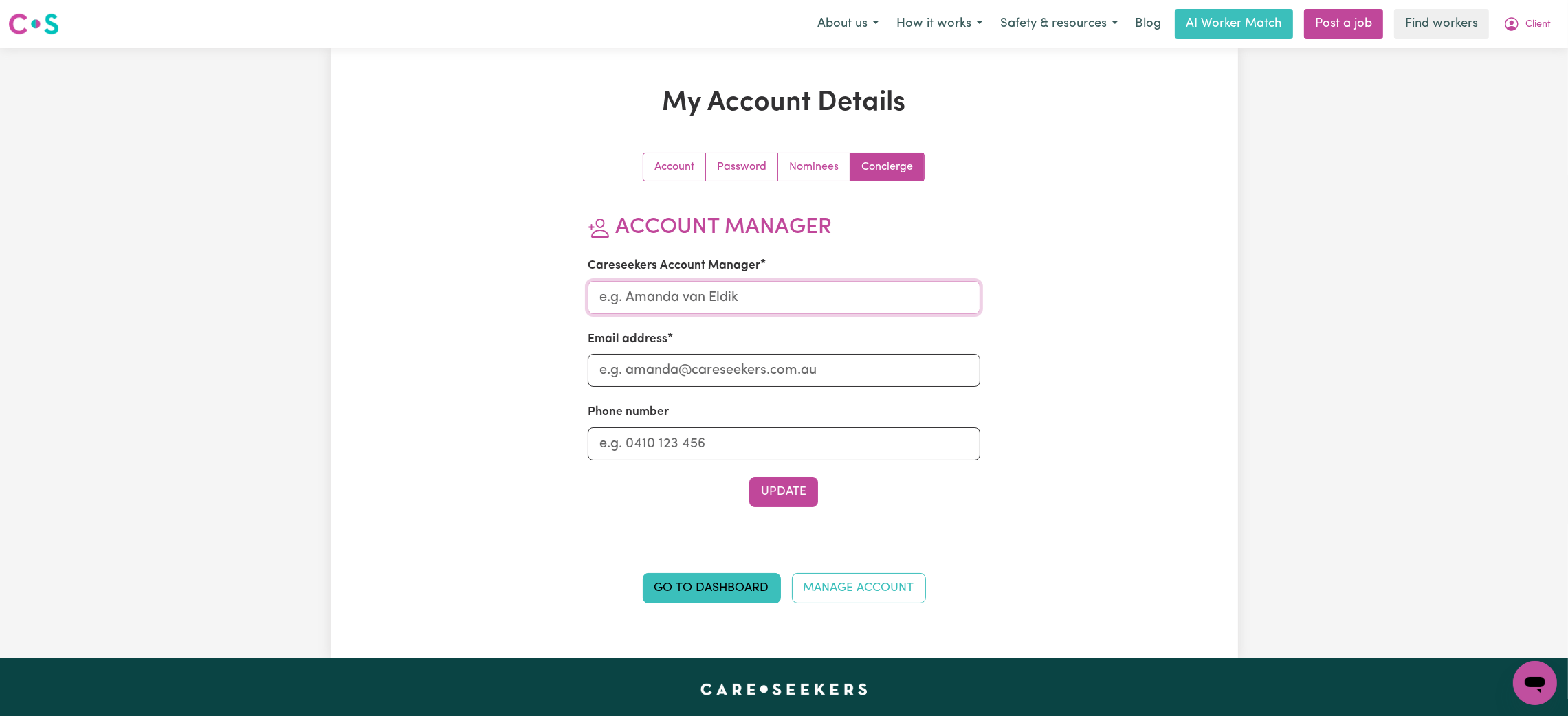
click at [626, 290] on input "Careseekers Account Manager" at bounding box center [784, 297] width 393 height 33
type input "[PERSON_NAME]"
click at [702, 372] on input "Email address" at bounding box center [784, 370] width 393 height 33
type input "[PERSON_NAME][EMAIL_ADDRESS][DOMAIN_NAME]"
click at [779, 482] on button "Update" at bounding box center [784, 492] width 69 height 30
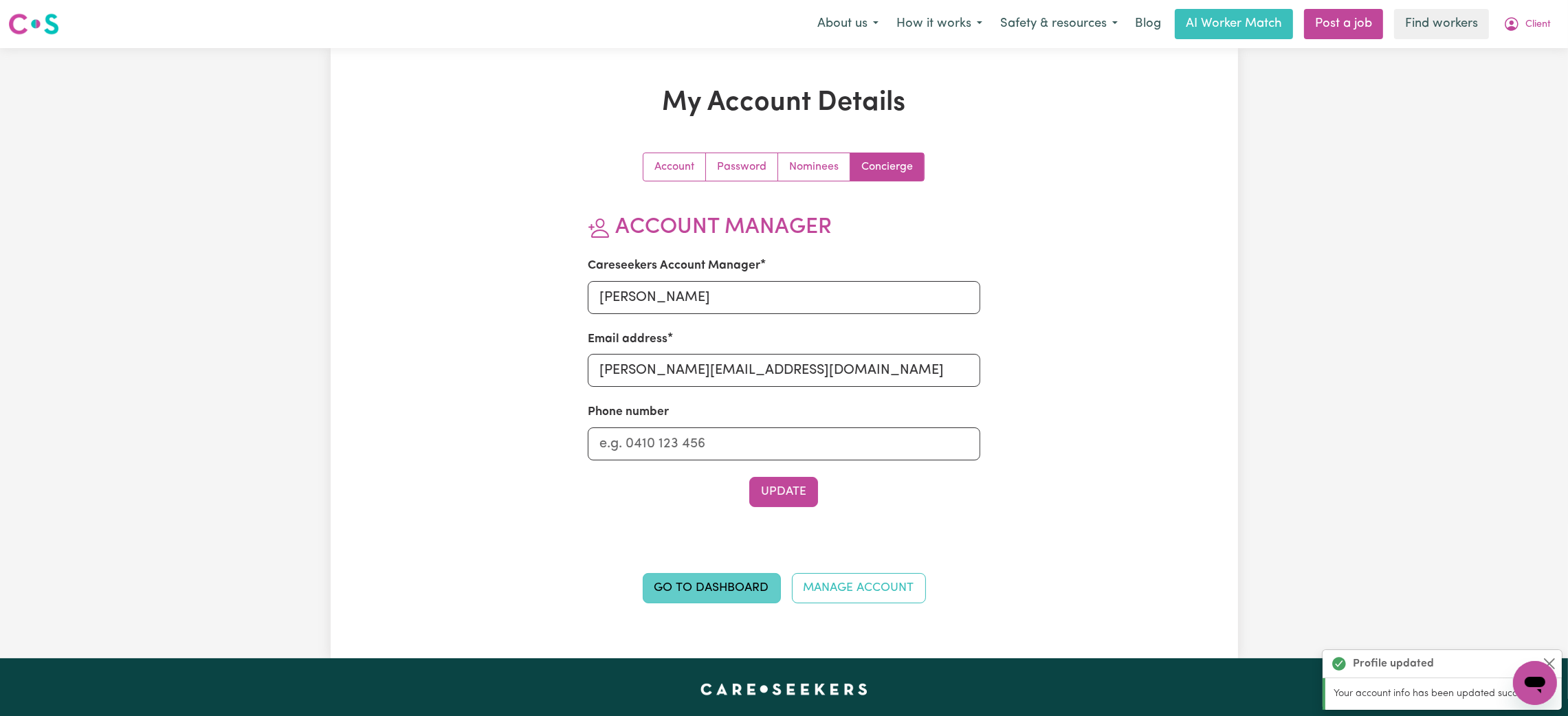
click at [699, 583] on link "Go to Dashboard" at bounding box center [711, 588] width 138 height 30
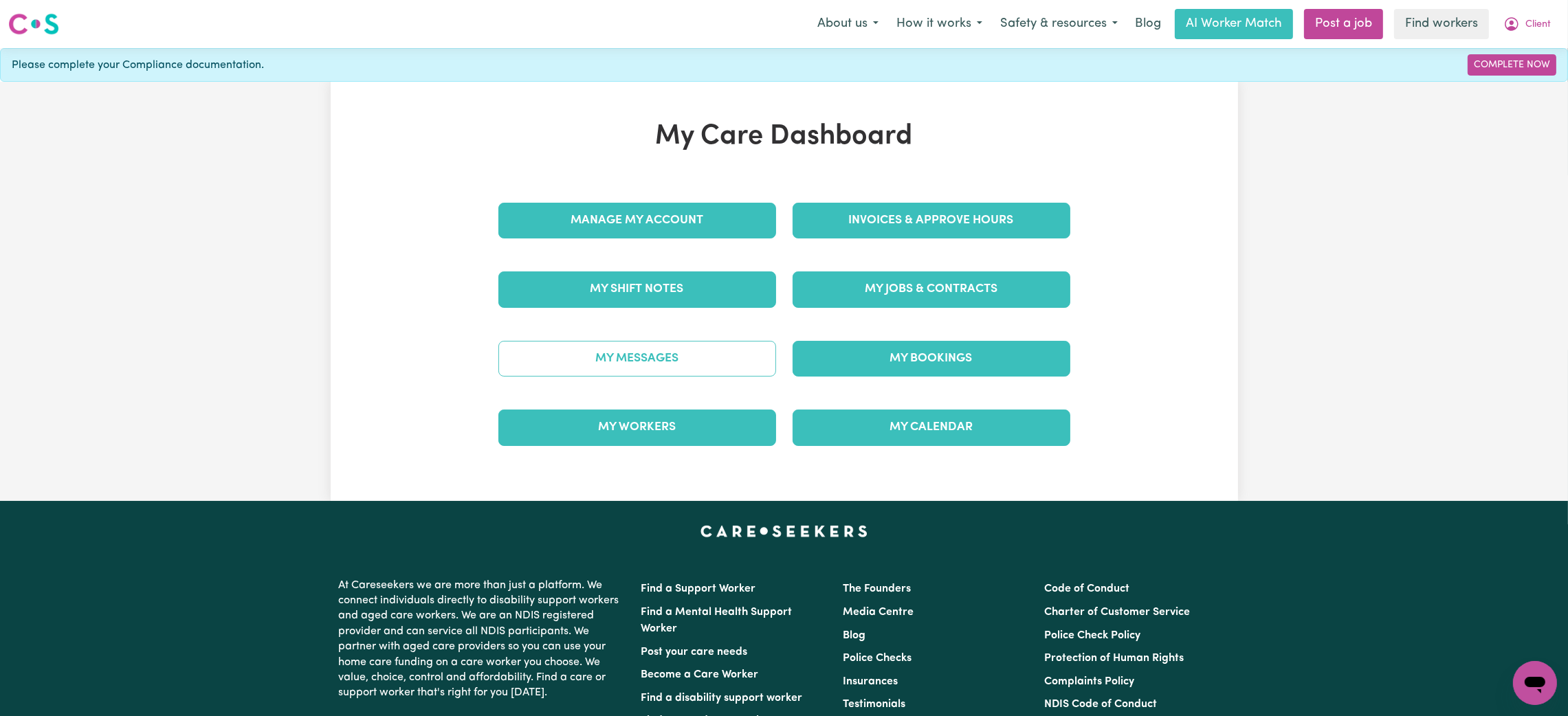
click at [622, 369] on link "My Messages" at bounding box center [637, 359] width 277 height 35
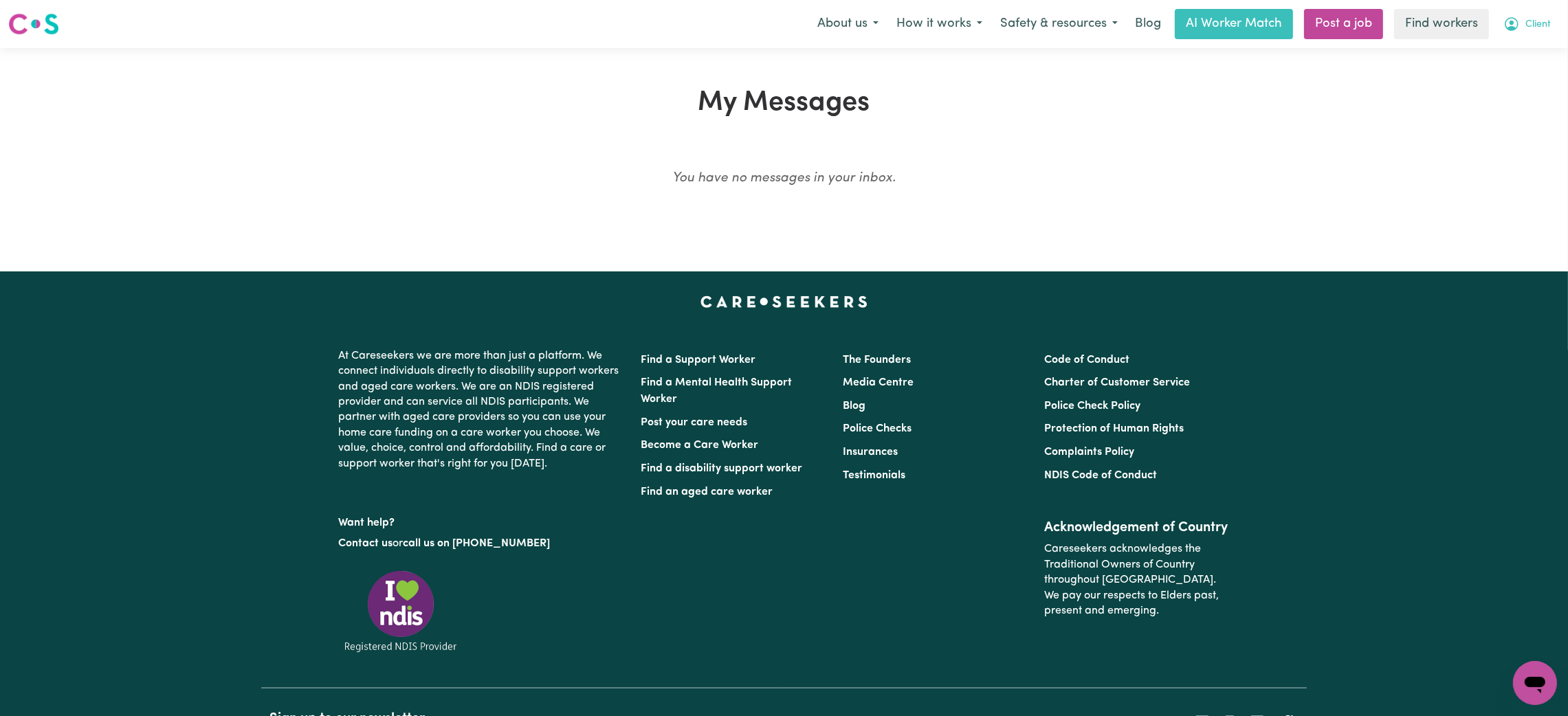
click at [1515, 27] on icon "My Account" at bounding box center [1511, 23] width 16 height 16
click at [1505, 47] on link "My Dashboard" at bounding box center [1504, 53] width 108 height 26
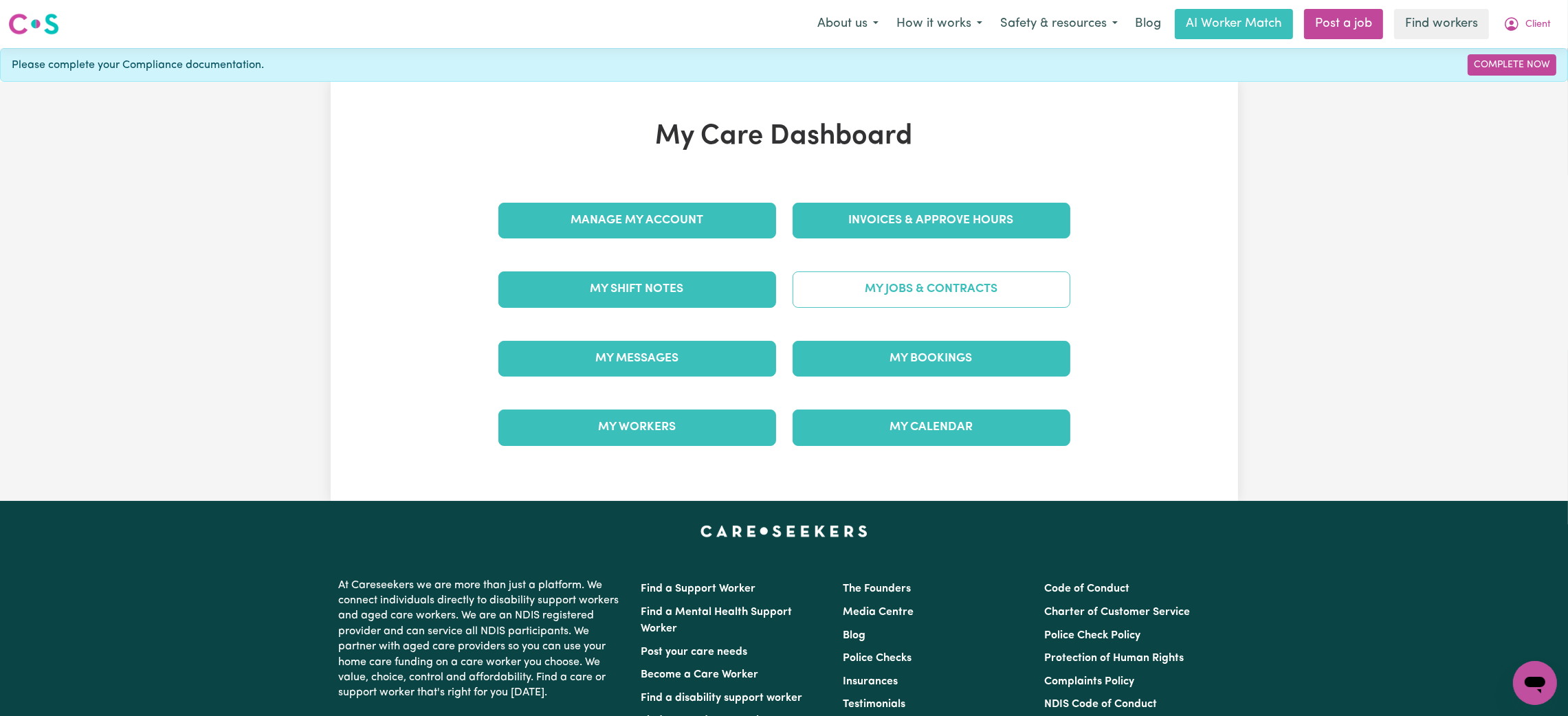
click at [828, 279] on link "My Jobs & Contracts" at bounding box center [932, 289] width 277 height 35
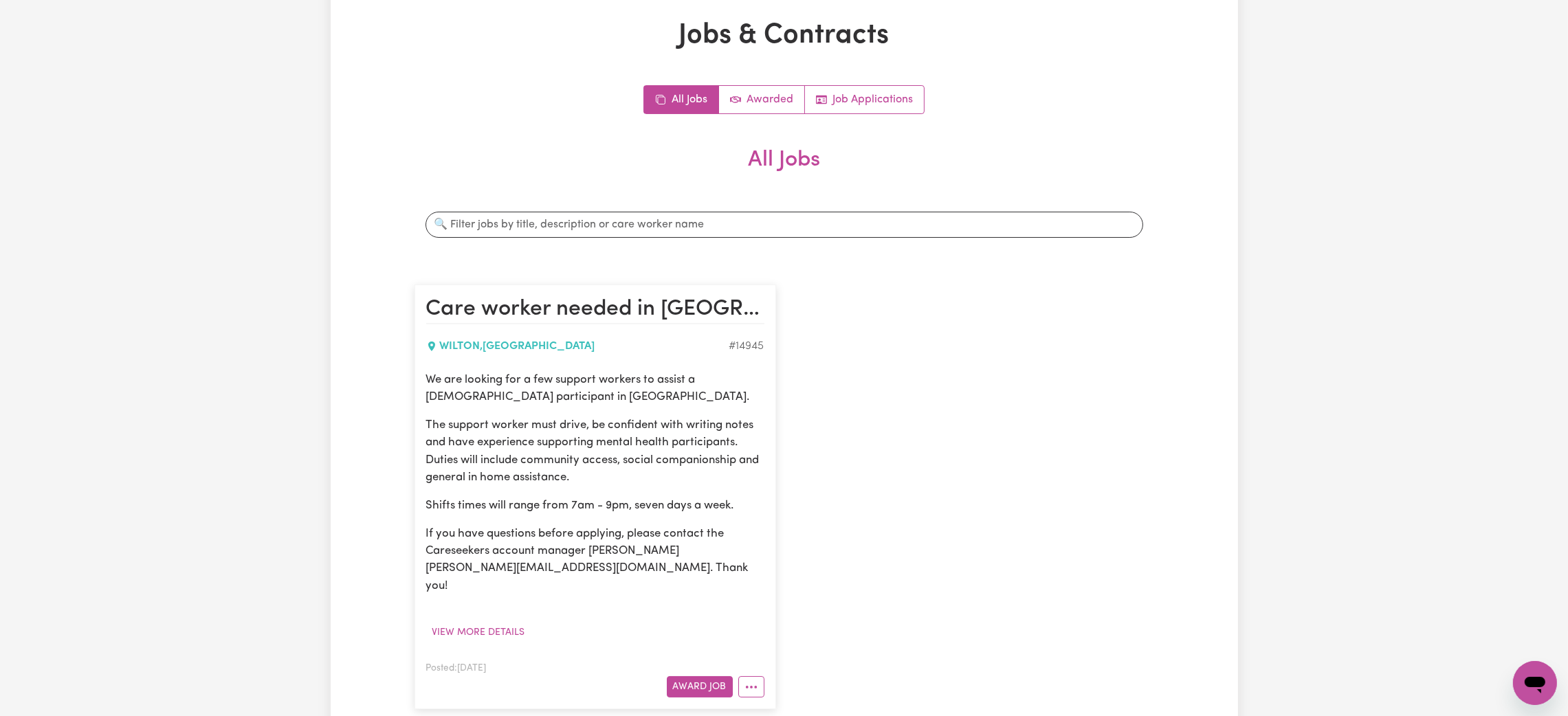
scroll to position [103, 0]
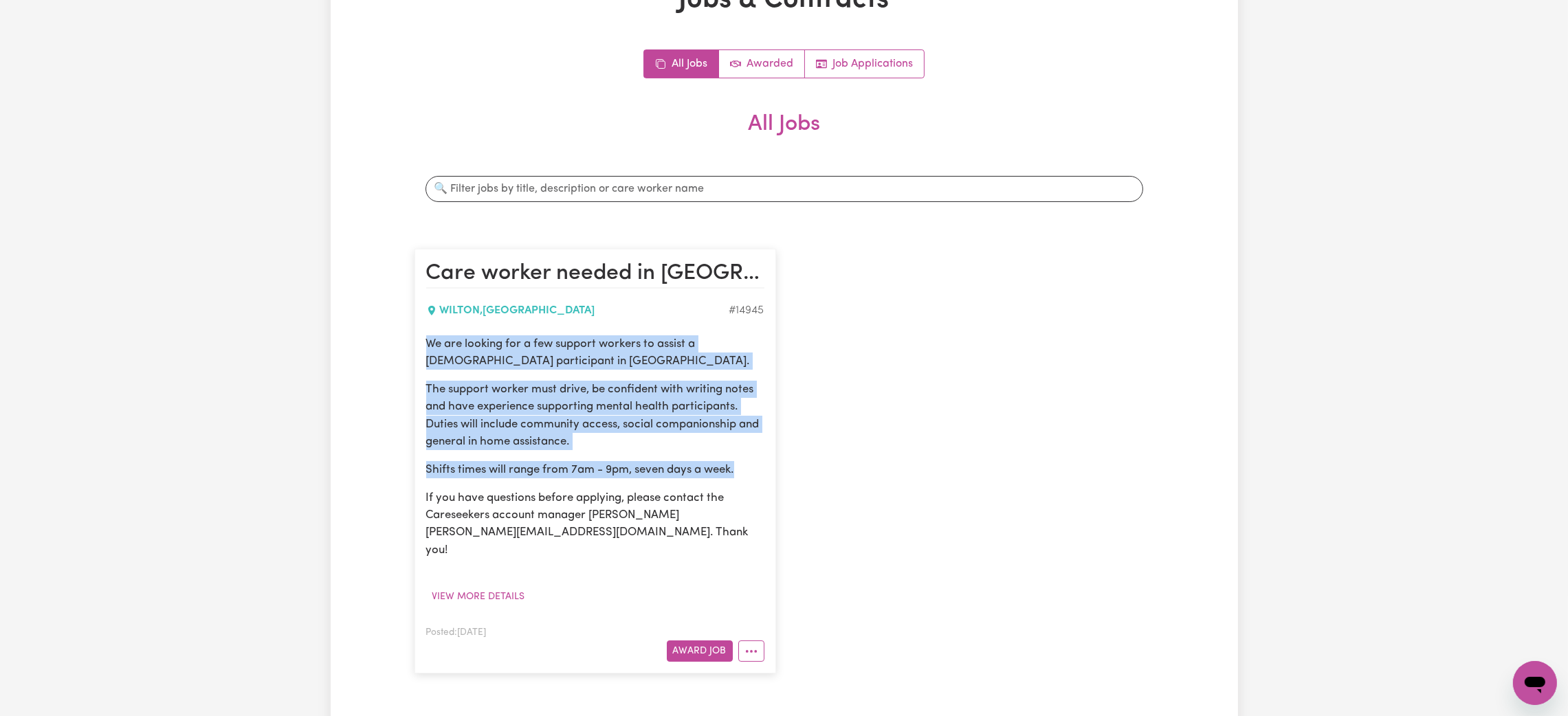
drag, startPoint x: 748, startPoint y: 469, endPoint x: 414, endPoint y: 345, distance: 356.3
click at [415, 345] on article "Care worker needed in [GEOGRAPHIC_DATA] [GEOGRAPHIC_DATA] , [GEOGRAPHIC_DATA] #…" at bounding box center [595, 461] width 362 height 424
copy div "We are looking for a few support workers to assist a [DEMOGRAPHIC_DATA] partici…"
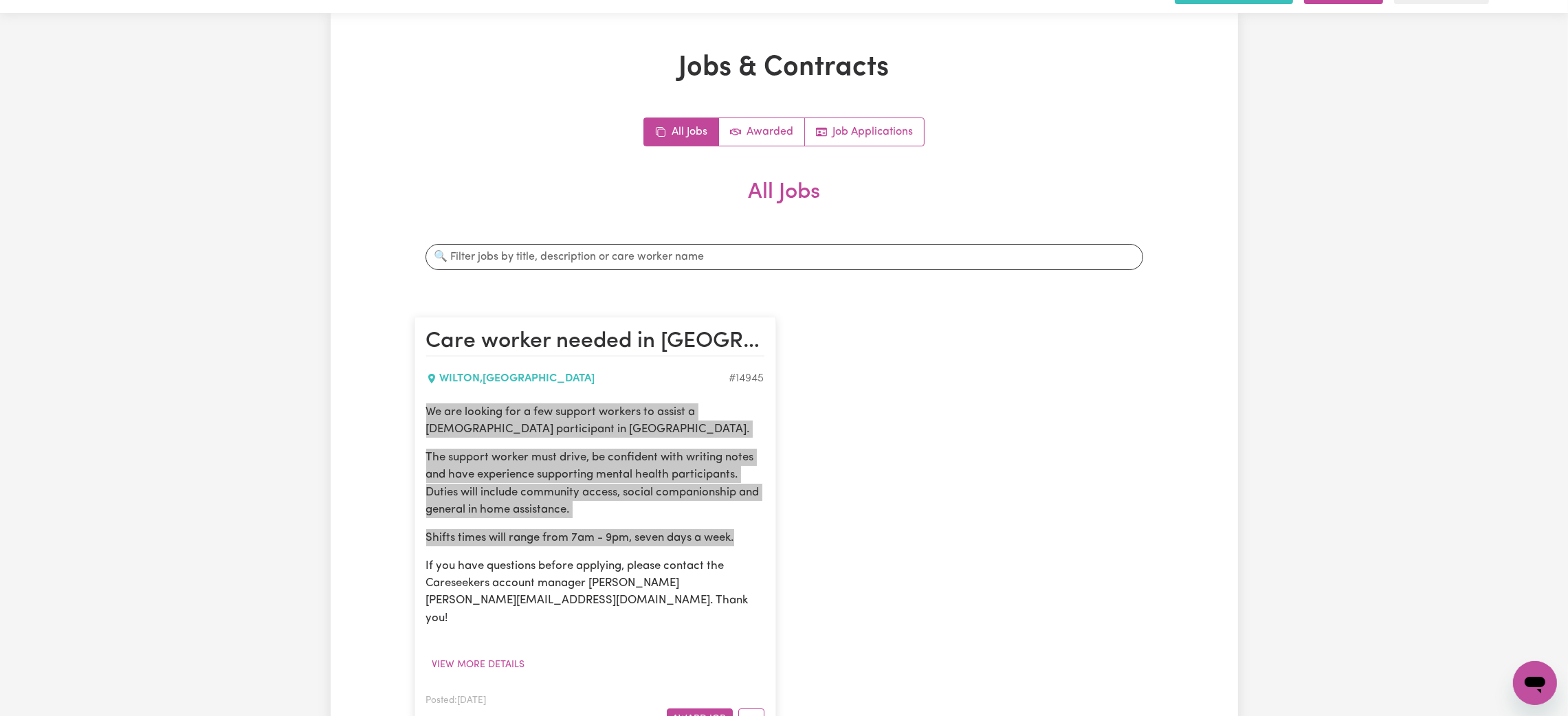
scroll to position [0, 0]
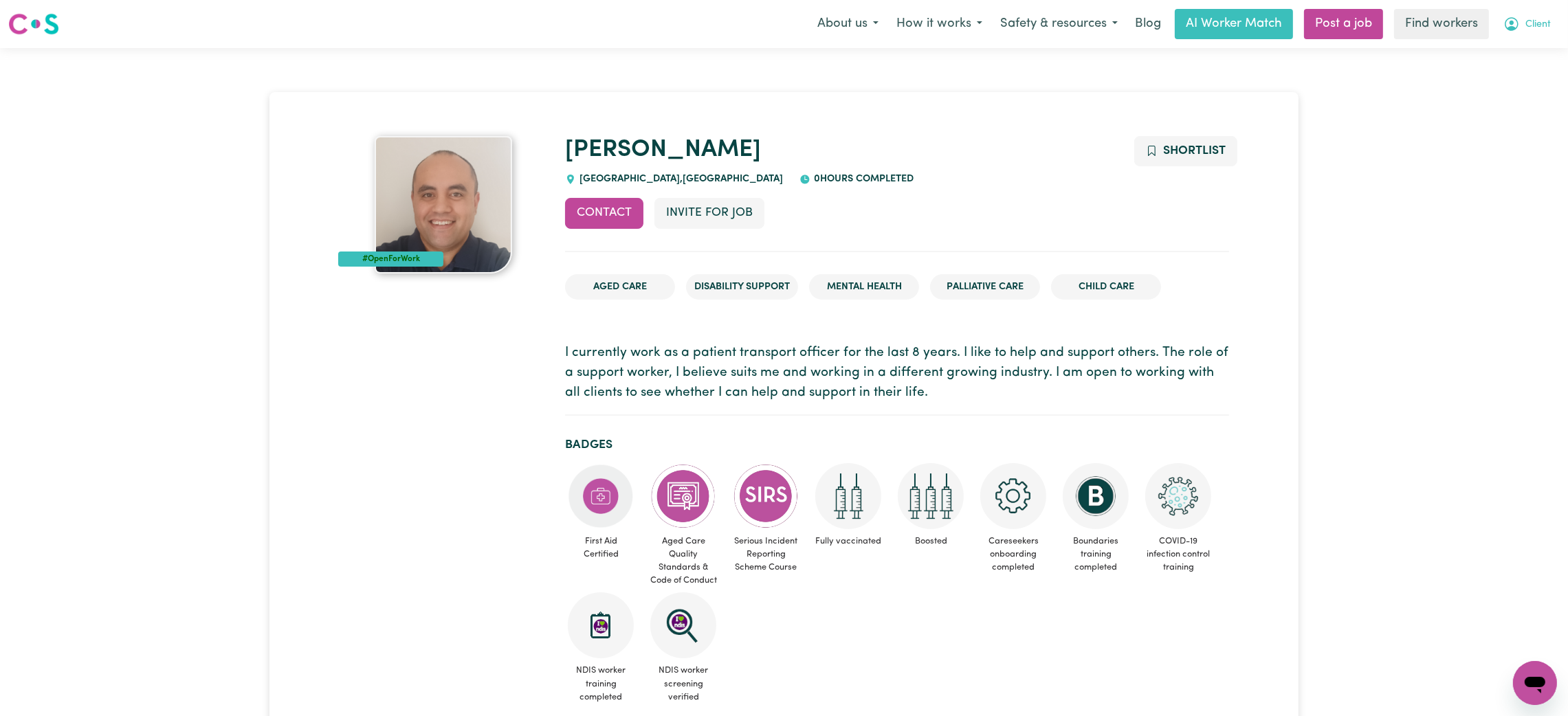
click at [1548, 19] on span "Client" at bounding box center [1538, 24] width 25 height 15
click at [1533, 73] on link "Logout" at bounding box center [1504, 79] width 108 height 26
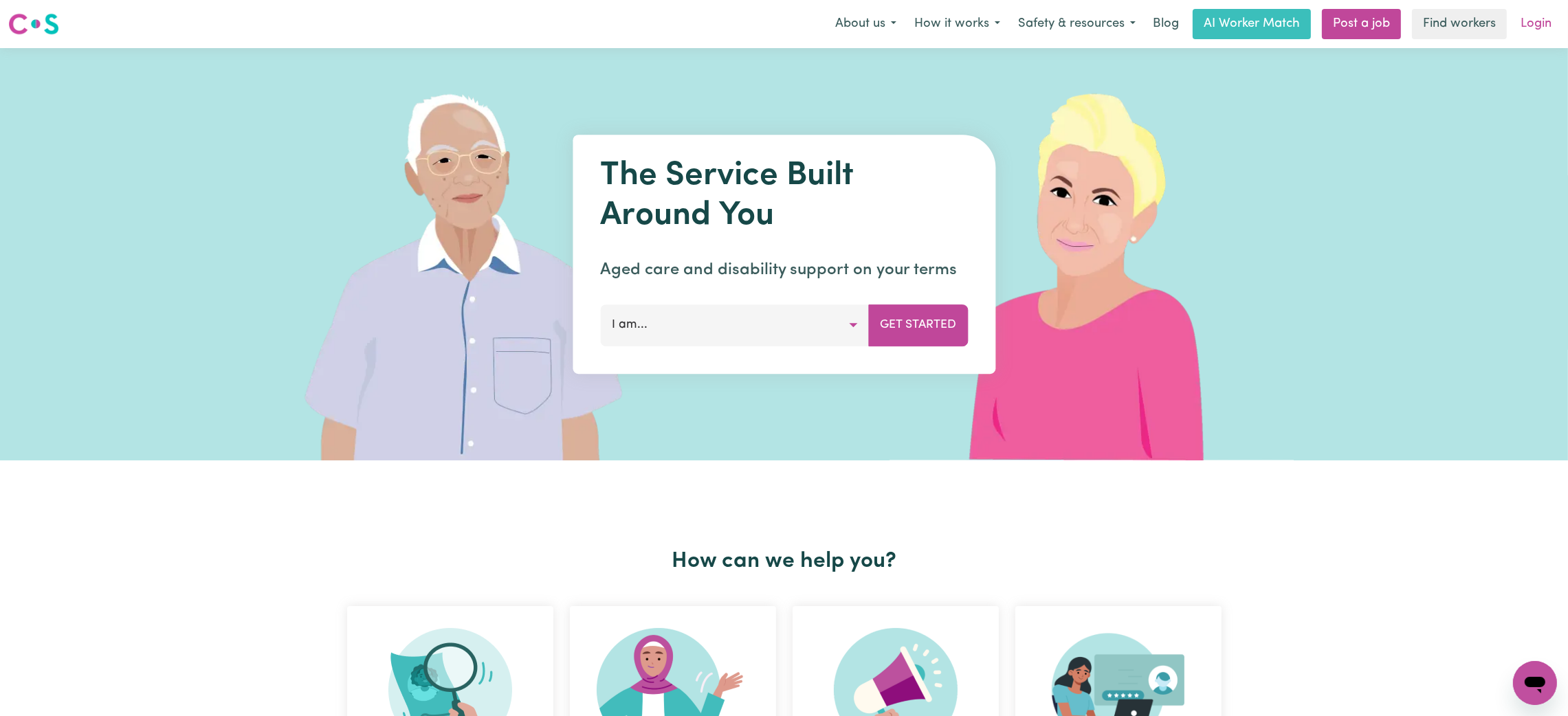
drag, startPoint x: 1533, startPoint y: 73, endPoint x: 1539, endPoint y: 23, distance: 50.4
click at [1539, 23] on link "Login" at bounding box center [1535, 24] width 47 height 30
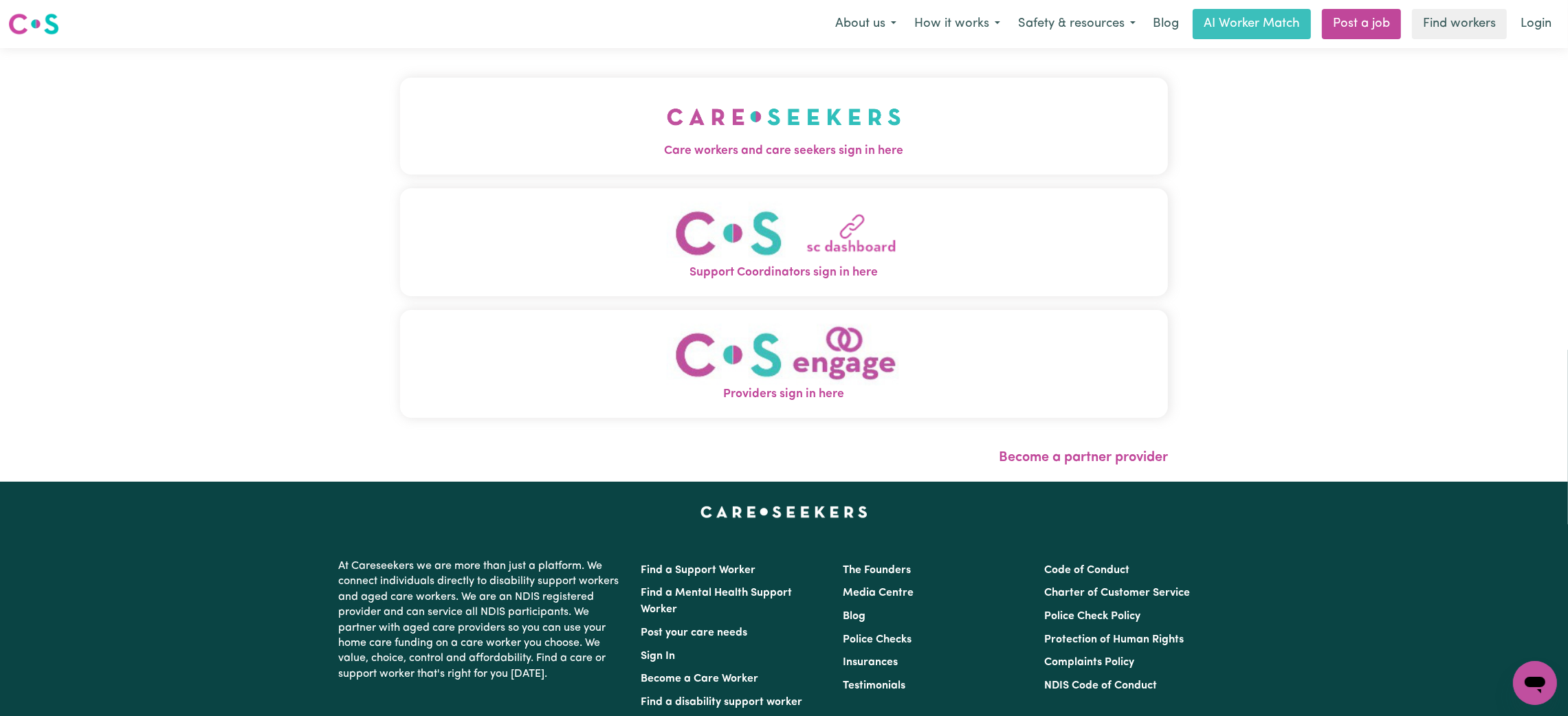
click at [581, 267] on span "Support Coordinators sign in here" at bounding box center [784, 272] width 768 height 18
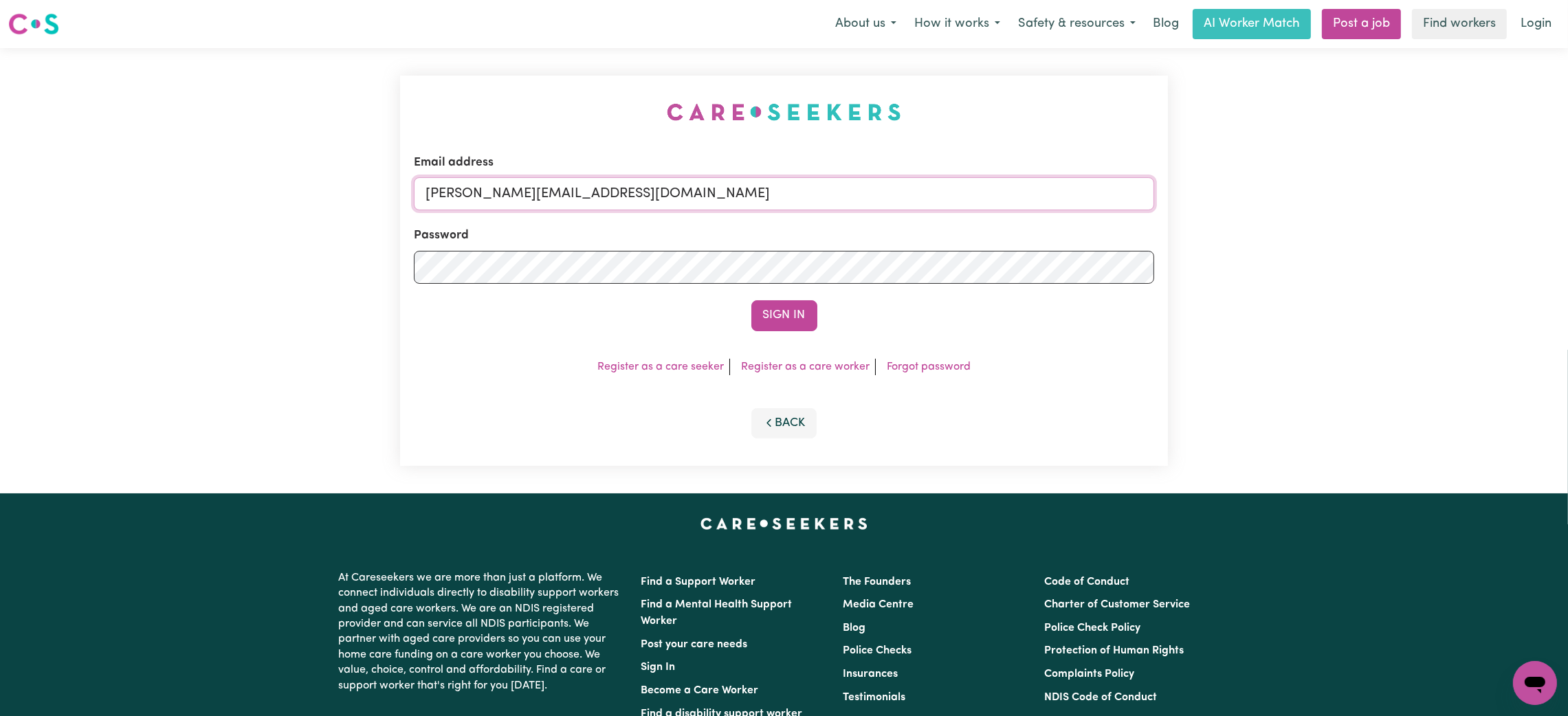
click at [624, 197] on input "mikayla+engage@careseekers.com.au" at bounding box center [784, 194] width 740 height 33
drag, startPoint x: 502, startPoint y: 195, endPoint x: 766, endPoint y: 207, distance: 264.3
click at [760, 203] on input "superuser~mikayla@careseekers.com.au" at bounding box center [784, 194] width 740 height 33
type input "superuser~johal.kulbir31@gmail.com"
click at [774, 291] on form "Email address superuser~johal.kulbir31@gmail.com Password Sign In" at bounding box center [784, 243] width 740 height 178
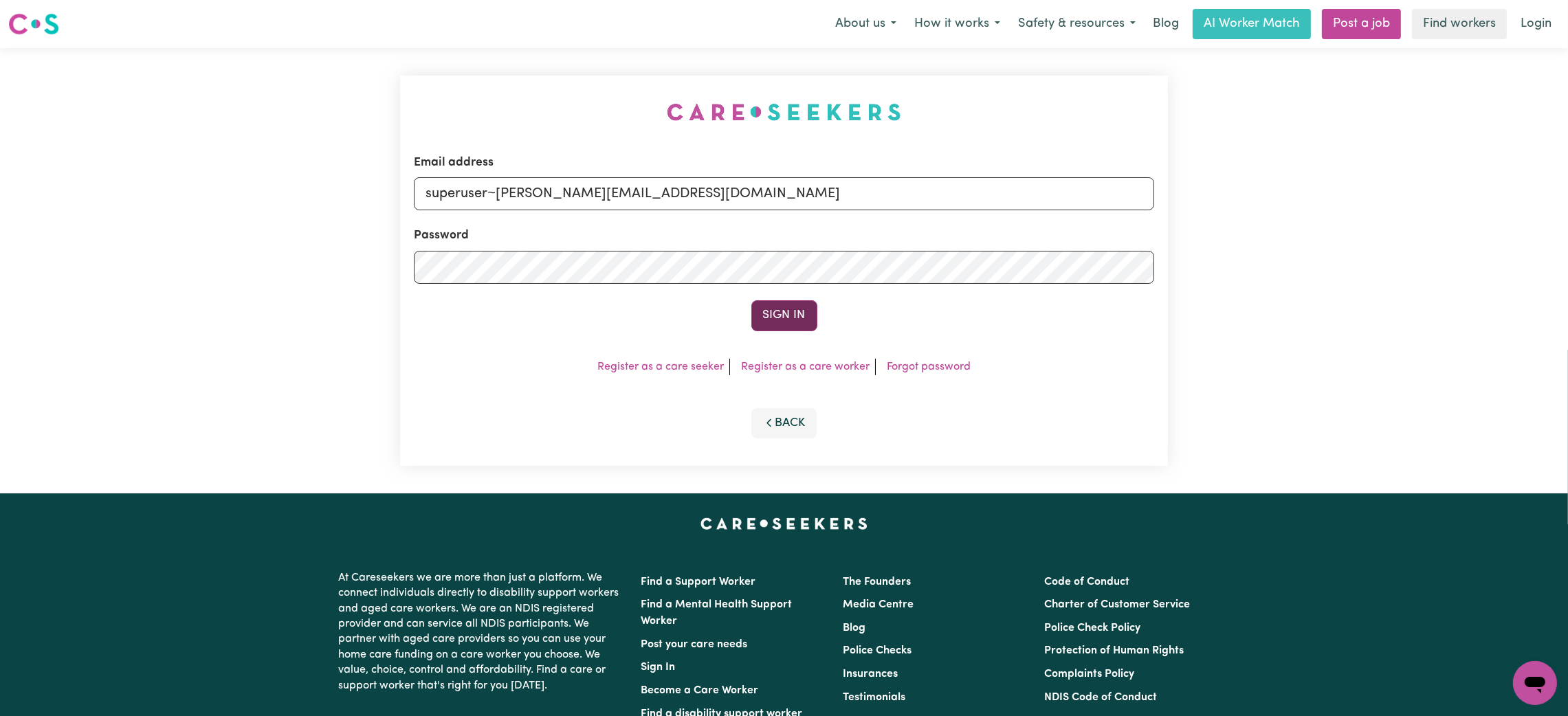
click at [776, 316] on button "Sign In" at bounding box center [784, 315] width 66 height 30
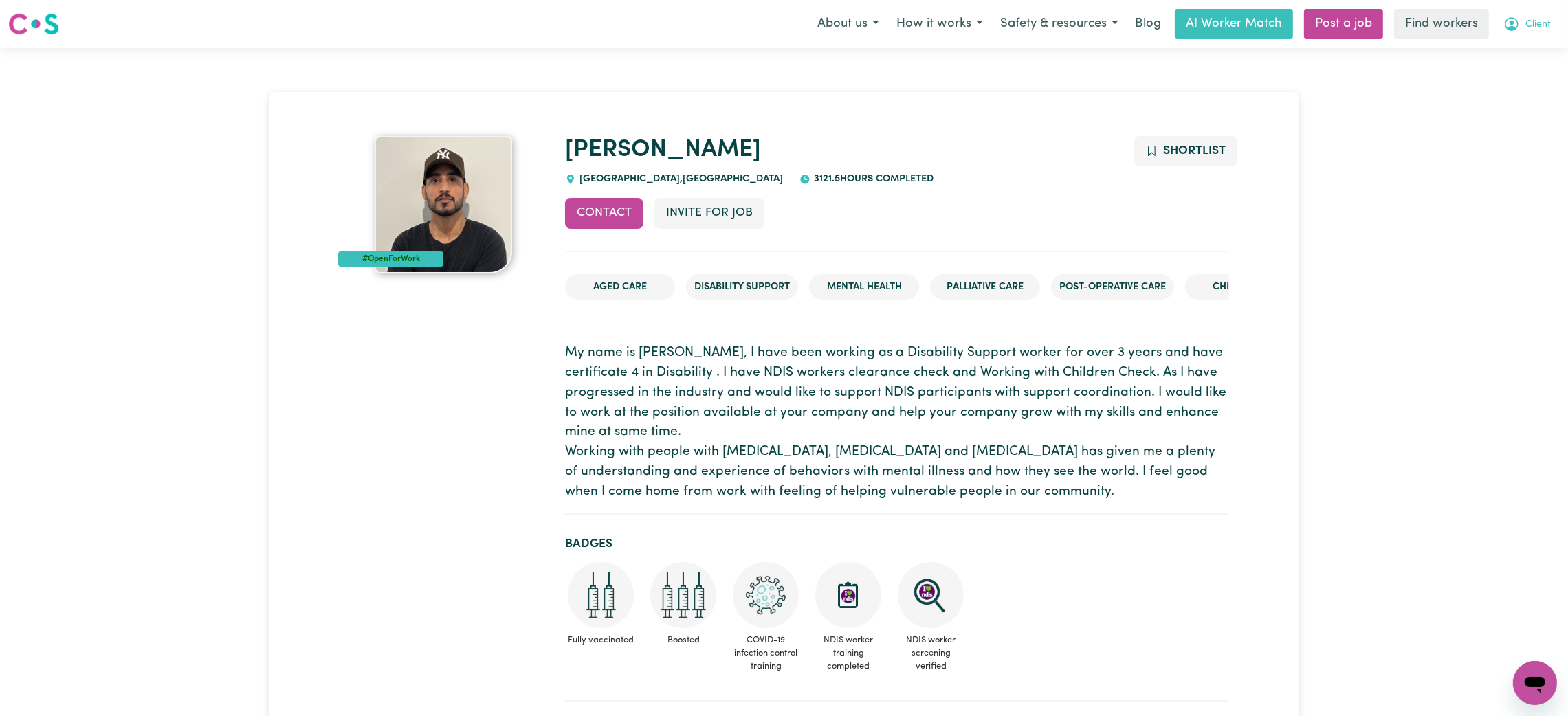
click at [1548, 35] on button "Client" at bounding box center [1527, 24] width 65 height 29
click at [1487, 59] on link "My Dashboard" at bounding box center [1504, 53] width 108 height 26
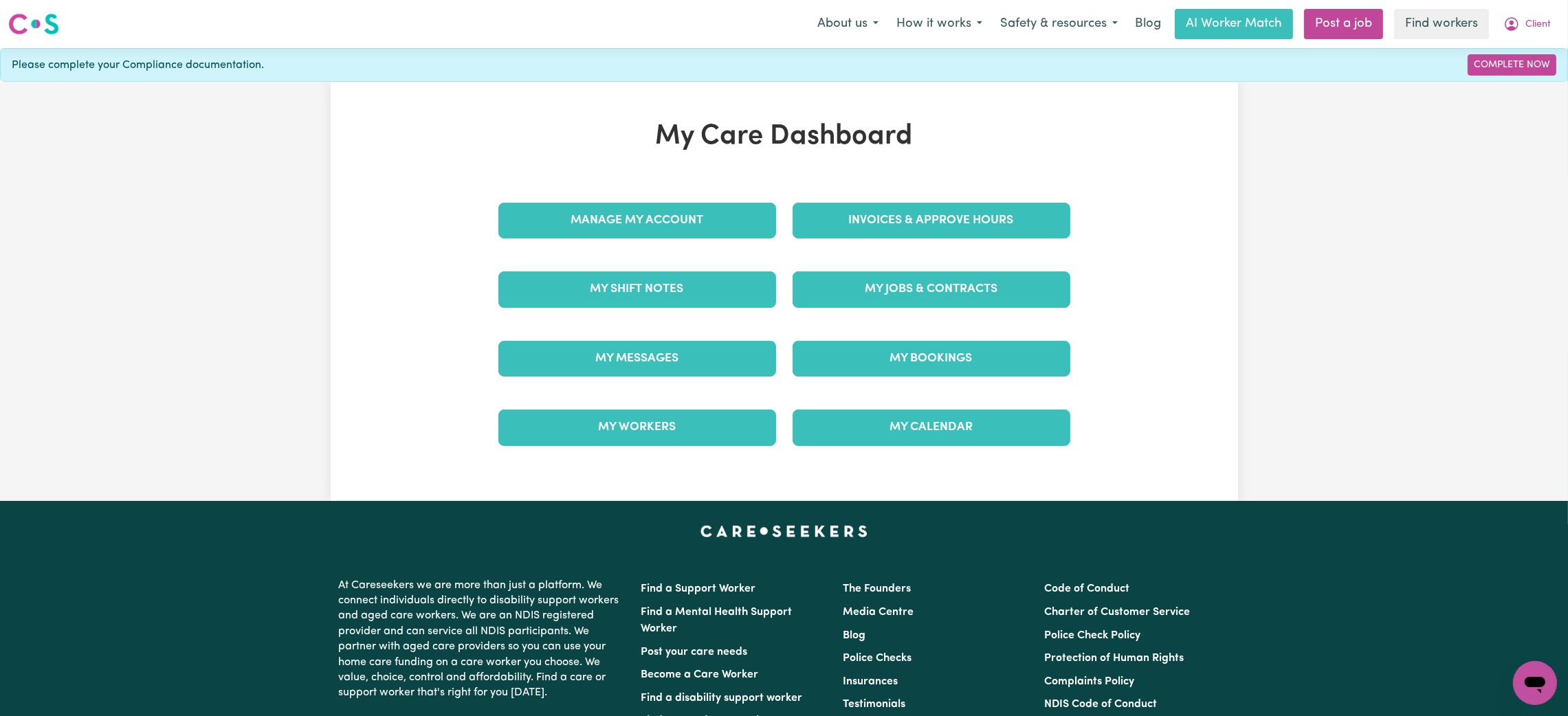
click at [600, 336] on div "My Messages" at bounding box center [637, 358] width 294 height 69
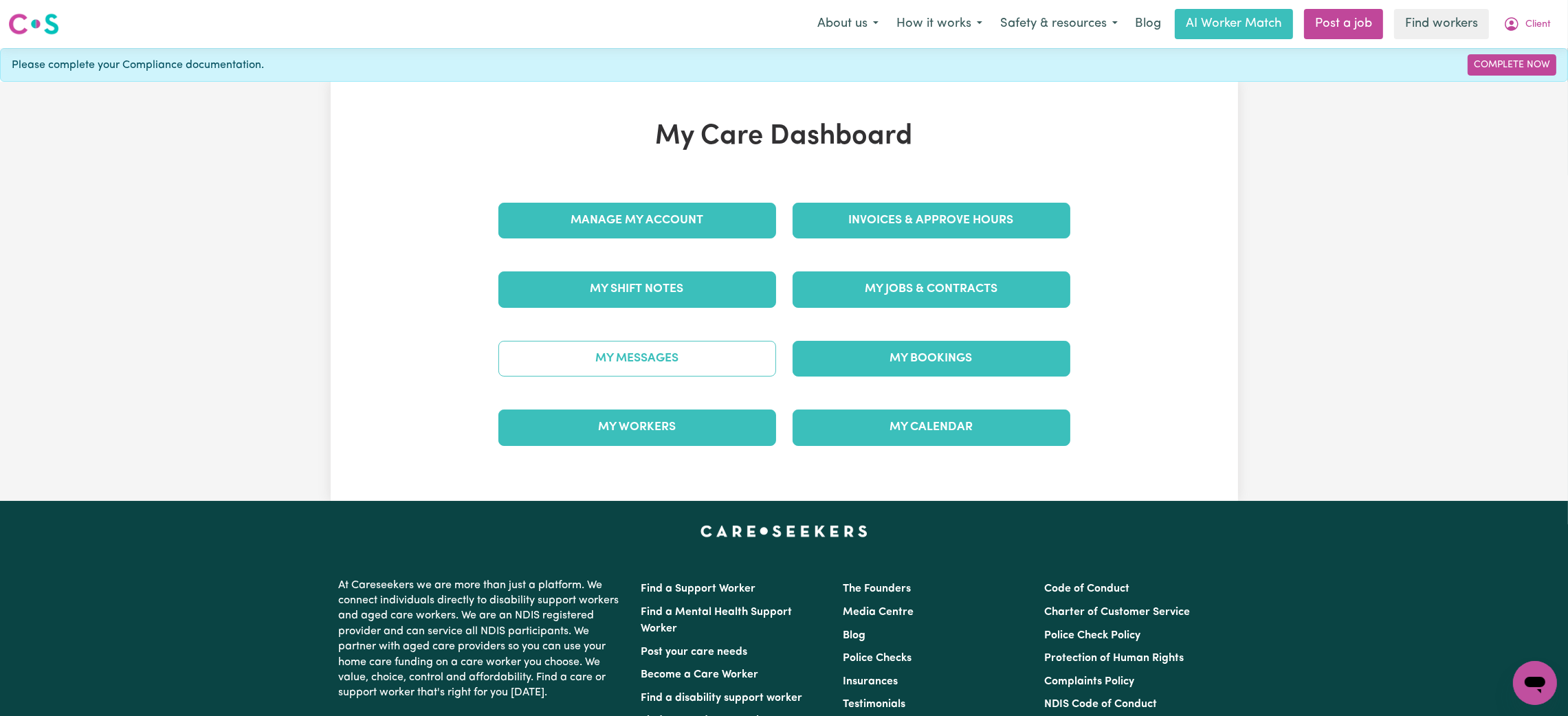
click at [599, 350] on link "My Messages" at bounding box center [637, 359] width 277 height 35
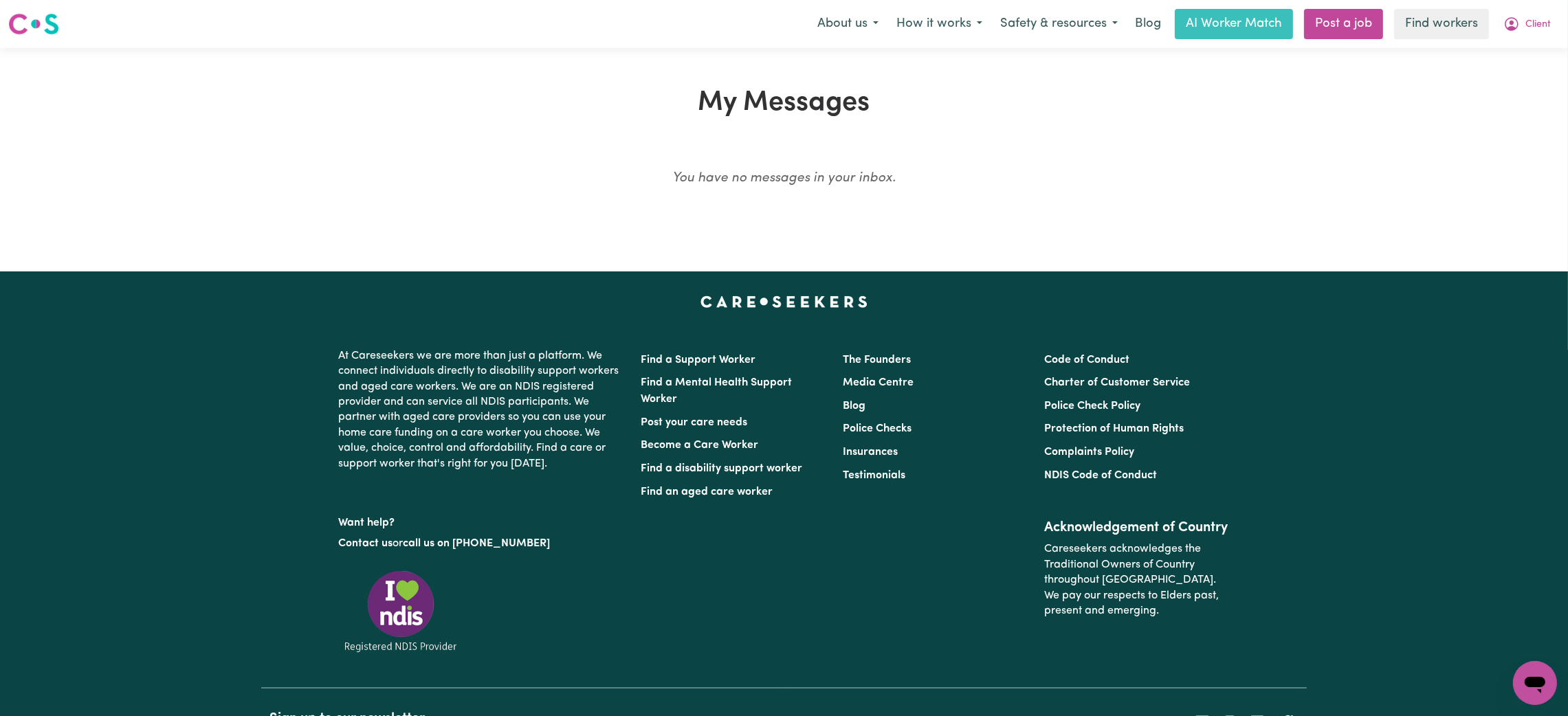
click at [1560, 11] on div "Menu About us How it works Safety & resources Blog AI Worker Match Post a job F…" at bounding box center [784, 24] width 1568 height 32
click at [1526, 23] on span "Client" at bounding box center [1538, 24] width 25 height 15
click at [1494, 73] on link "Logout" at bounding box center [1504, 79] width 108 height 26
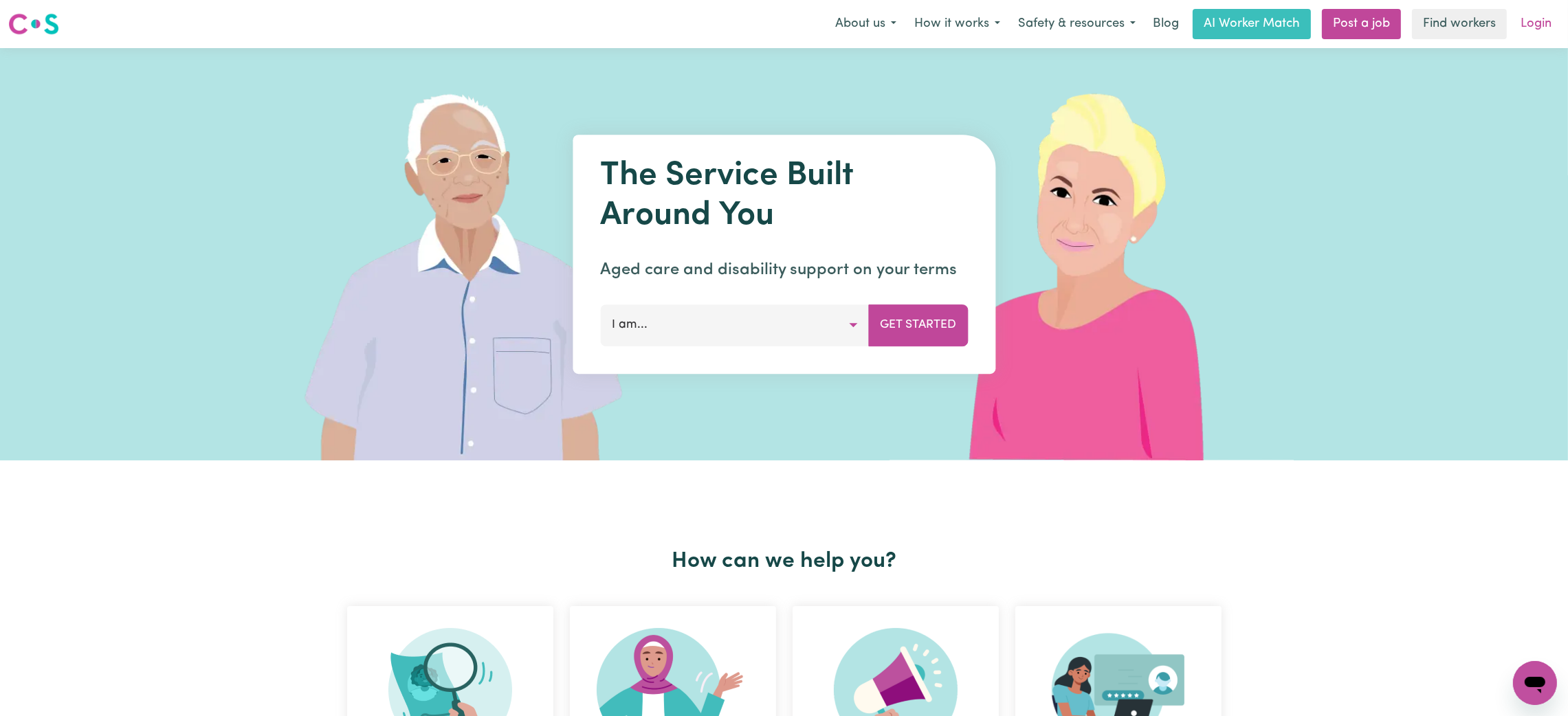
click at [1549, 11] on link "Login" at bounding box center [1535, 24] width 47 height 30
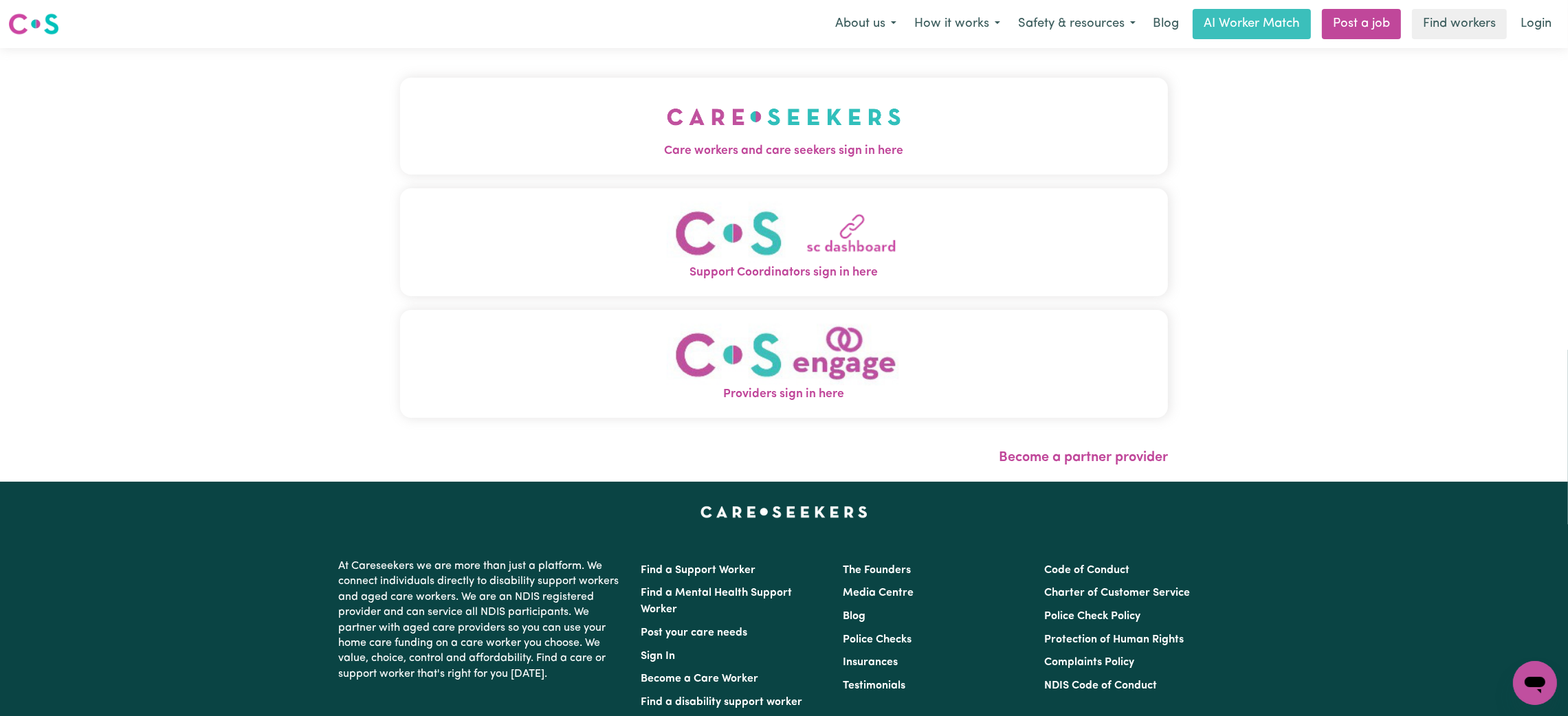
click at [917, 93] on div "Care workers and care seekers sign in here Support Coordinators sign in here Pr…" at bounding box center [784, 265] width 784 height 434
click at [900, 124] on button "Care workers and care seekers sign in here" at bounding box center [784, 126] width 768 height 96
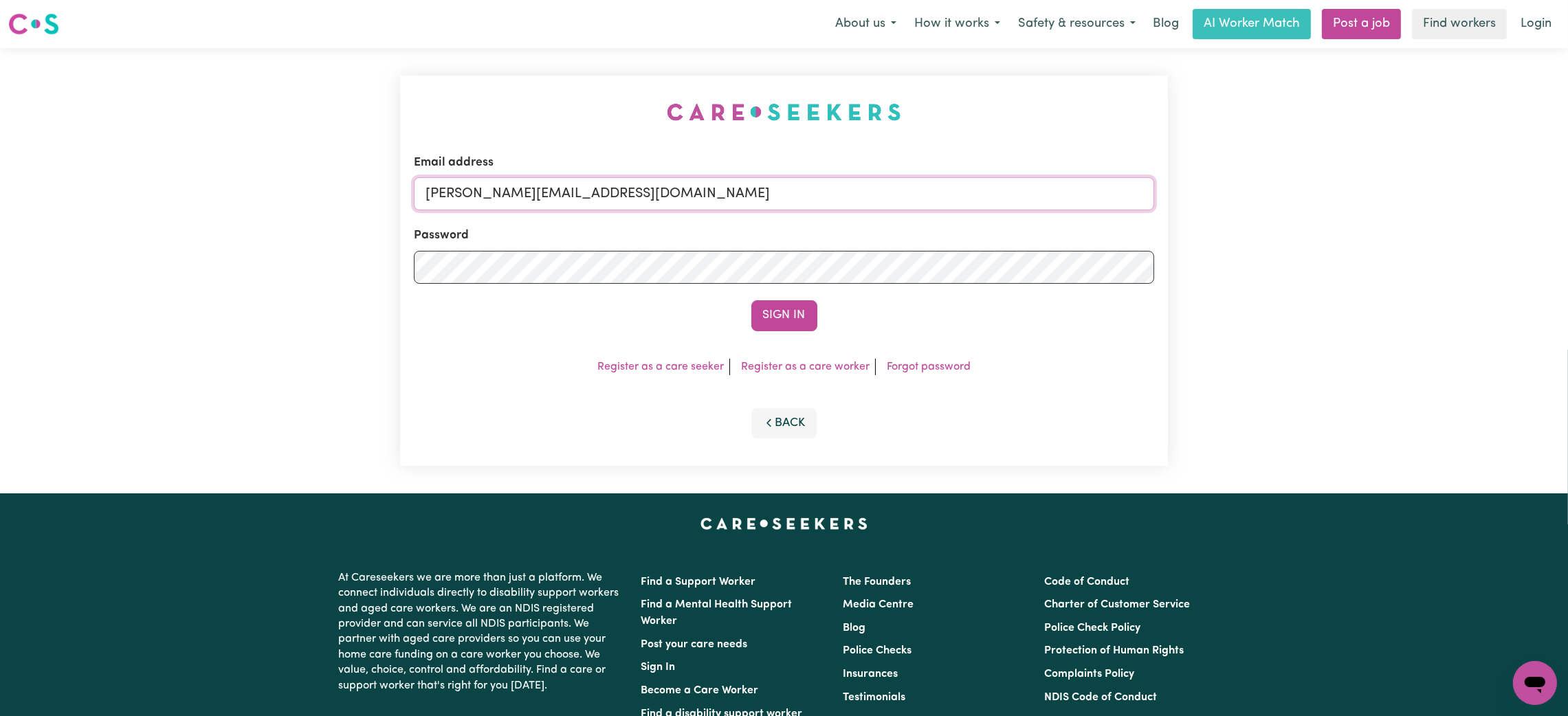
click at [529, 187] on input "mikayla+engage@careseekers.com.au" at bounding box center [784, 194] width 740 height 33
drag, startPoint x: 501, startPoint y: 193, endPoint x: 946, endPoint y: 198, distance: 445.0
click at [946, 198] on input "superuser~mikayla@careseekers.com.au" at bounding box center [784, 194] width 740 height 33
type input "superuser~linamorvillo@optusnet.com.au"
click at [801, 313] on button "Sign In" at bounding box center [784, 315] width 66 height 30
